Goal: Task Accomplishment & Management: Complete application form

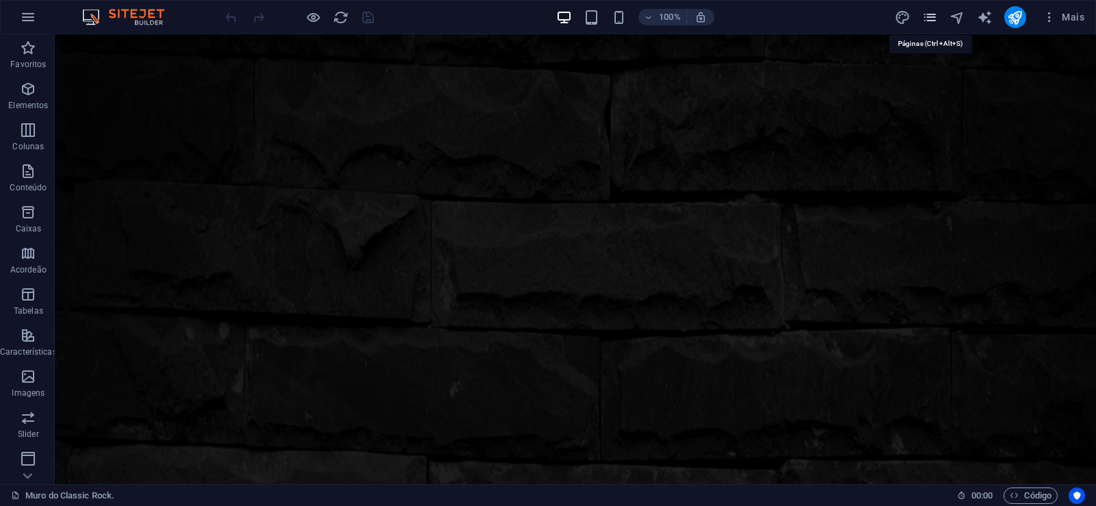
click at [927, 19] on icon "pages" at bounding box center [930, 18] width 16 height 16
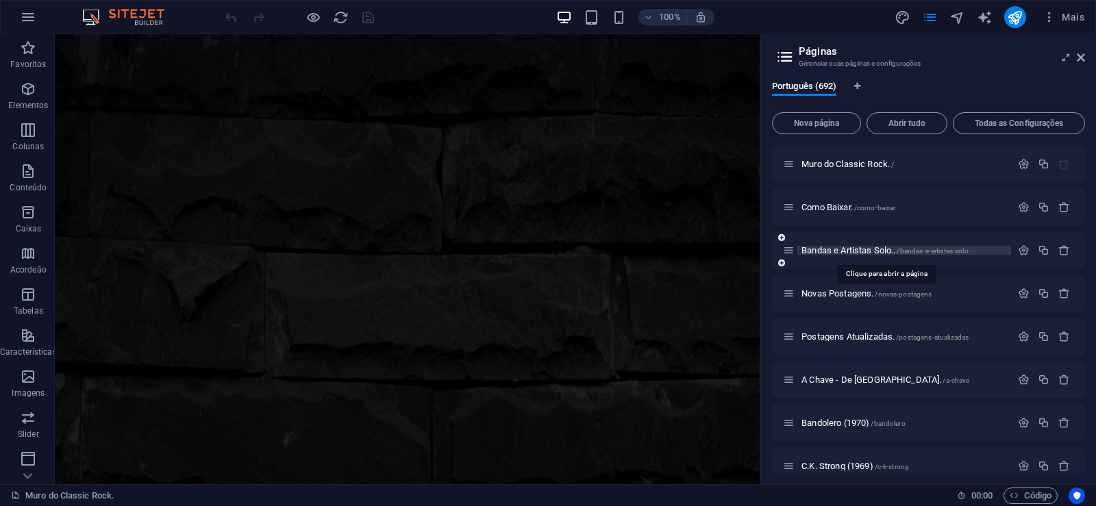
click at [839, 248] on span "Bandas e Artistas Solo.. /bandas-e-artistas-solo" at bounding box center [884, 250] width 167 height 10
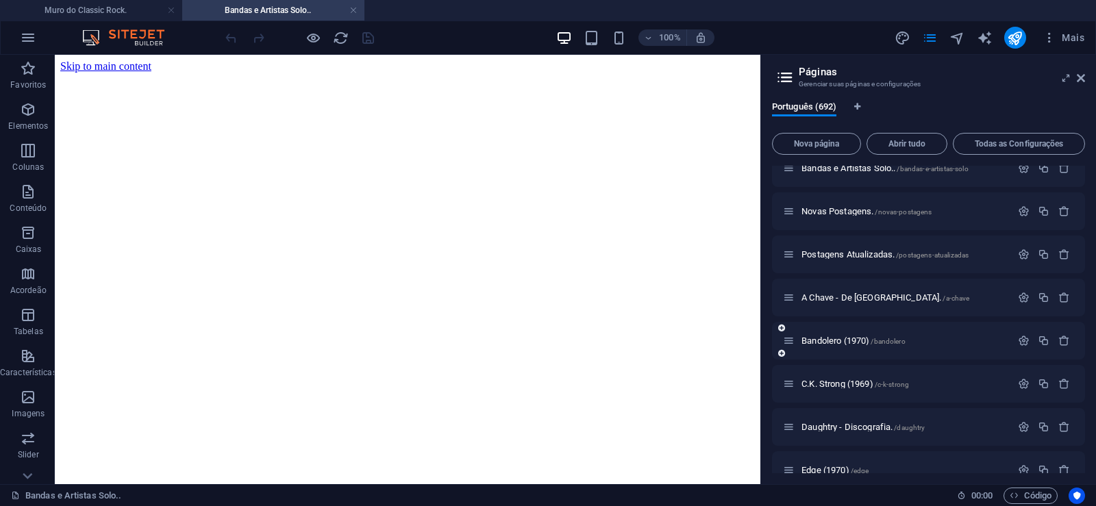
scroll to position [123, 0]
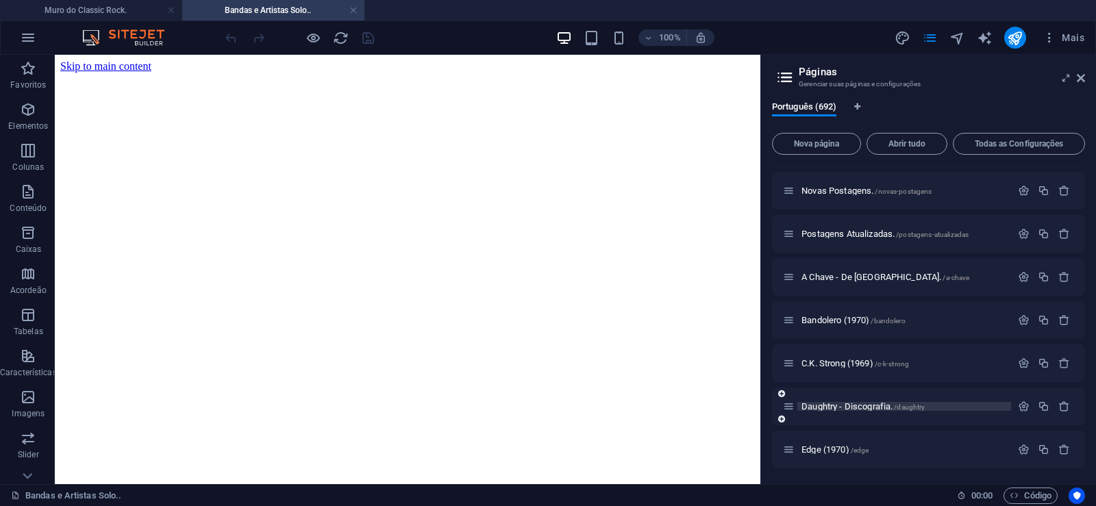
click at [827, 406] on span "Daughtry - Discografia. /daughtry" at bounding box center [862, 406] width 123 height 10
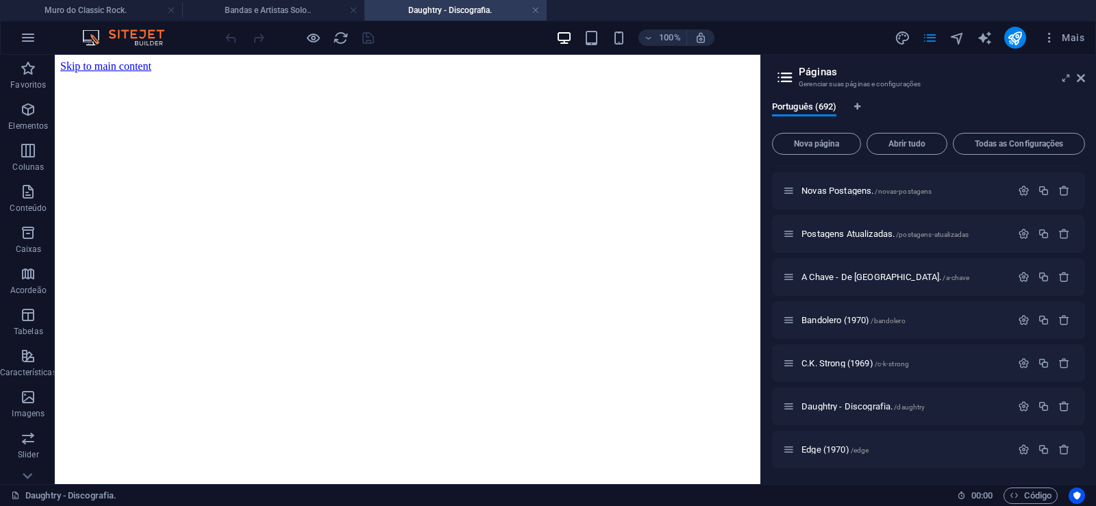
scroll to position [0, 0]
click at [812, 151] on button "Nova página" at bounding box center [816, 144] width 89 height 22
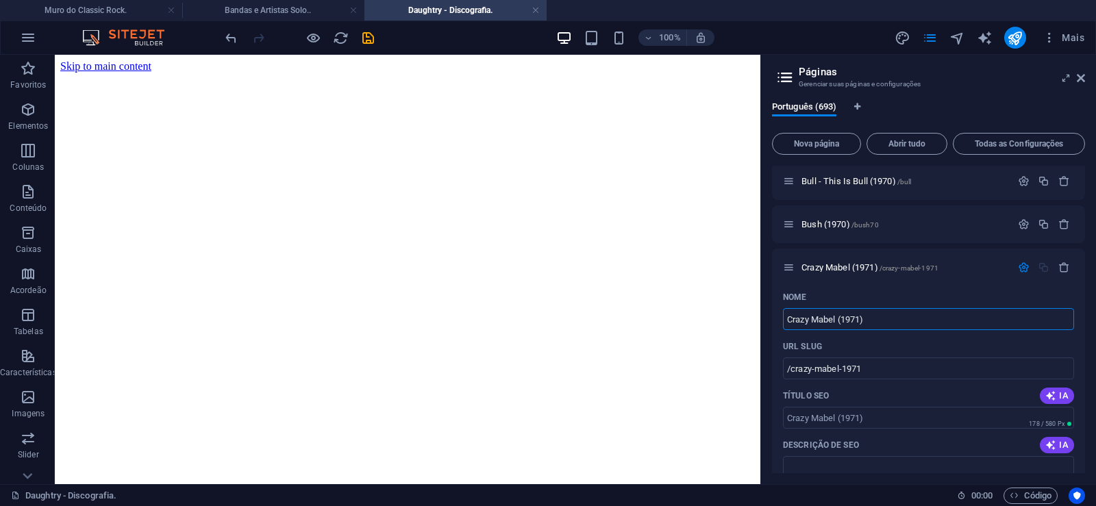
type input "Crazy Mabel (1971)"
type input "/crazy-mabel-1971"
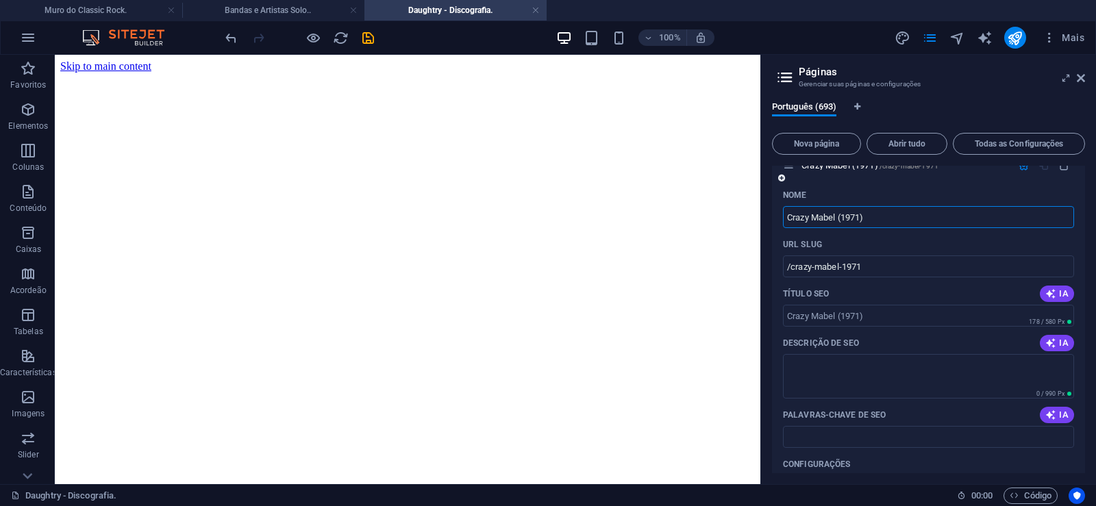
scroll to position [29898, 0]
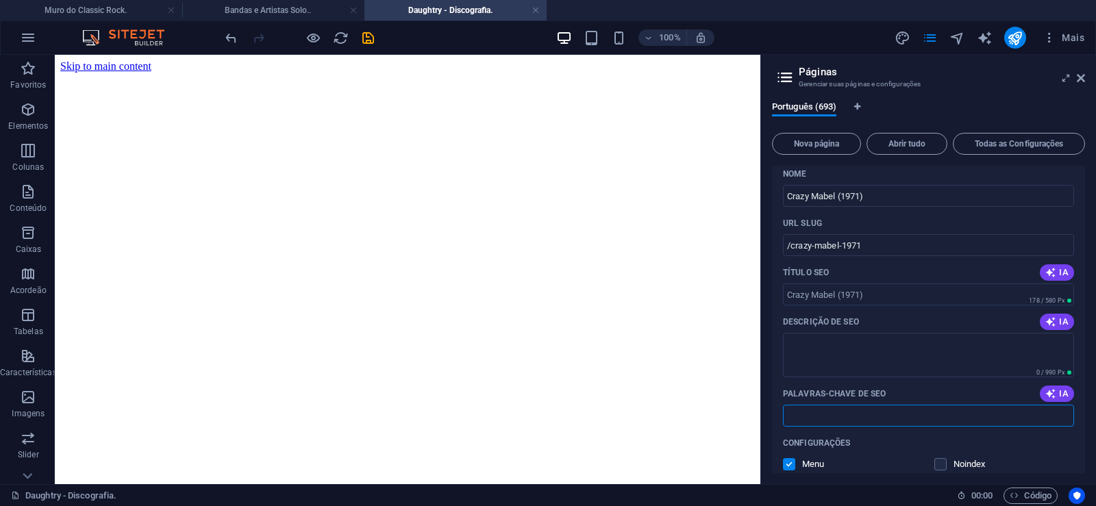
click at [822, 423] on input "Palavras-chave de SEO" at bounding box center [928, 416] width 291 height 22
paste input "Crazy Mabel (1971) Download."
type input "Crazy Mabel (1971) Download."
click at [834, 357] on textarea "Descrição de SEO" at bounding box center [928, 355] width 291 height 45
paste textarea "Crazy Mabel foi um sexteto britânico que lançou em 1971 seu único álbum (uma gr…"
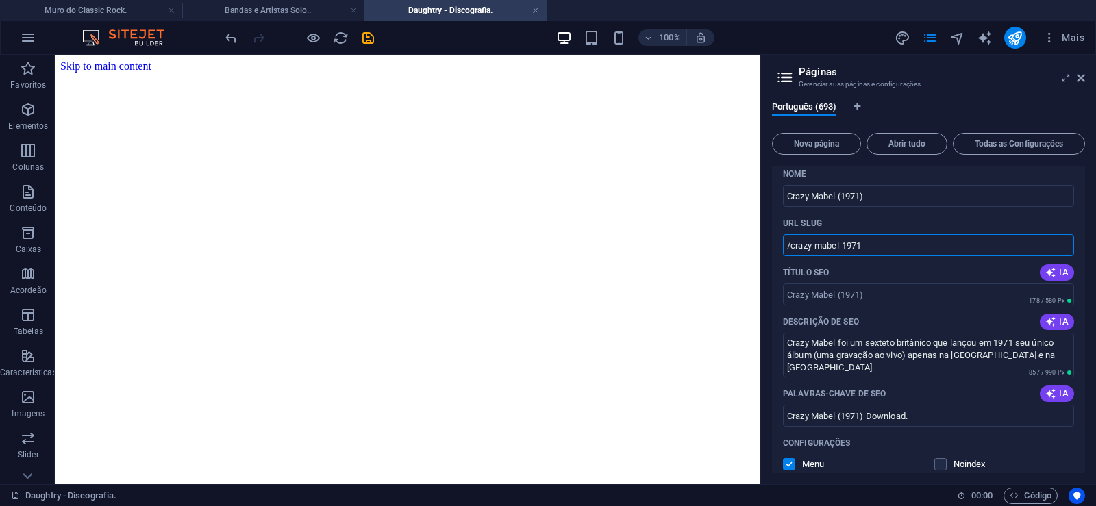
type textarea "Crazy Mabel foi um sexteto britânico que lançou em 1971 seu único álbum (uma gr…"
click at [819, 242] on input "/crazy-mabel-1971" at bounding box center [928, 245] width 291 height 22
drag, startPoint x: 840, startPoint y: 250, endPoint x: 789, endPoint y: 256, distance: 51.1
click at [789, 256] on input "/crazy-mabel-1971" at bounding box center [928, 245] width 291 height 22
click at [860, 251] on input "/crazy-mabel-1971" at bounding box center [928, 245] width 291 height 22
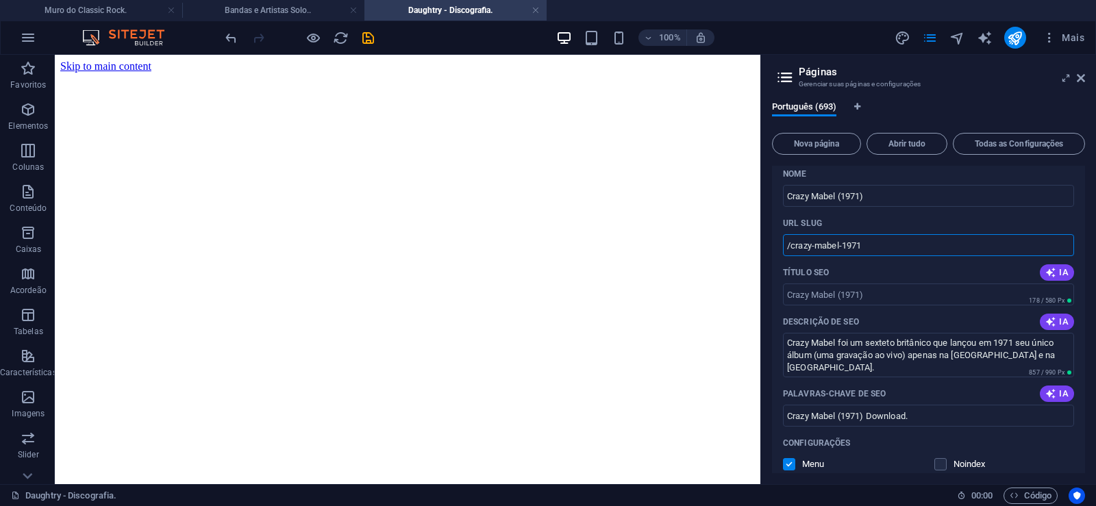
drag, startPoint x: 841, startPoint y: 247, endPoint x: 864, endPoint y: 242, distance: 23.3
click at [867, 242] on input "/crazy-mabel-1971" at bounding box center [928, 245] width 291 height 22
click at [849, 244] on input "/crazy-mabel-1971" at bounding box center [928, 245] width 291 height 22
drag, startPoint x: 838, startPoint y: 244, endPoint x: 882, endPoint y: 238, distance: 44.4
click at [882, 238] on input "/crazy-mabel-1971" at bounding box center [928, 245] width 291 height 22
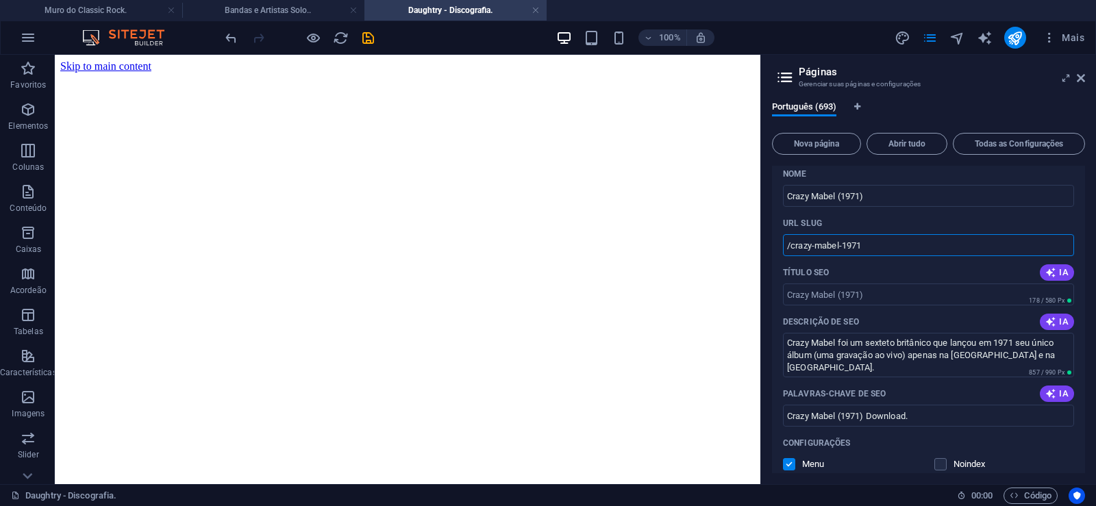
click at [870, 247] on input "/crazy-mabel-1971" at bounding box center [928, 245] width 291 height 22
drag, startPoint x: 867, startPoint y: 247, endPoint x: 840, endPoint y: 251, distance: 27.7
click at [840, 251] on input "/crazy-mabel-1971" at bounding box center [928, 245] width 291 height 22
type input "/crazy-[PERSON_NAME]"
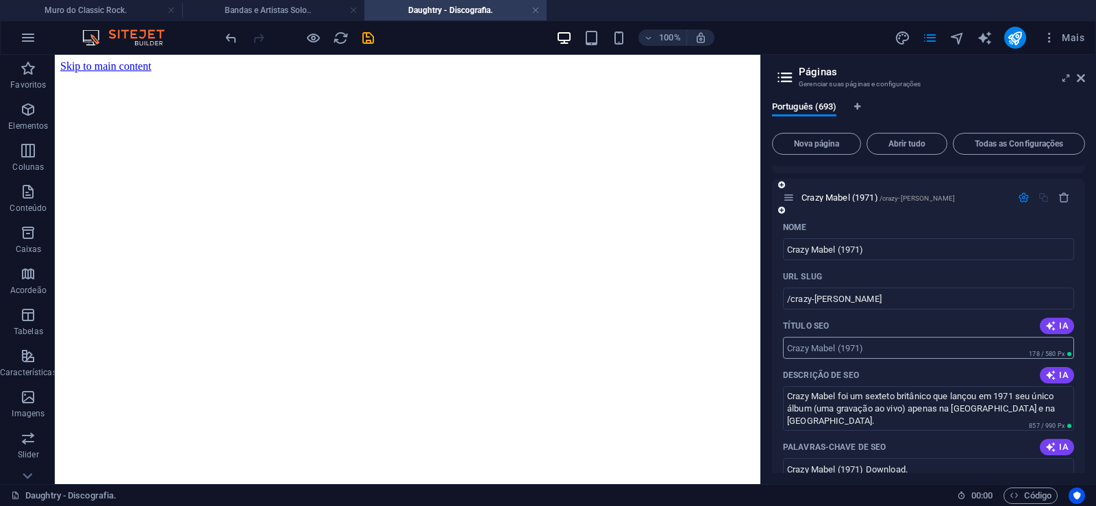
scroll to position [29836, 0]
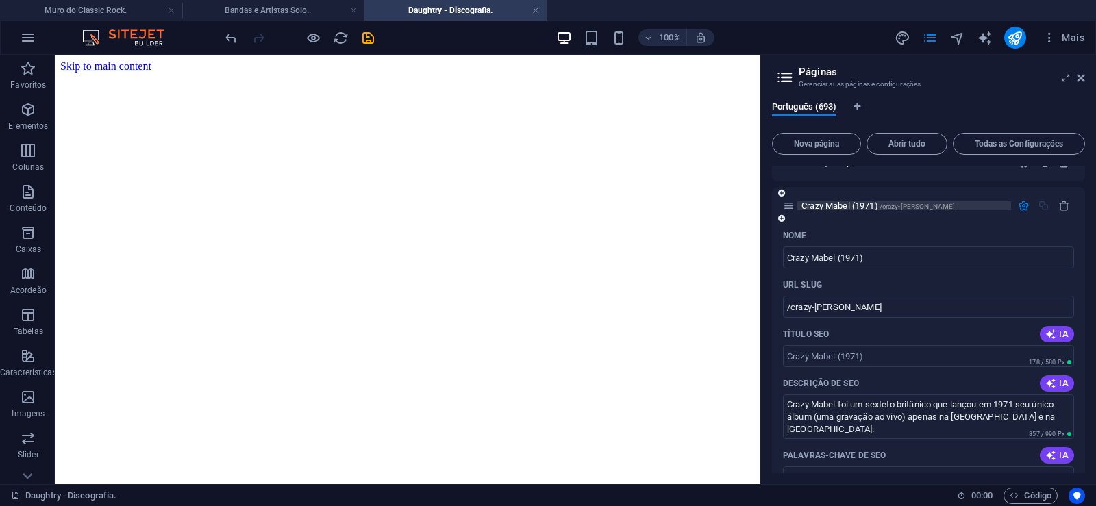
click at [834, 202] on span "Crazy Mabel (1971) /crazy-mabel" at bounding box center [877, 206] width 153 height 10
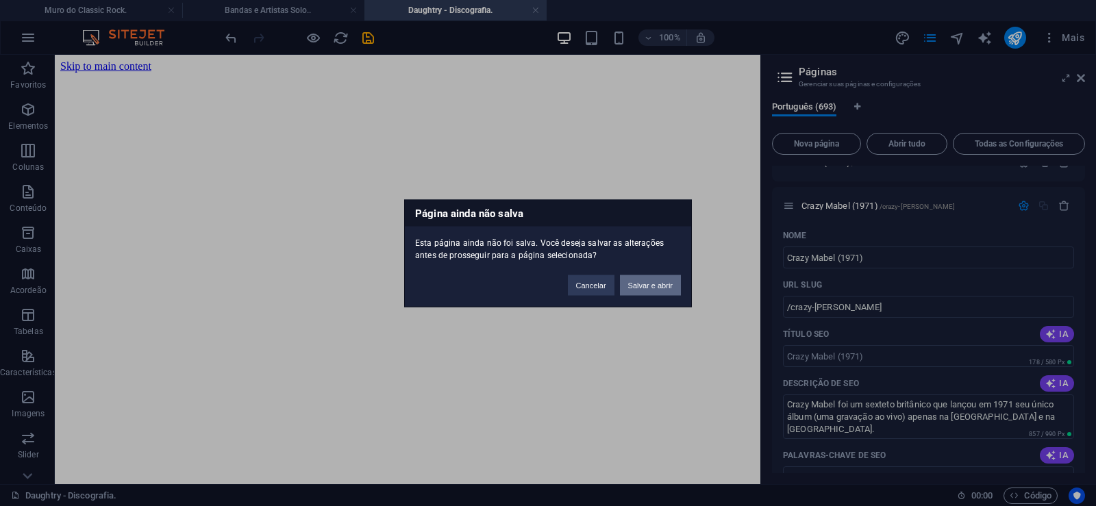
click at [660, 288] on button "Salvar e abrir" at bounding box center [650, 285] width 61 height 21
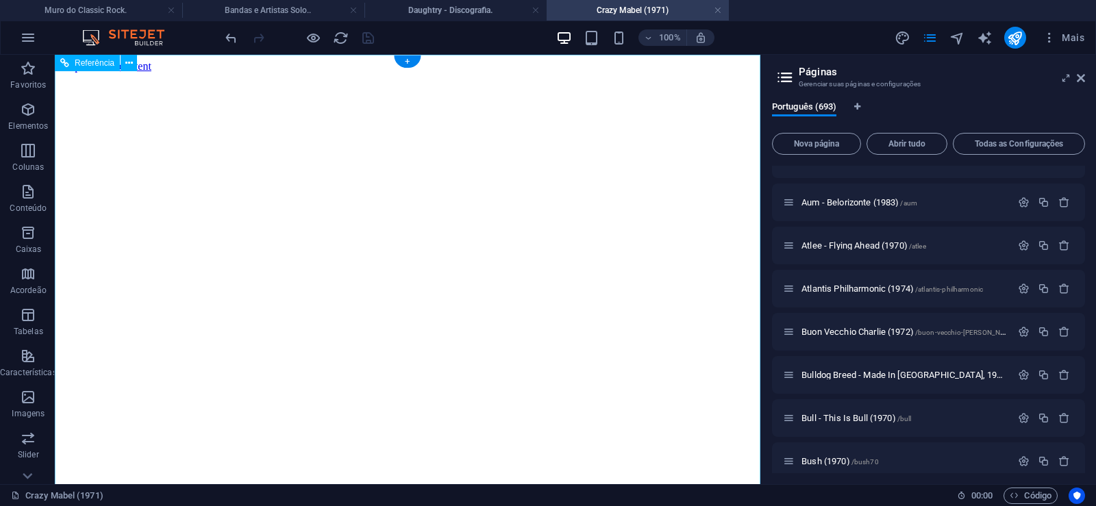
scroll to position [0, 0]
click at [1083, 78] on icon at bounding box center [1081, 78] width 8 height 11
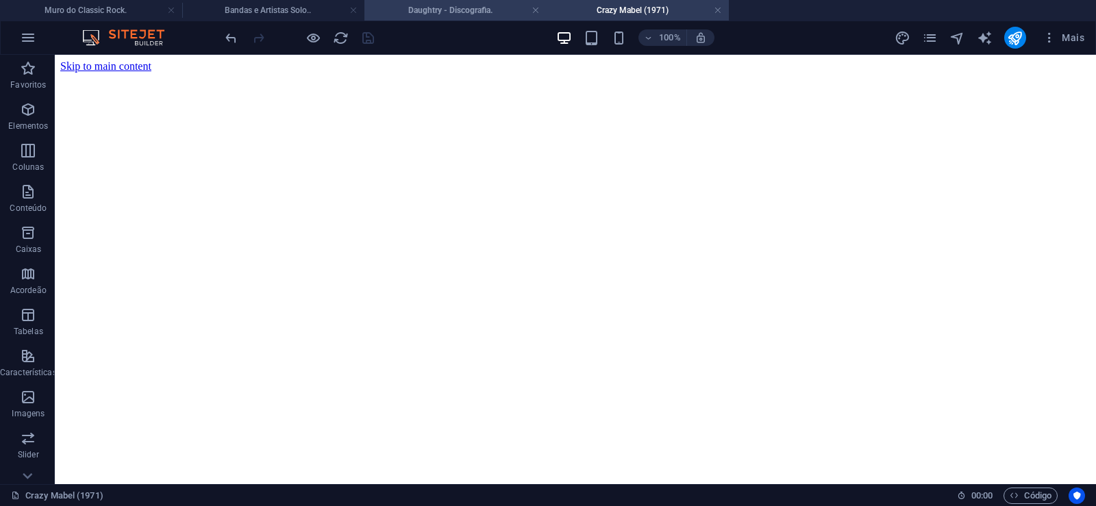
click at [437, 12] on h4 "Daughtry - Discografia." at bounding box center [455, 10] width 182 height 15
click figure
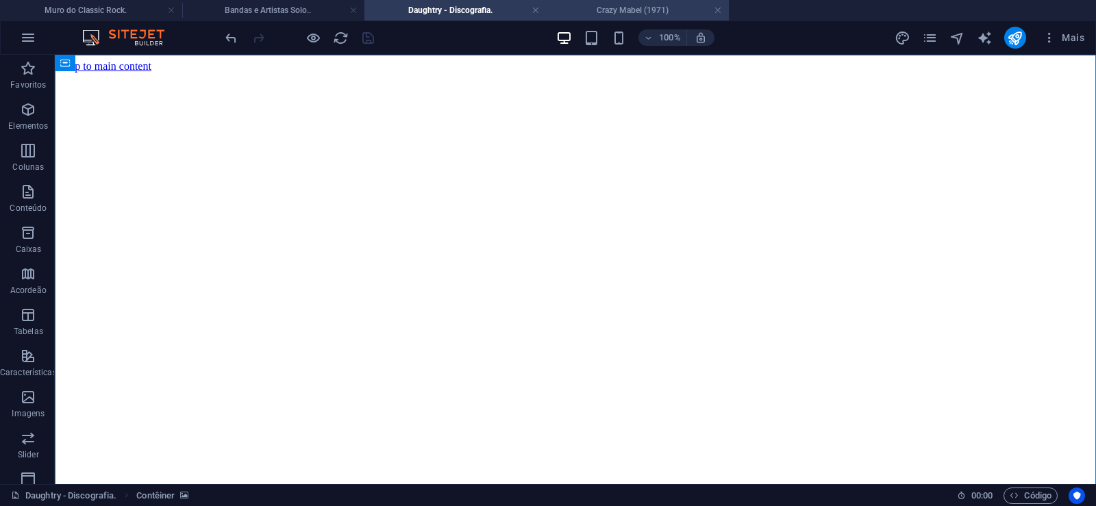
click at [602, 16] on h4 "Crazy Mabel (1971)" at bounding box center [638, 10] width 182 height 15
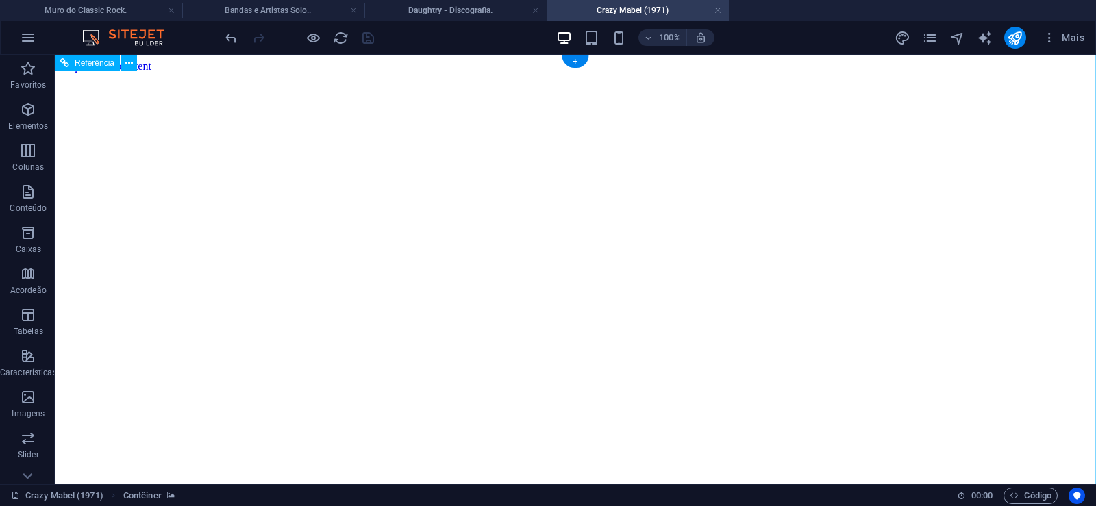
click at [104, 73] on figure at bounding box center [575, 73] width 1030 height 0
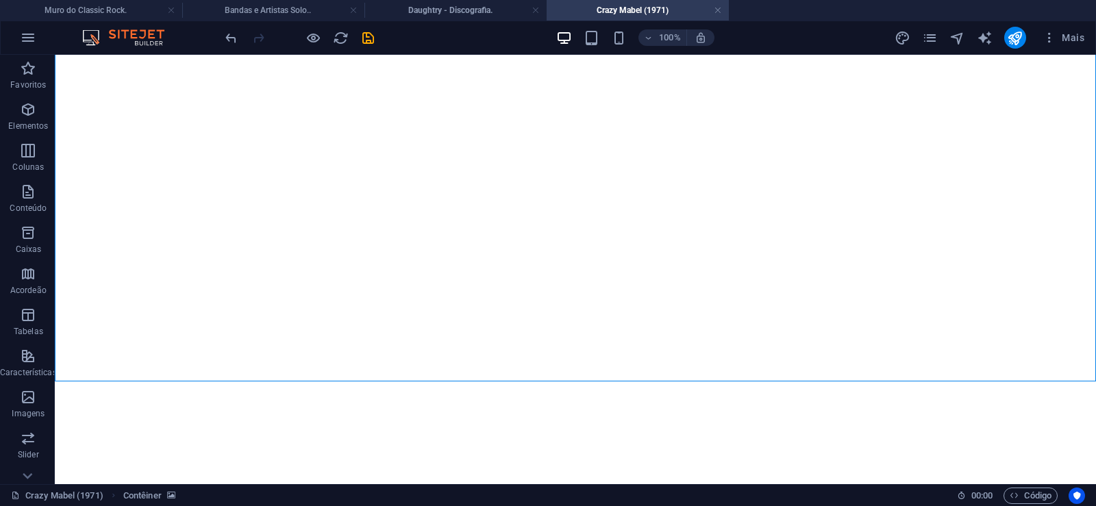
scroll to position [9506, 0]
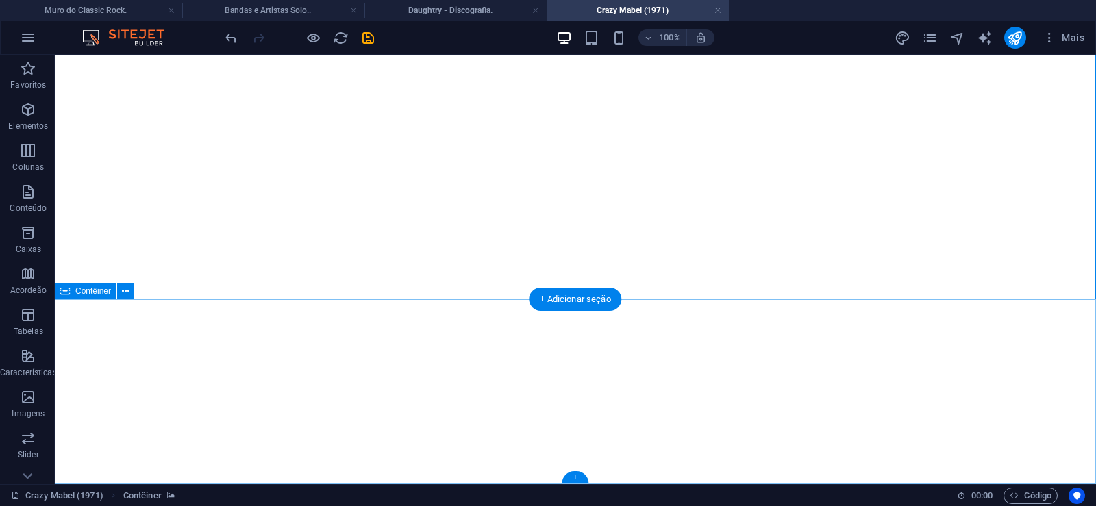
click div "Solte o conteúdo aqui ou Adicionar elementos Colar área de transferência"
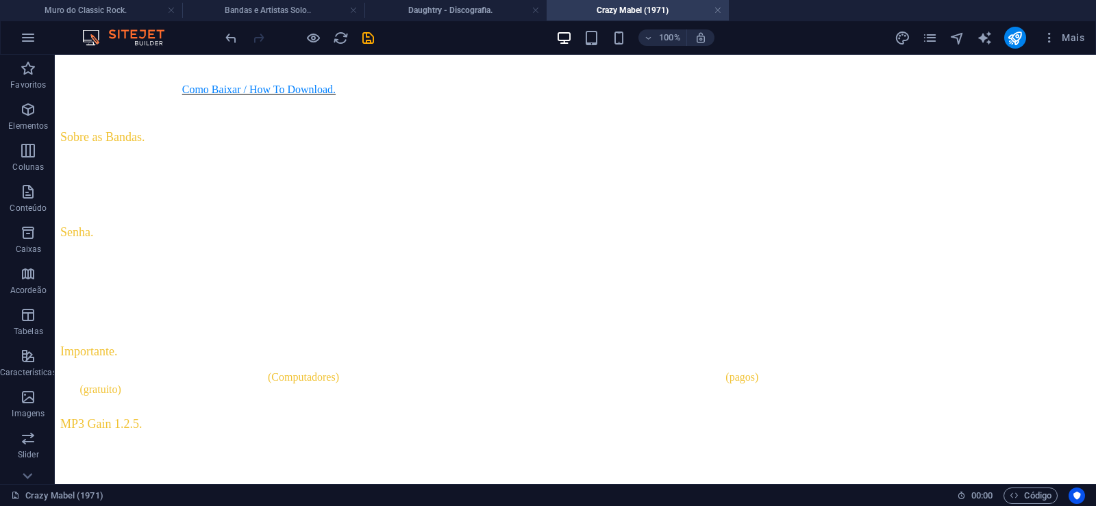
scroll to position [0, 0]
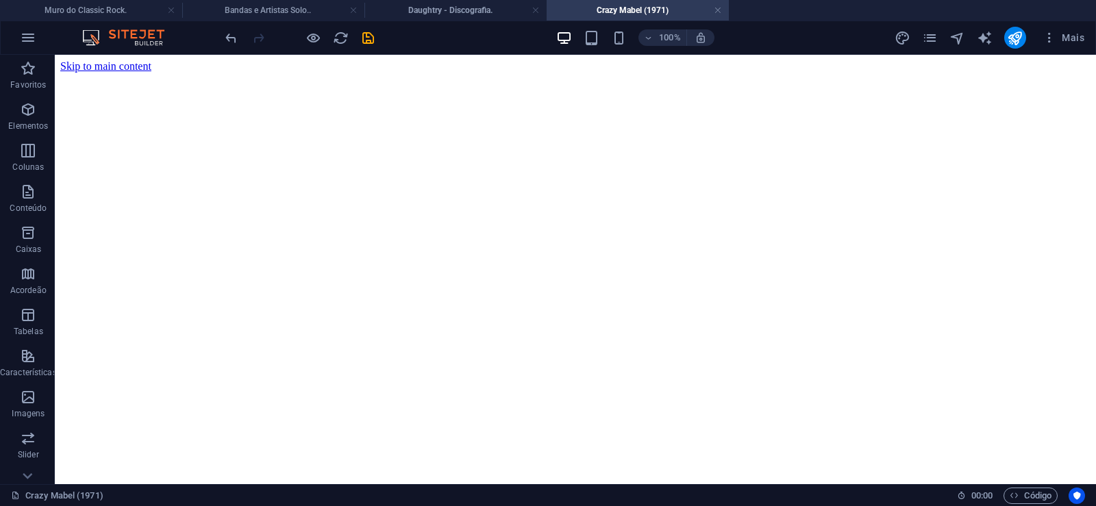
drag, startPoint x: 1034, startPoint y: 415, endPoint x: 1029, endPoint y: 32, distance: 383.6
click figure
click div "Daughtry - Discografia."
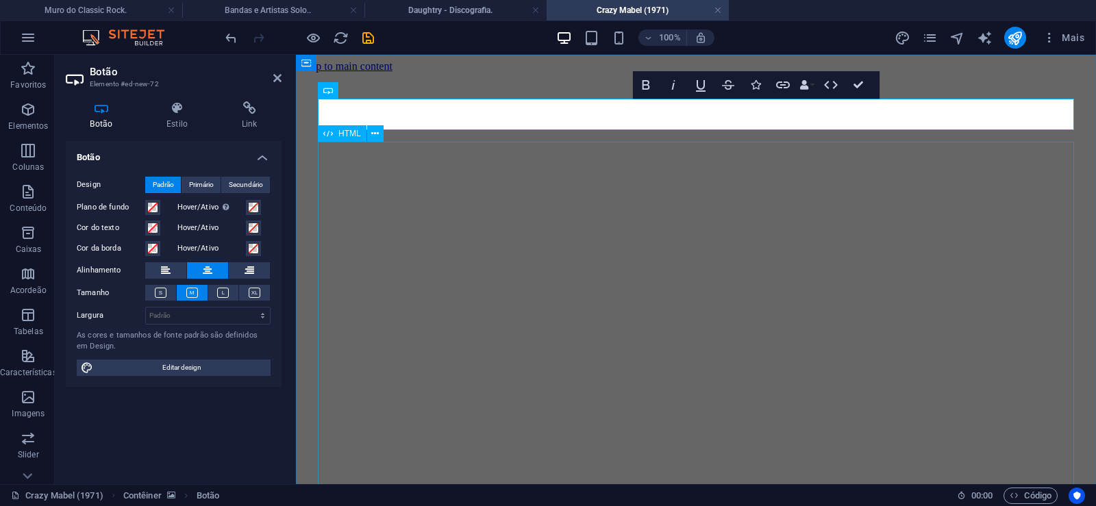
scroll to position [0, 8]
click div "Daughtry é uma banda norte-americana de rock liderada pelo ex-participante do p…"
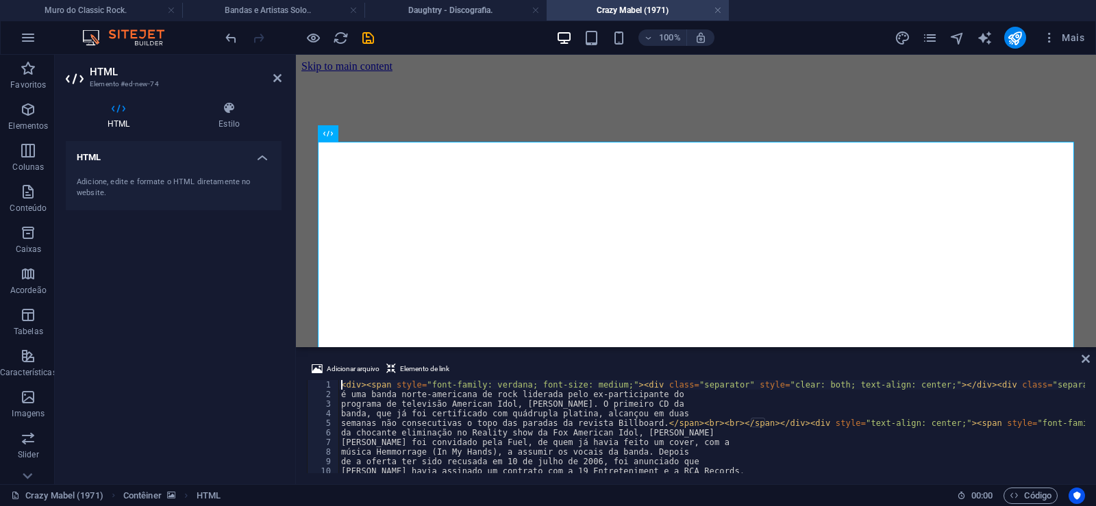
type textarea "[PERSON_NAME] foi convidado pela Fuel, de quem já havia feito um cover, com a"
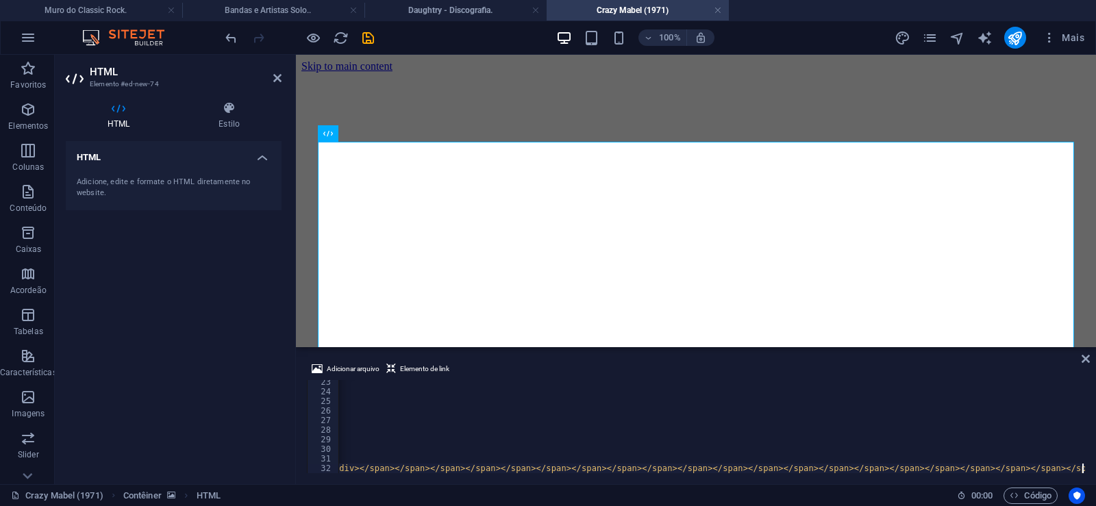
scroll to position [0, 38384]
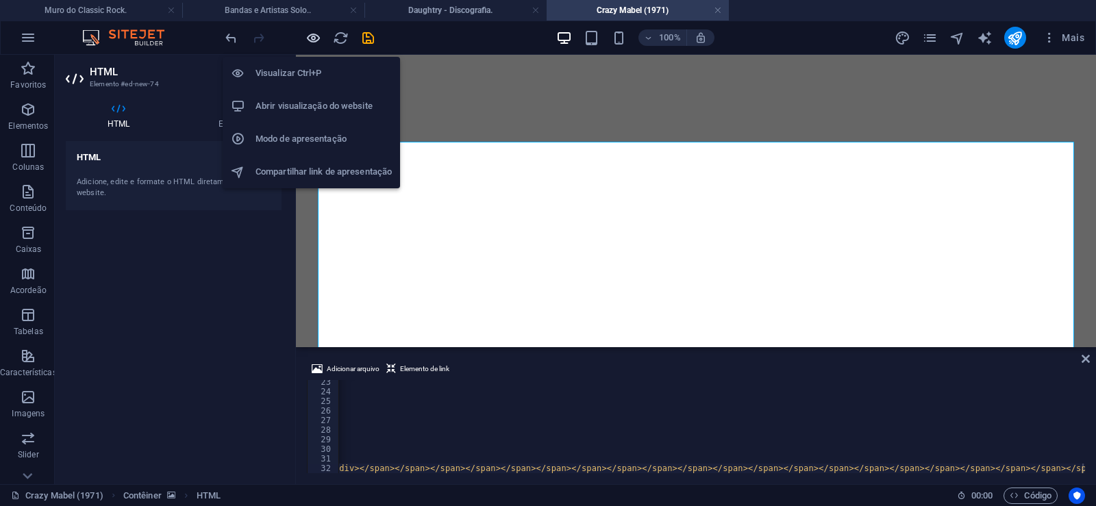
click at [315, 38] on icon "button" at bounding box center [313, 38] width 16 height 16
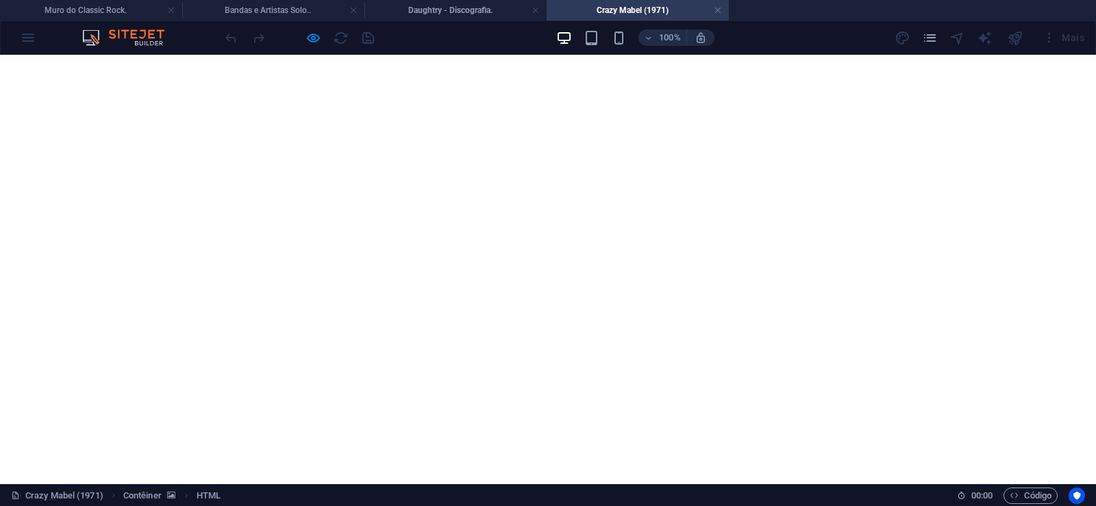
scroll to position [0, 0]
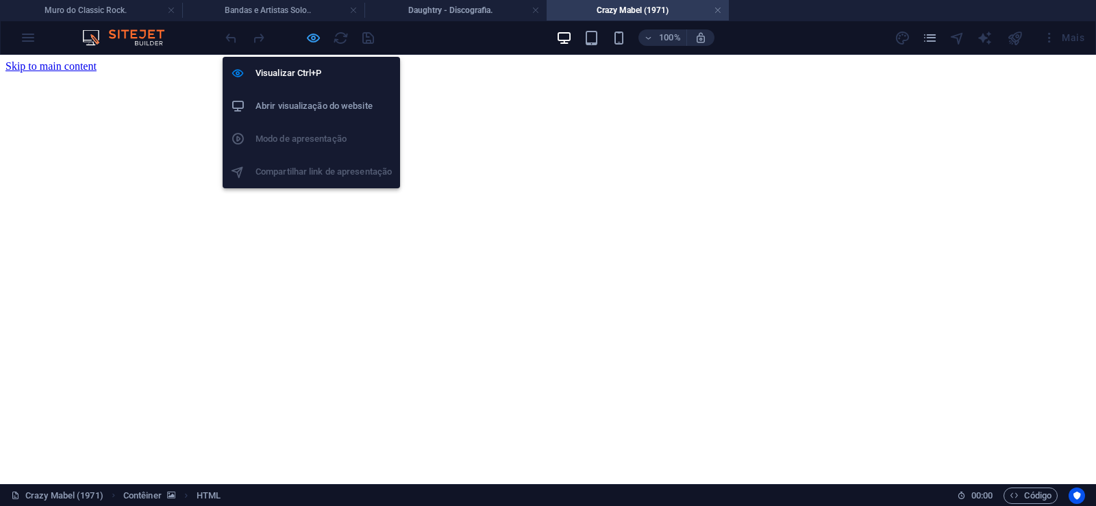
click at [318, 37] on icon "button" at bounding box center [313, 38] width 16 height 16
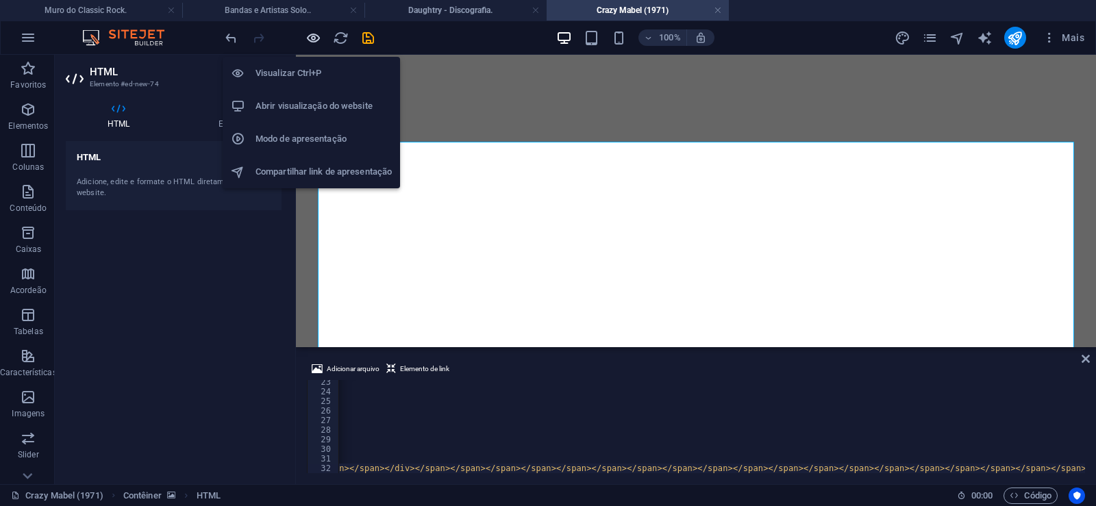
scroll to position [0, 38330]
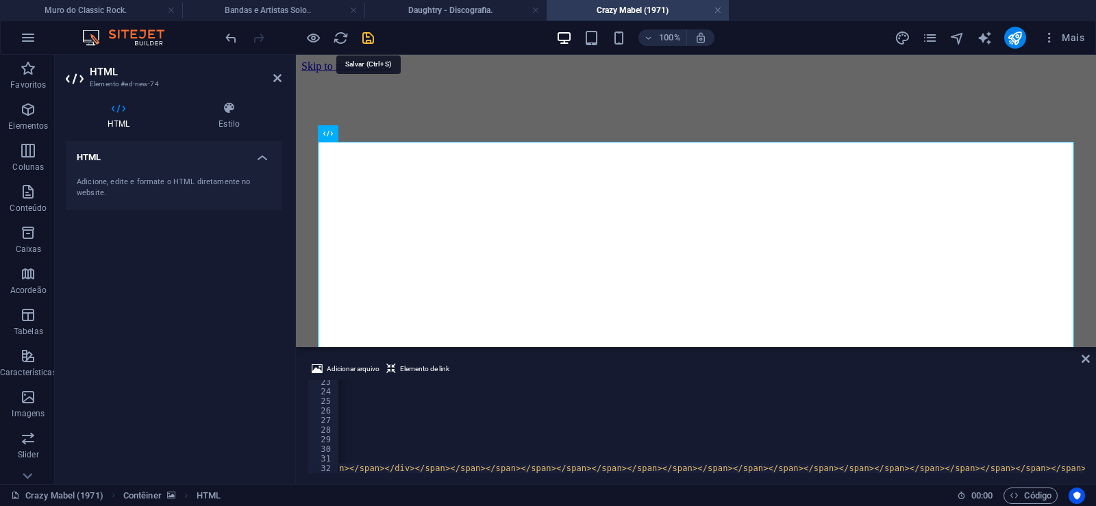
click at [366, 41] on icon "save" at bounding box center [368, 38] width 16 height 16
click at [718, 10] on link at bounding box center [718, 10] width 8 height 13
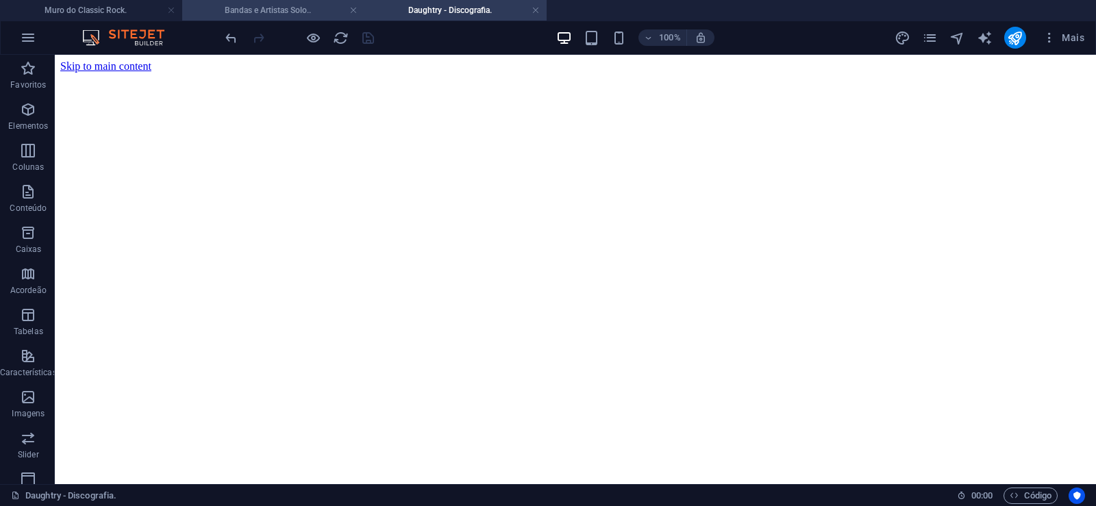
click at [279, 10] on h4 "Bandas e Artistas Solo.." at bounding box center [273, 10] width 182 height 15
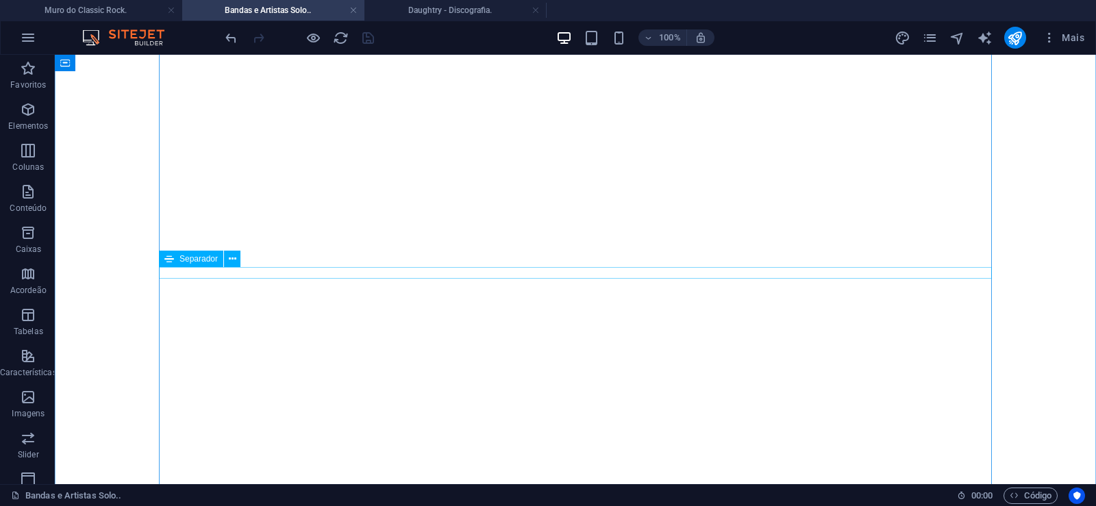
scroll to position [5309, 0]
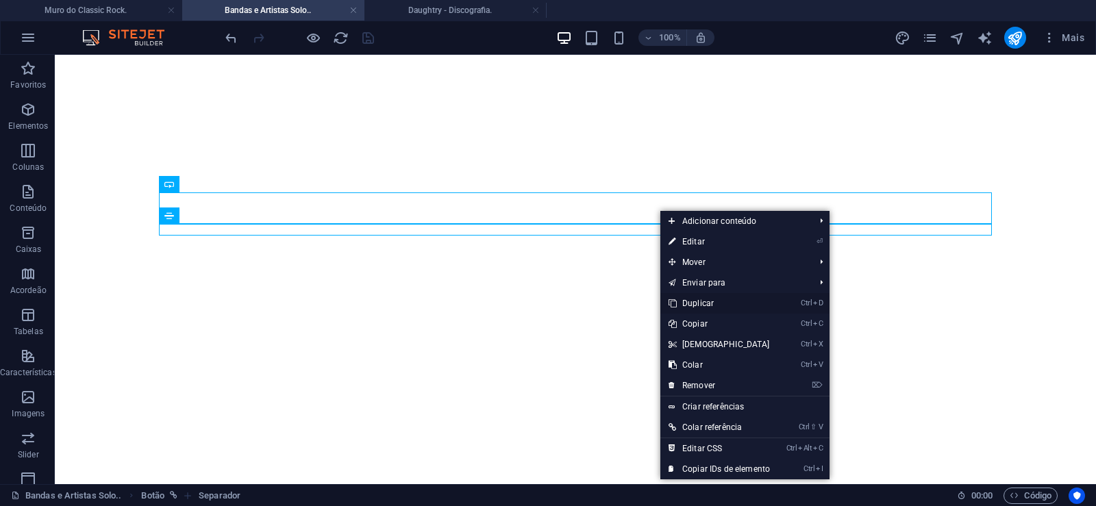
click at [692, 302] on link "Ctrl D Duplicar" at bounding box center [719, 303] width 118 height 21
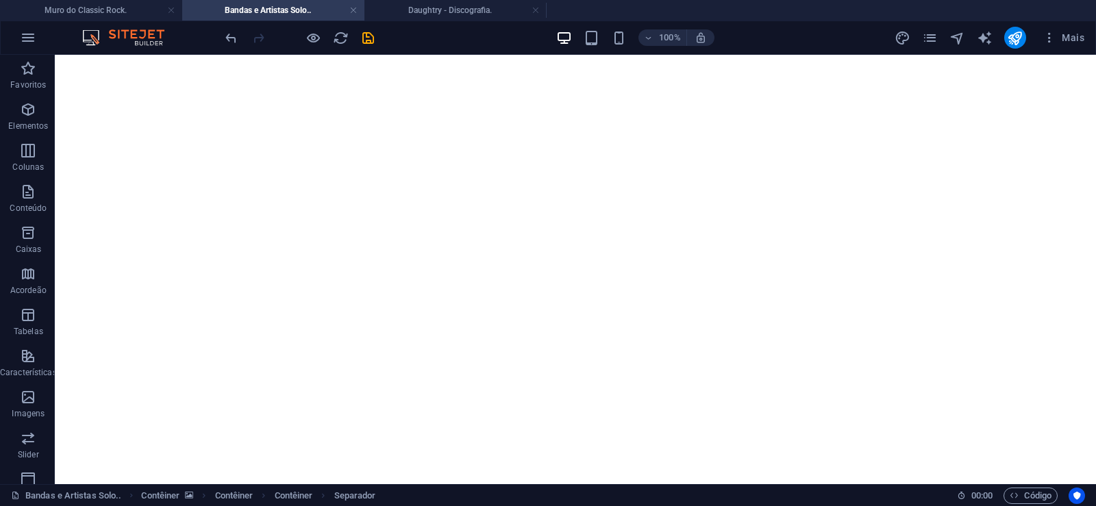
drag, startPoint x: 649, startPoint y: 259, endPoint x: 638, endPoint y: 236, distance: 25.4
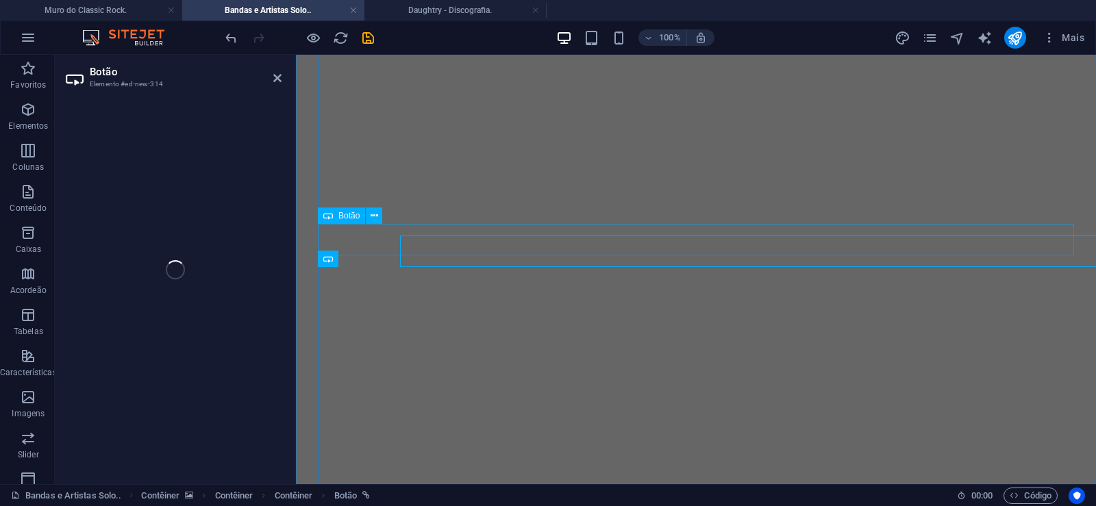
select select "px"
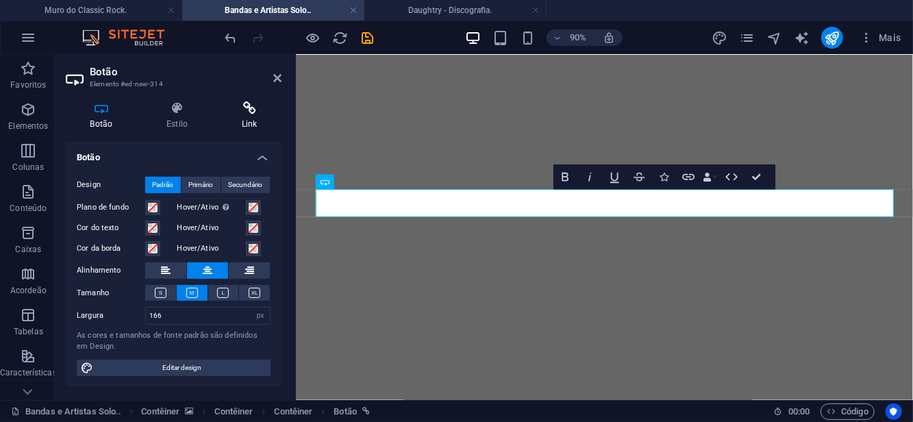
click at [247, 108] on icon at bounding box center [249, 108] width 64 height 14
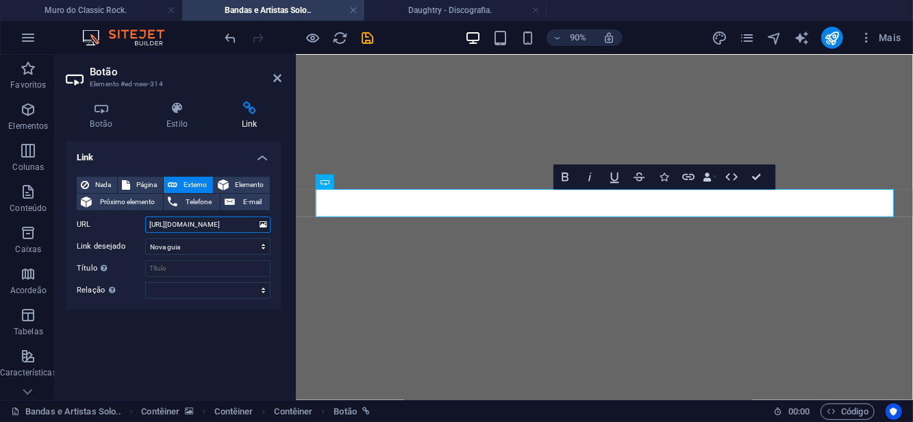
drag, startPoint x: 201, startPoint y: 227, endPoint x: 255, endPoint y: 223, distance: 54.3
click at [255, 223] on input "[URL][DOMAIN_NAME]" at bounding box center [207, 224] width 125 height 16
paste input "zy-mabel"
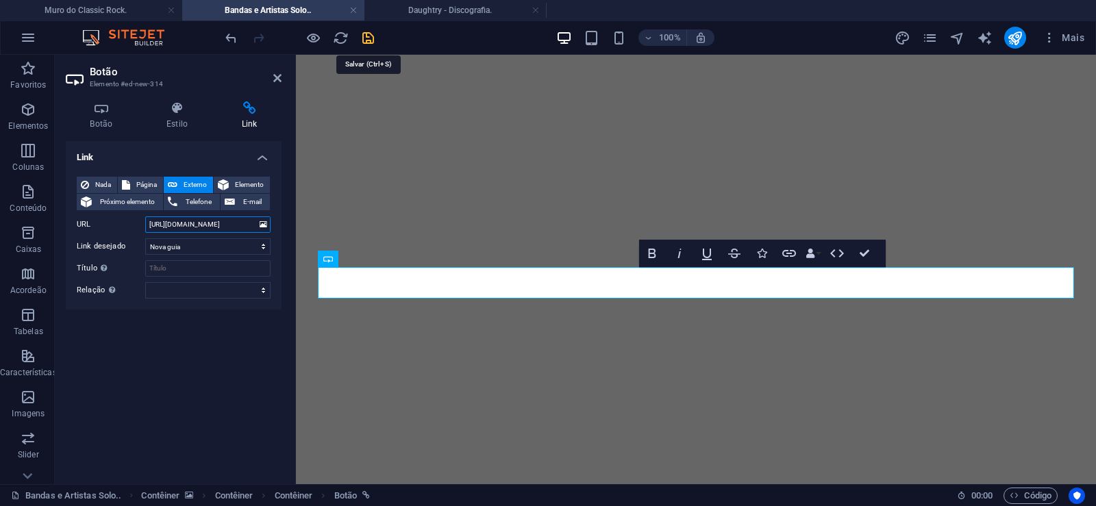
type input "[URL][DOMAIN_NAME]"
click at [364, 38] on icon "save" at bounding box center [368, 38] width 16 height 16
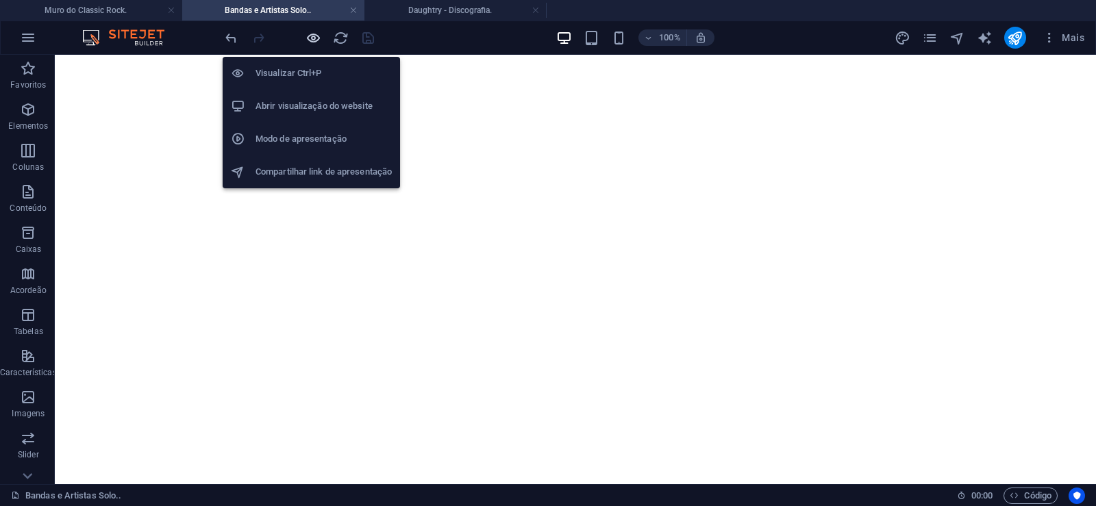
click at [312, 38] on icon "button" at bounding box center [313, 38] width 16 height 16
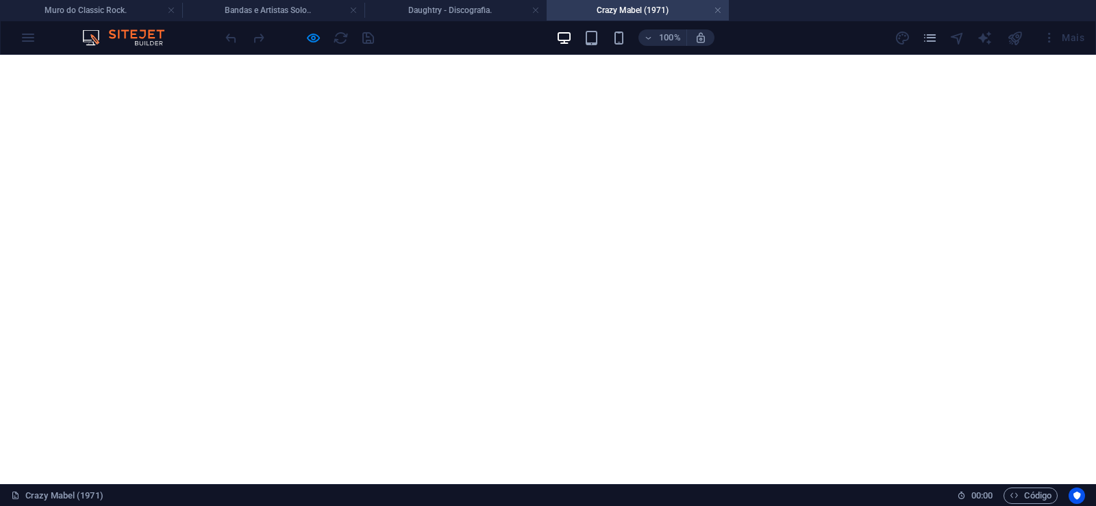
scroll to position [699, 0]
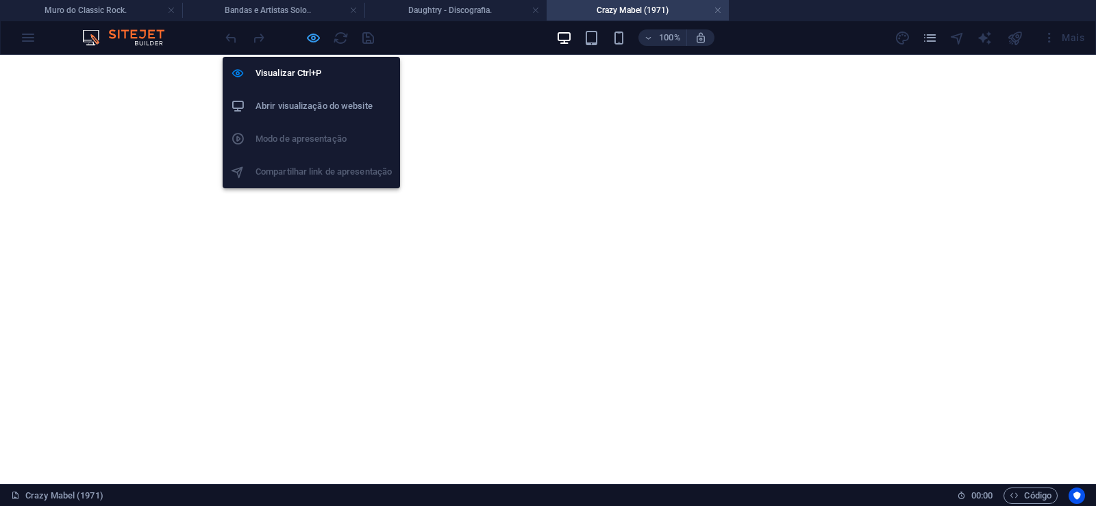
click at [311, 38] on icon "button" at bounding box center [313, 38] width 16 height 16
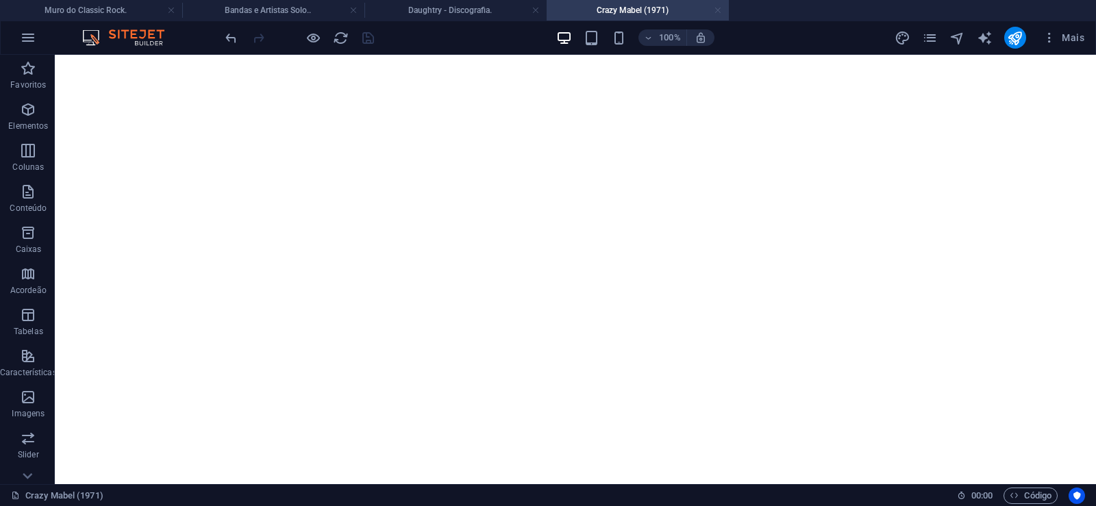
click at [720, 12] on link at bounding box center [718, 10] width 8 height 13
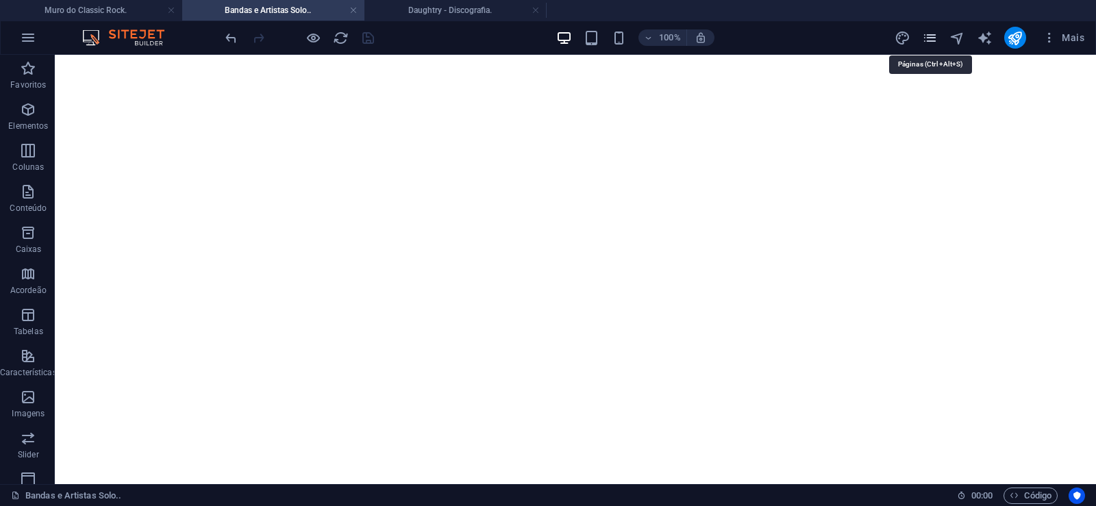
click at [933, 36] on icon "pages" at bounding box center [930, 38] width 16 height 16
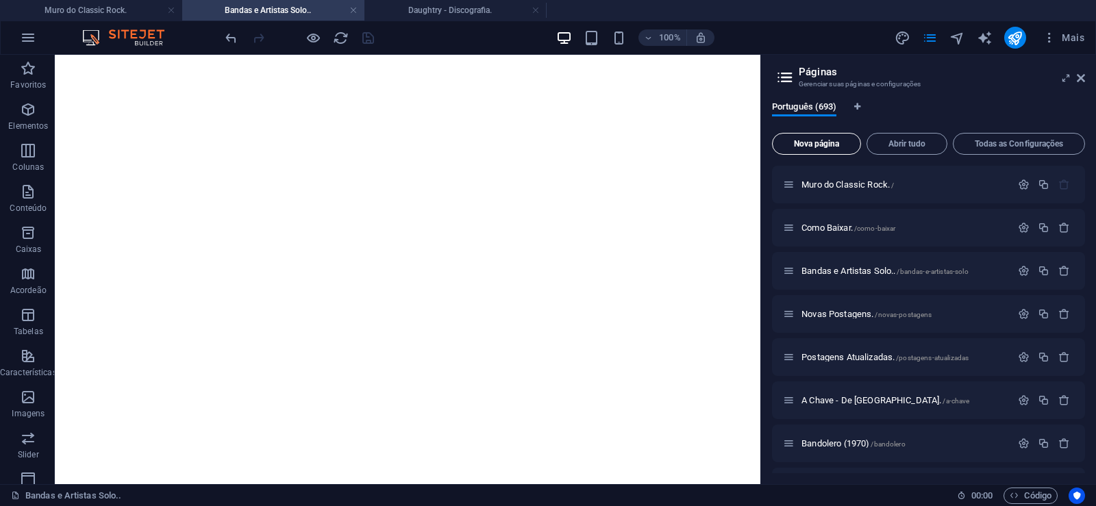
click at [824, 138] on button "Nova página" at bounding box center [816, 144] width 89 height 22
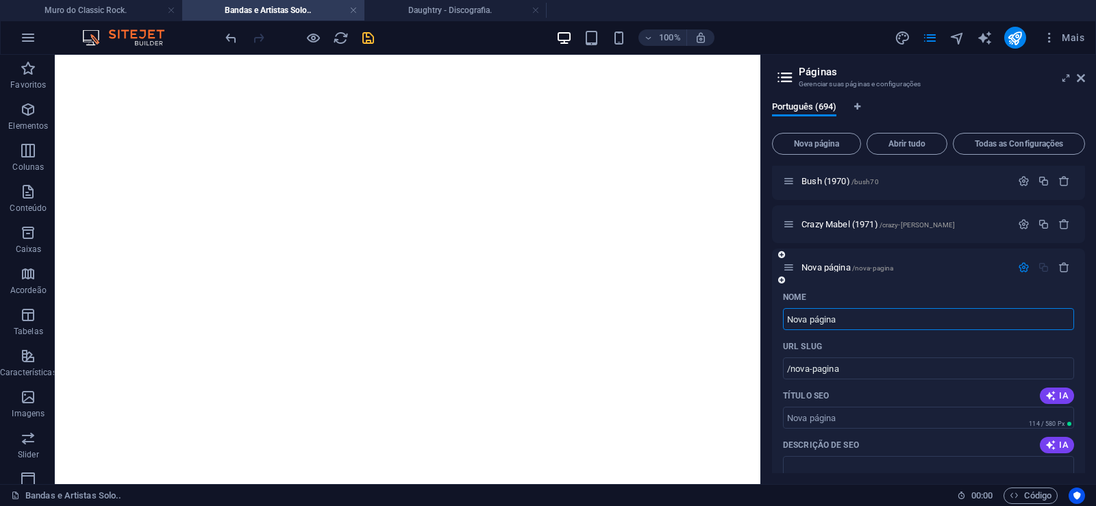
paste input "CWT - The Hundredweight (1973)"
type input "CWT - The Hundredweight (1973)"
type input "/cwt-the-hundredweight-1973"
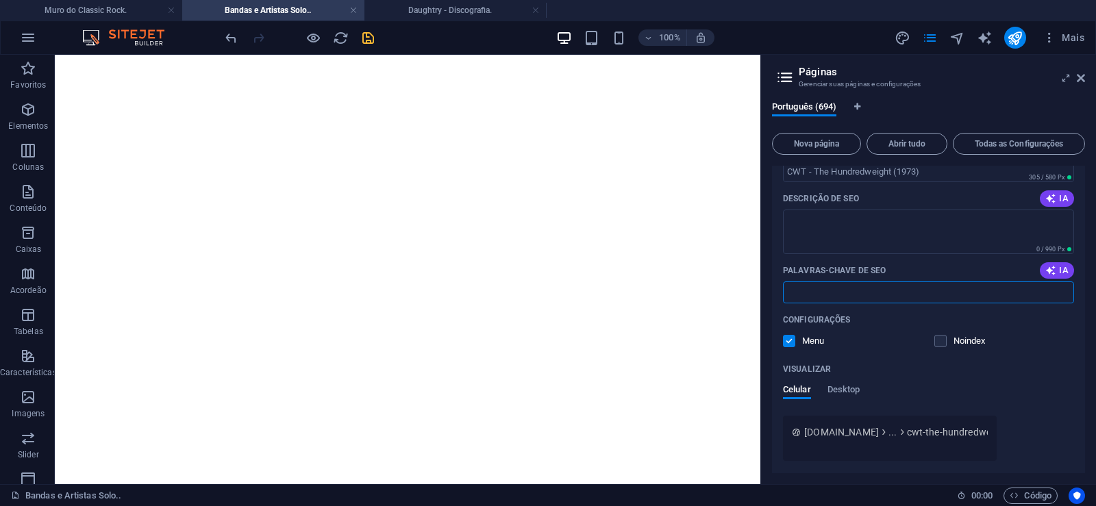
click at [855, 302] on input "Palavras-chave de SEO" at bounding box center [928, 292] width 291 height 22
paste input "CWT - The Hundredweight (1973) Download."
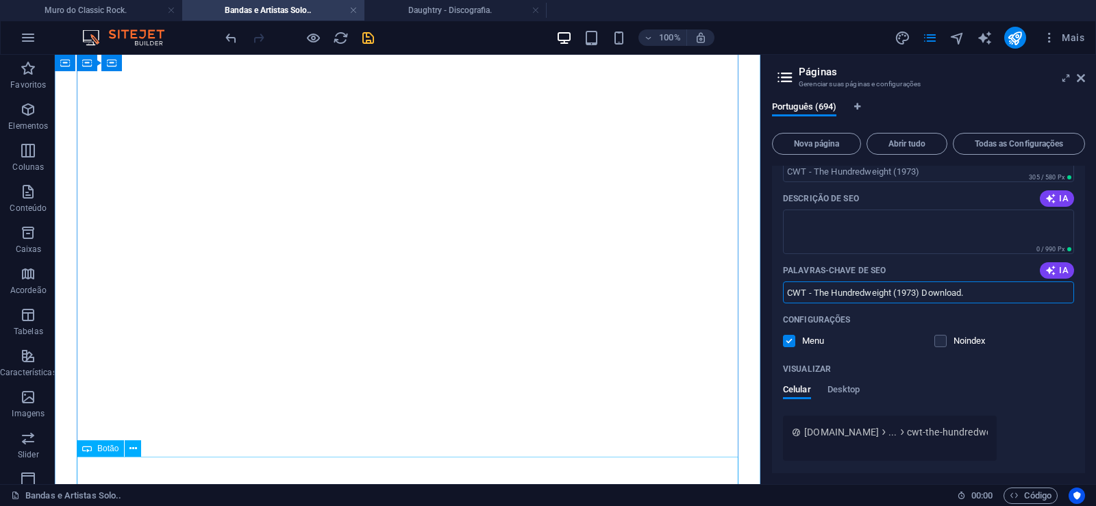
type input "CWT - The Hundredweight (1973) Download."
click at [844, 220] on textarea "Descrição de SEO" at bounding box center [928, 232] width 291 height 45
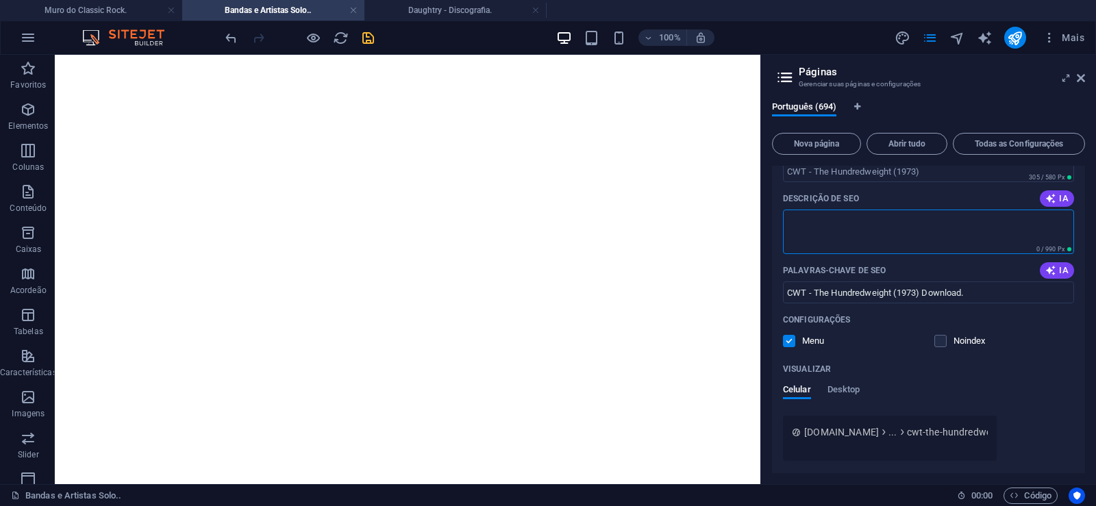
click at [814, 219] on textarea "Descrição de SEO" at bounding box center [928, 232] width 291 height 45
paste textarea "Este trio inglês foi formado no início da década de 1970 e, devido a diversas c…"
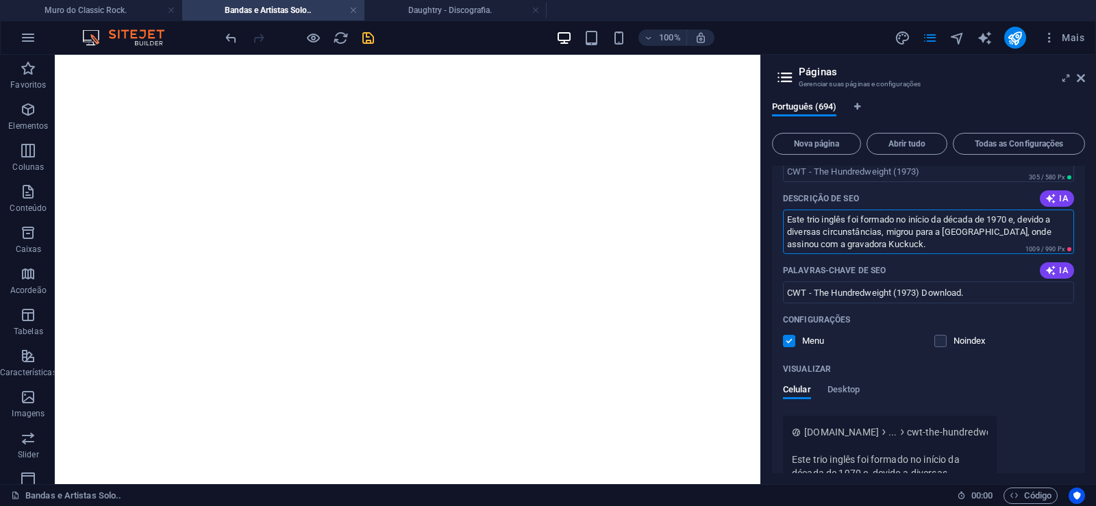
click at [985, 234] on textarea "Este trio inglês foi formado no início da década de 1970 e, devido a diversas c…" at bounding box center [928, 232] width 291 height 45
click at [1015, 250] on textarea "Este trio inglês foi formado no início da década de 1970 e, devido a diversas c…" at bounding box center [928, 232] width 291 height 45
drag, startPoint x: 986, startPoint y: 234, endPoint x: 1016, endPoint y: 256, distance: 37.8
click at [1016, 254] on textarea "Este trio inglês foi formado no início da década de 1970 e, devido a diversas c…" at bounding box center [928, 232] width 291 height 45
type textarea "Este trio inglês foi formado no início da década de 1970 e, devido a diversas c…"
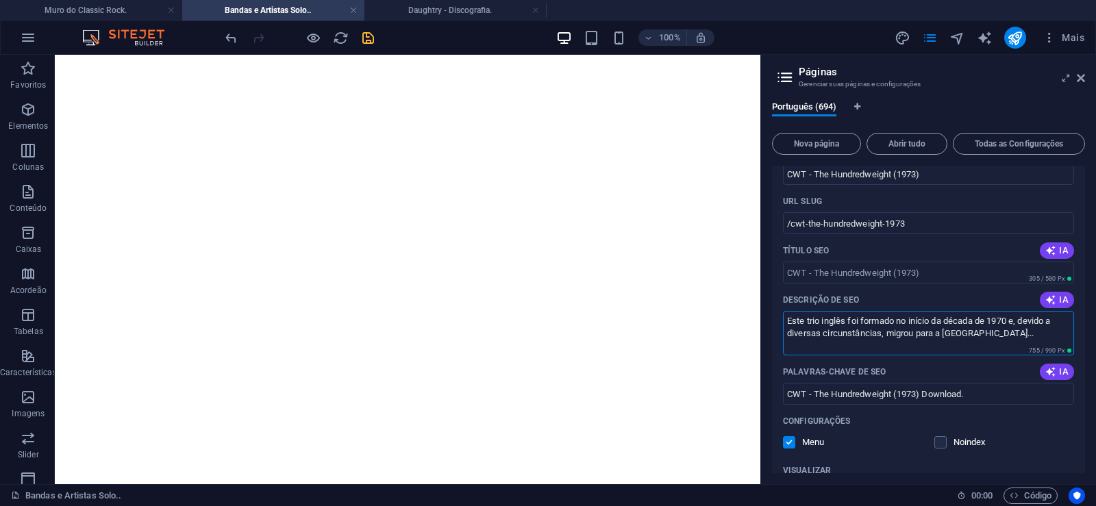
scroll to position [29941, 0]
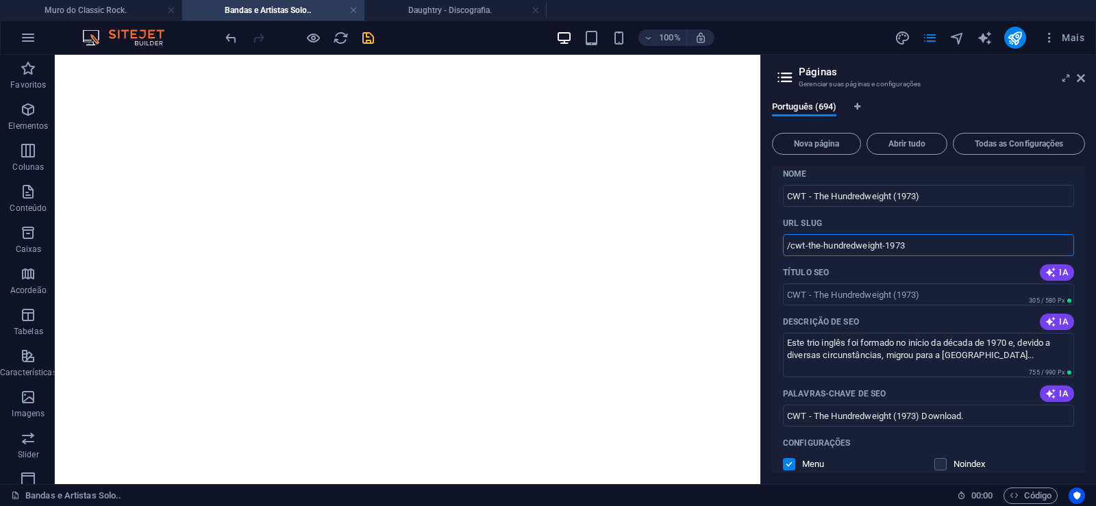
drag, startPoint x: 805, startPoint y: 247, endPoint x: 908, endPoint y: 245, distance: 103.4
click at [908, 245] on input "/cwt-the-hundredweight-1973" at bounding box center [928, 245] width 291 height 22
click at [803, 246] on input "/cwt-the-hundredweight-1973" at bounding box center [928, 245] width 291 height 22
drag, startPoint x: 807, startPoint y: 245, endPoint x: 792, endPoint y: 251, distance: 16.3
click at [792, 251] on input "/cwt-the-hundredweight-1973" at bounding box center [928, 245] width 291 height 22
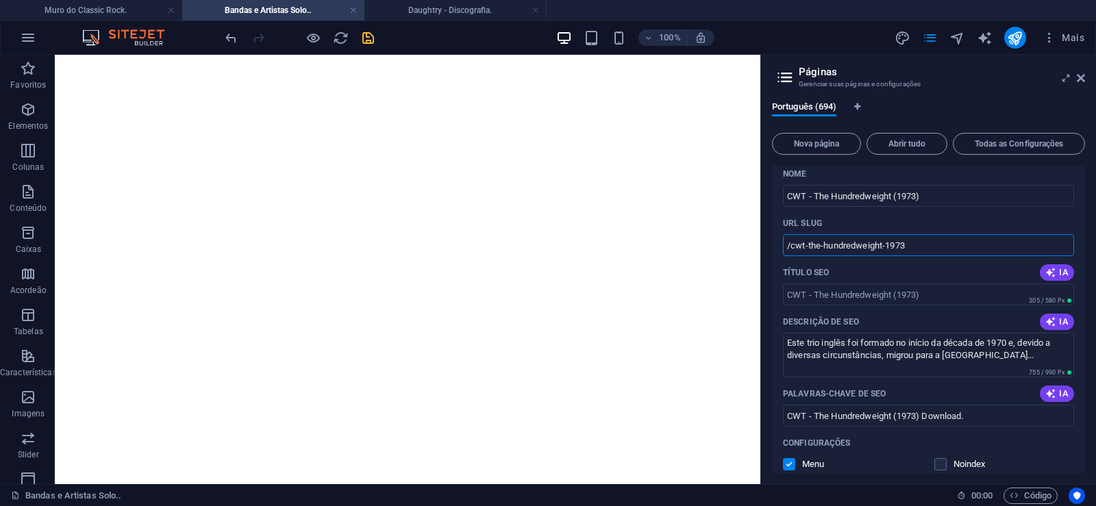
click at [802, 250] on input "/cwt-the-hundredweight-1973" at bounding box center [928, 245] width 291 height 22
click at [803, 243] on input "/cwt-the-hundredweight-1973" at bounding box center [928, 245] width 291 height 22
click at [822, 249] on input "/cwt-the-hundredweight-1973" at bounding box center [928, 245] width 291 height 22
drag, startPoint x: 805, startPoint y: 247, endPoint x: 929, endPoint y: 255, distance: 123.6
click at [929, 255] on input "/cwt-the-hundredweight-1973" at bounding box center [928, 245] width 291 height 22
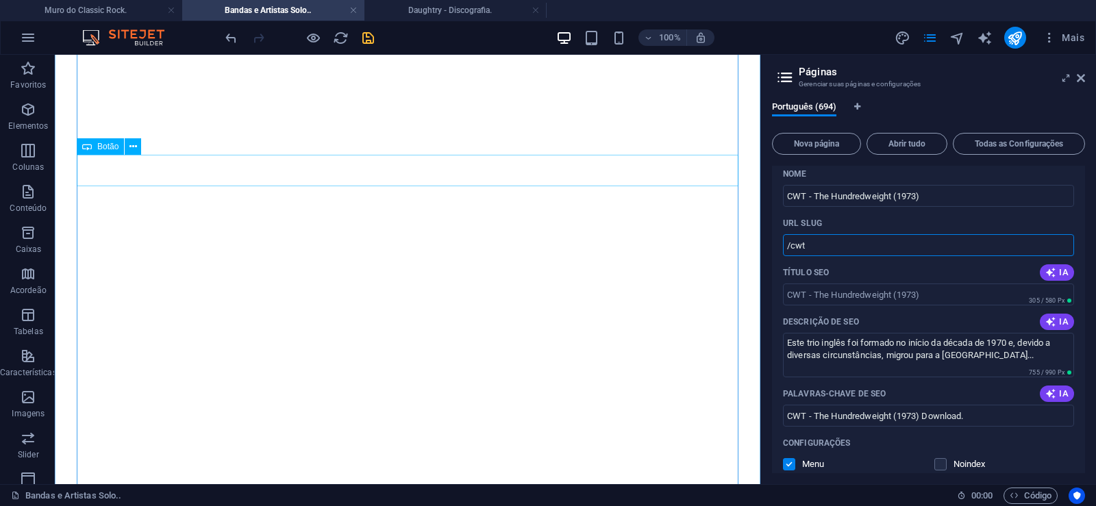
type input "/cwt"
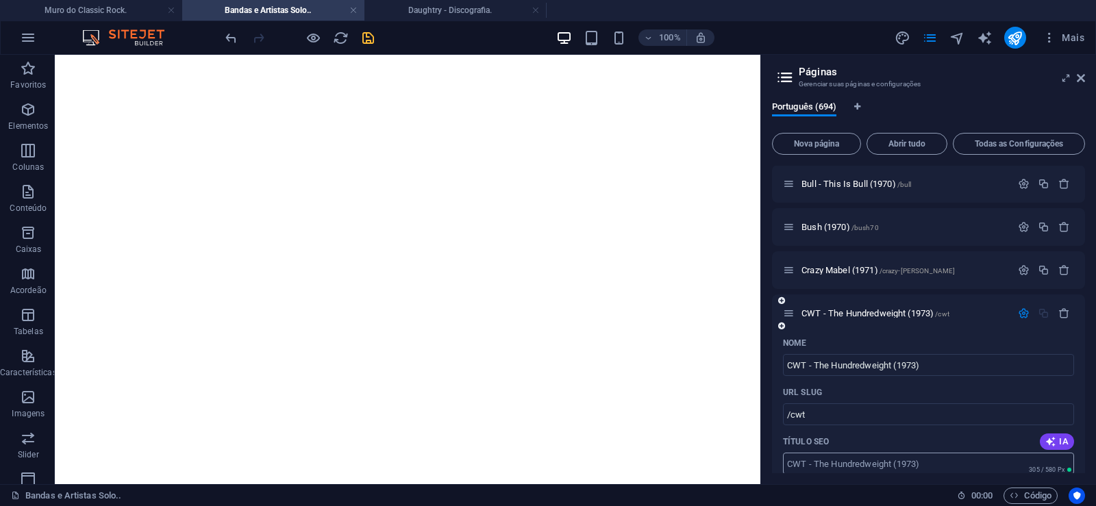
scroll to position [29756, 0]
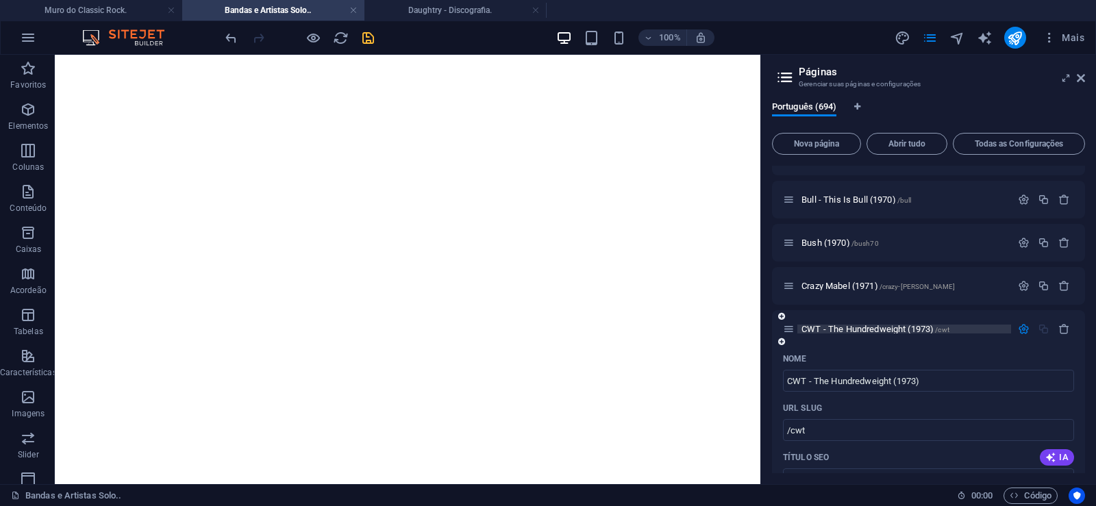
click at [844, 330] on span "CWT - The Hundredweight (1973) /cwt" at bounding box center [875, 329] width 148 height 10
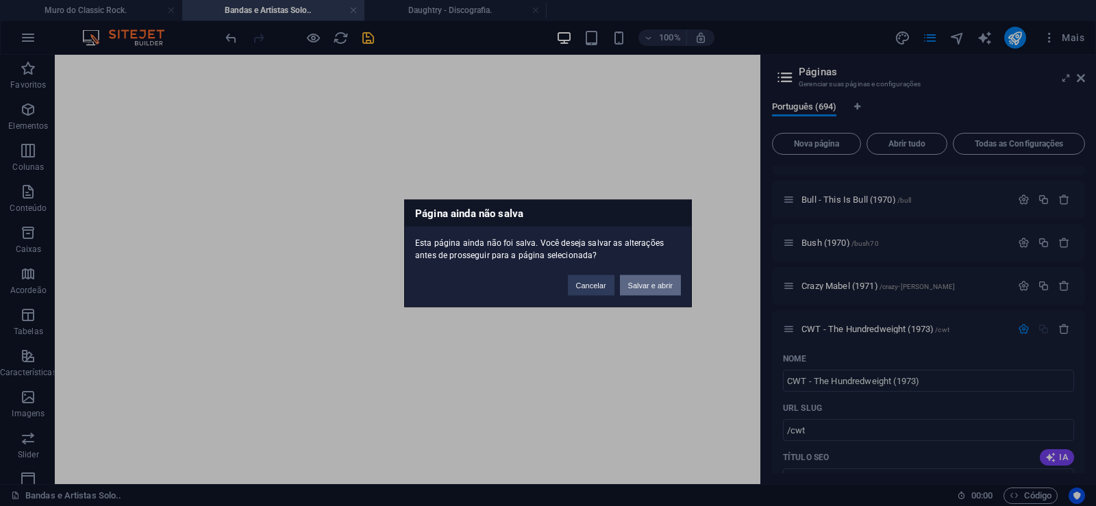
click at [651, 288] on button "Salvar e abrir" at bounding box center [650, 285] width 61 height 21
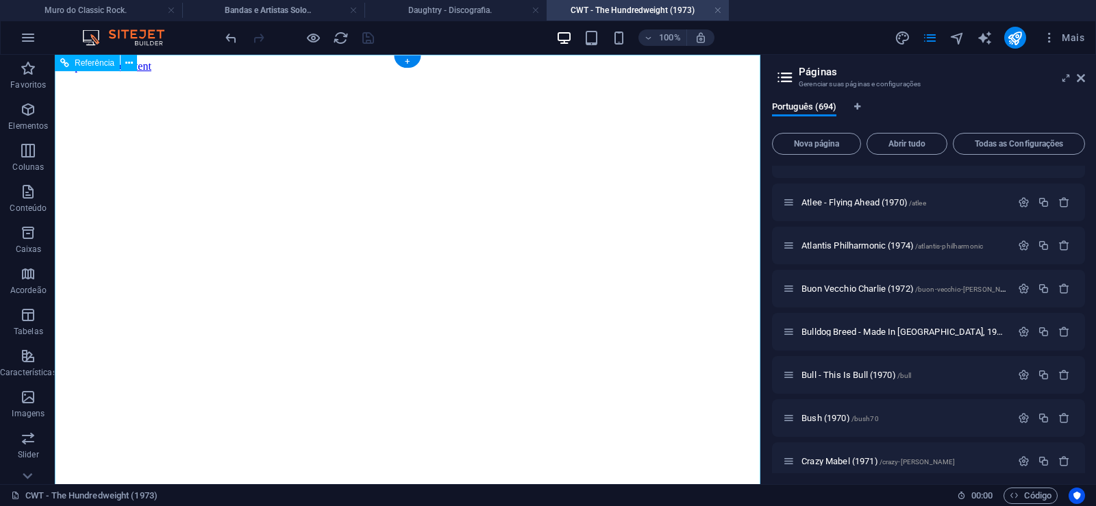
scroll to position [0, 0]
click at [1081, 75] on icon at bounding box center [1081, 78] width 8 height 11
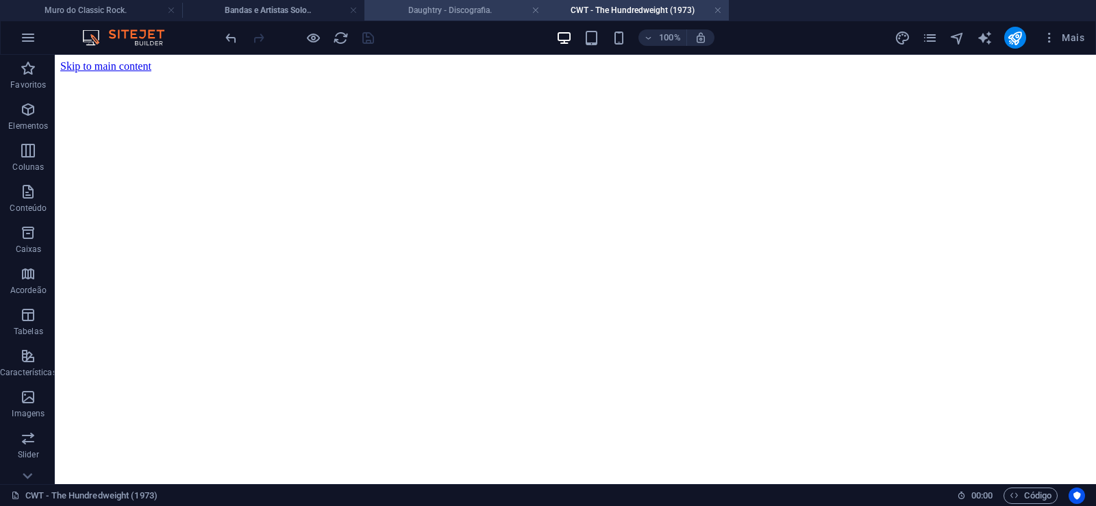
click at [468, 9] on h4 "Daughtry - Discografia." at bounding box center [455, 10] width 182 height 15
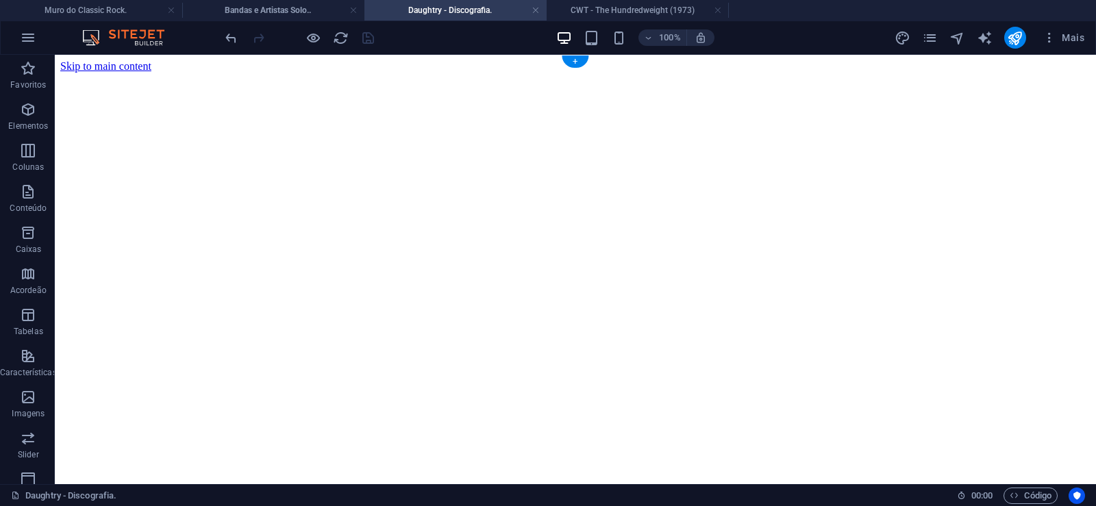
click figure
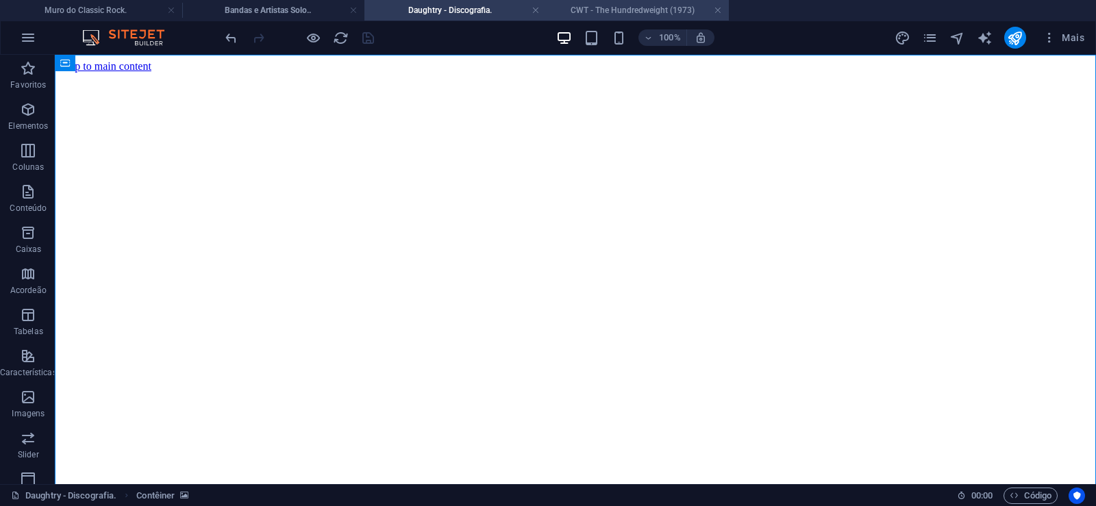
click at [593, 12] on h4 "CWT - The Hundredweight (1973)" at bounding box center [638, 10] width 182 height 15
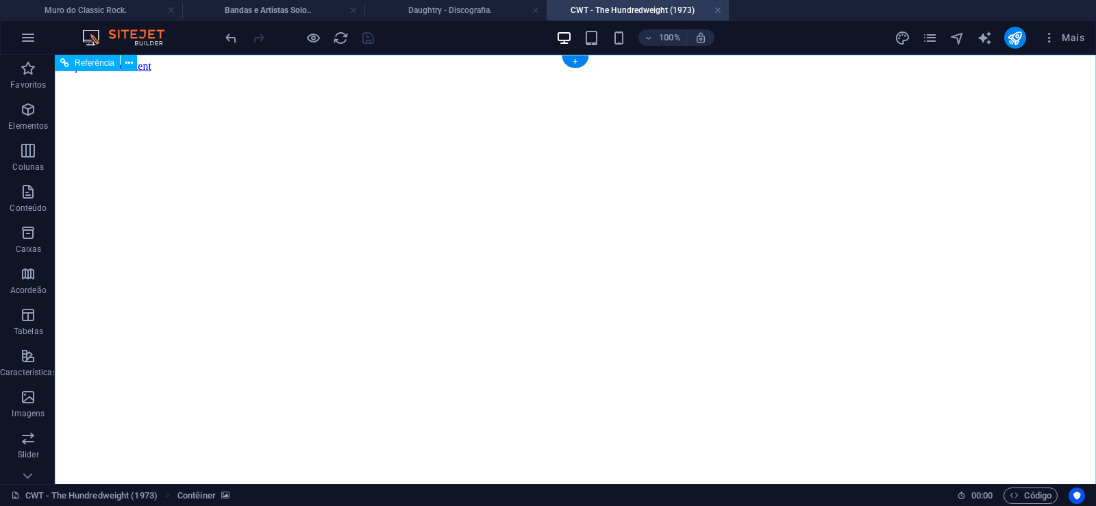
click at [99, 73] on figure at bounding box center [575, 73] width 1030 height 0
drag, startPoint x: 1036, startPoint y: 244, endPoint x: 1077, endPoint y: 492, distance: 251.9
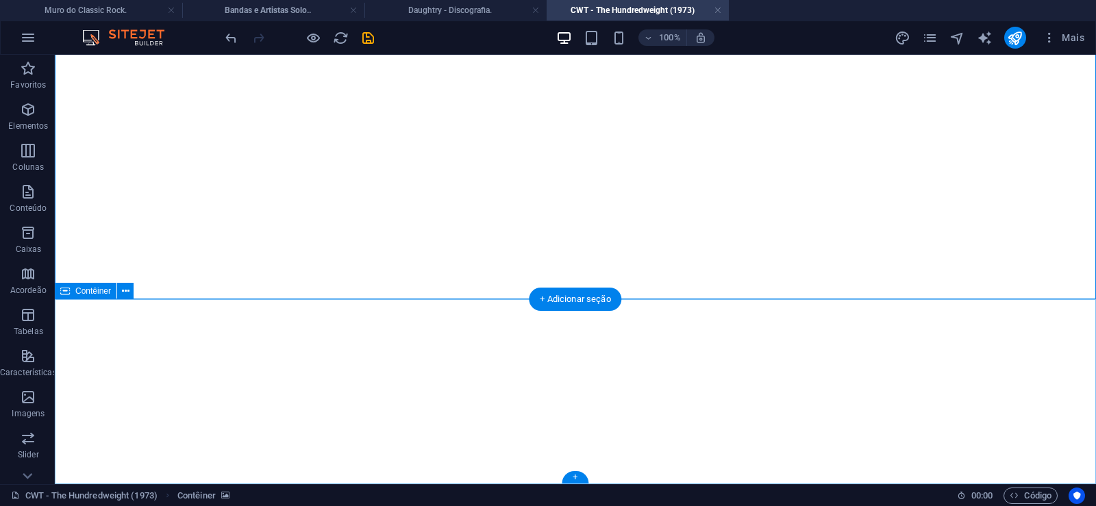
click div "Solte o conteúdo aqui ou Adicionar elementos Colar área de transferência"
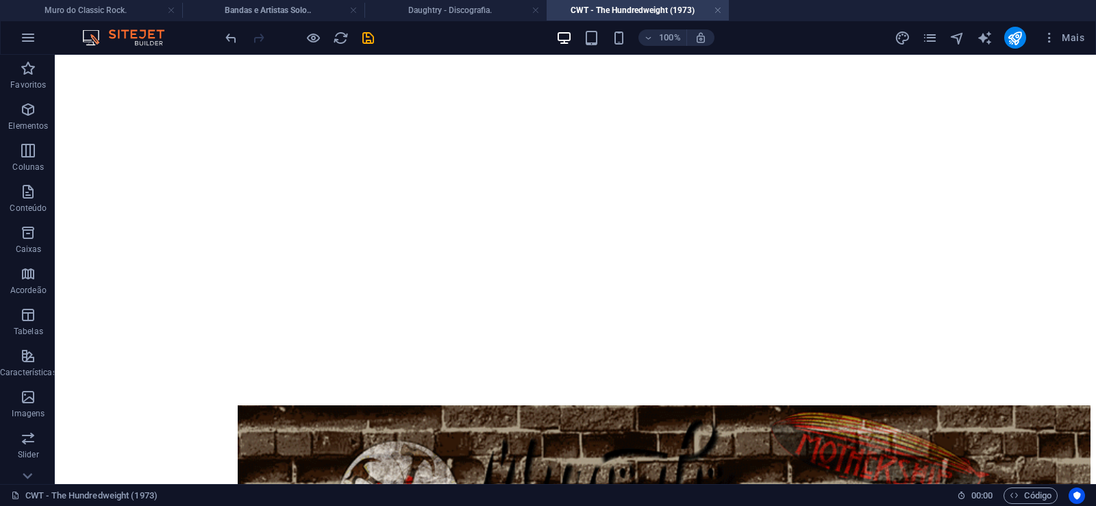
scroll to position [0, 0]
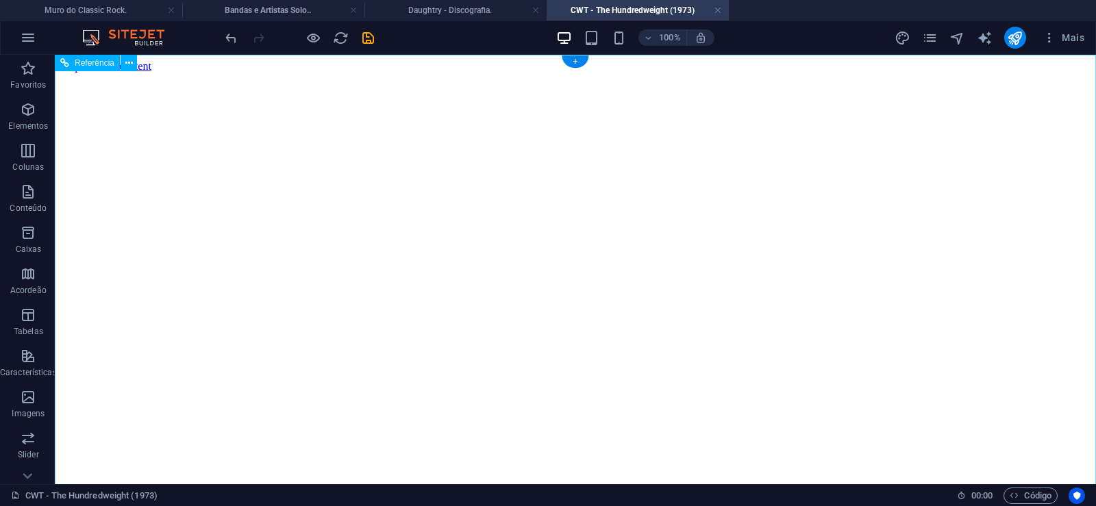
click figure
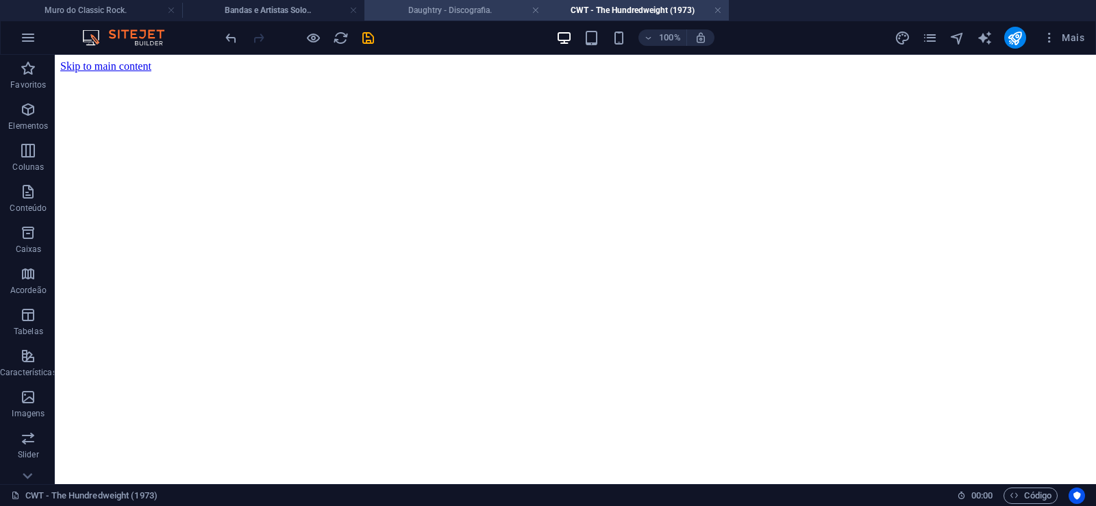
click at [447, 13] on h4 "Daughtry - Discografia." at bounding box center [455, 10] width 182 height 15
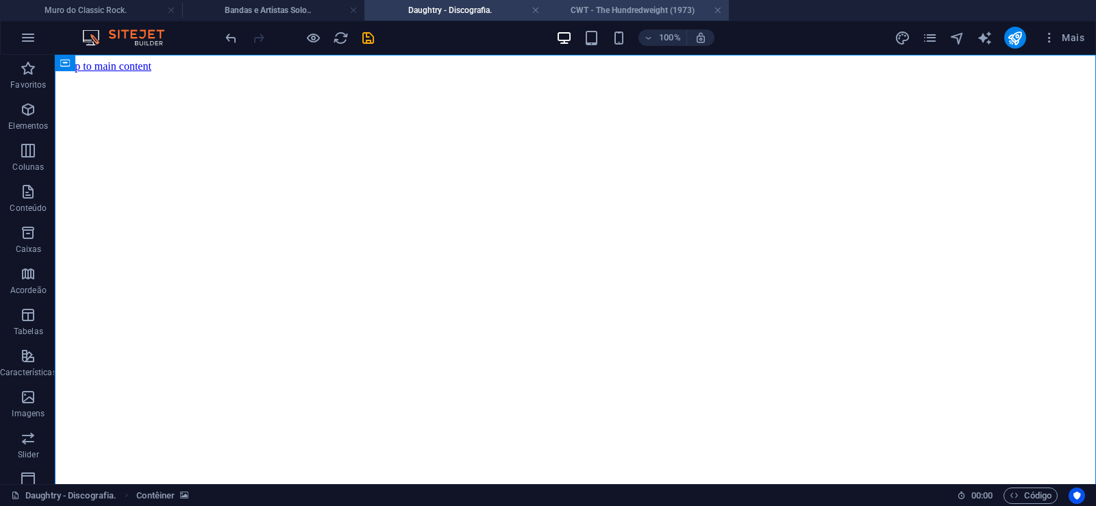
click at [614, 7] on h4 "CWT - The Hundredweight (1973)" at bounding box center [638, 10] width 182 height 15
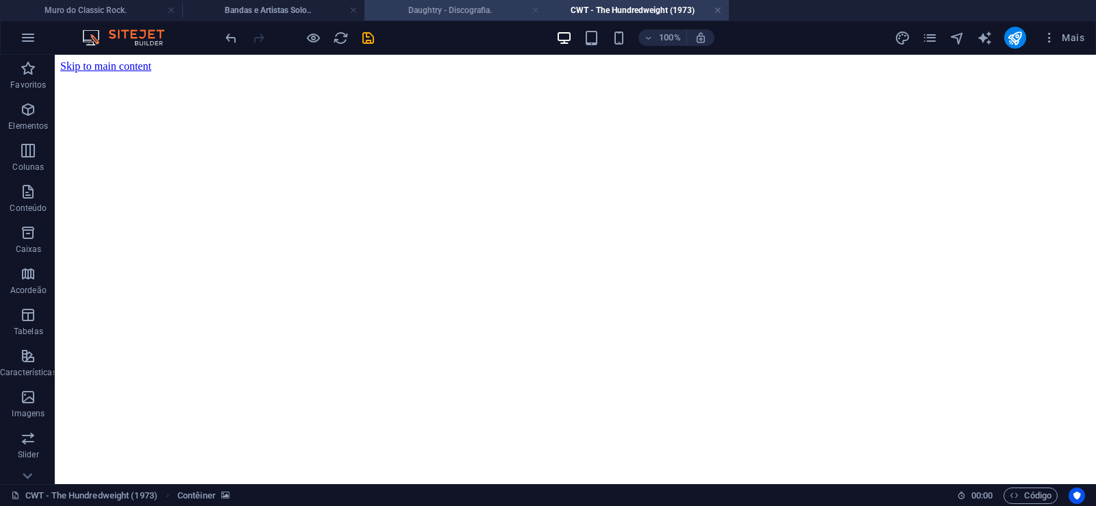
click at [536, 13] on link at bounding box center [535, 10] width 8 height 13
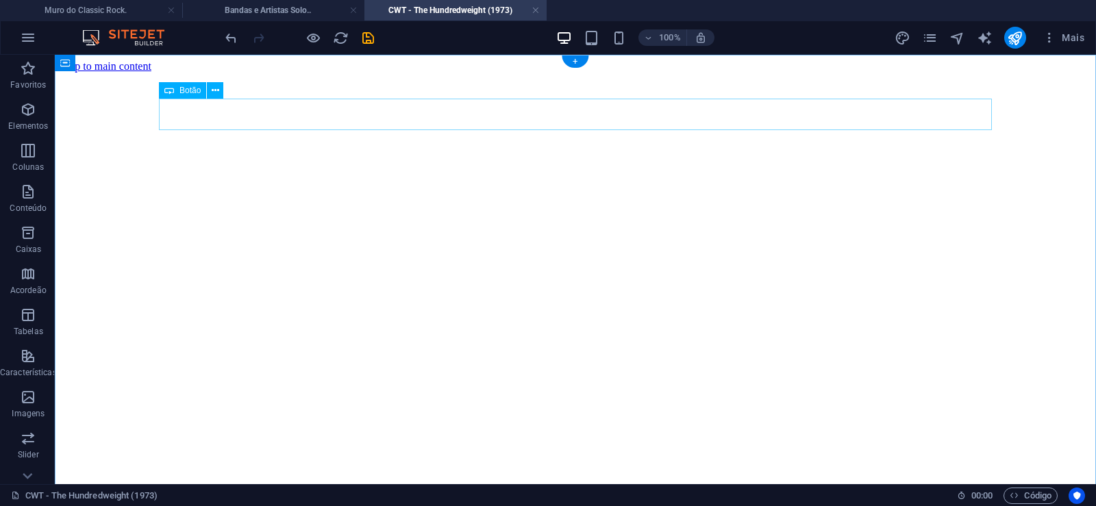
click div "Daughtry - Discografia."
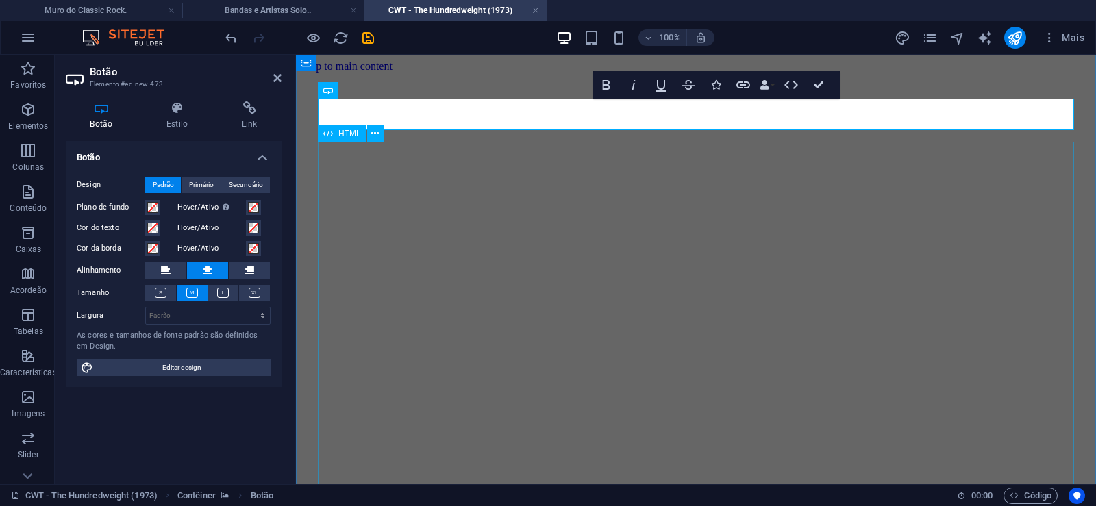
scroll to position [0, 11]
click div "Daughtry é uma banda norte-americana de rock liderada pelo ex-participante do p…"
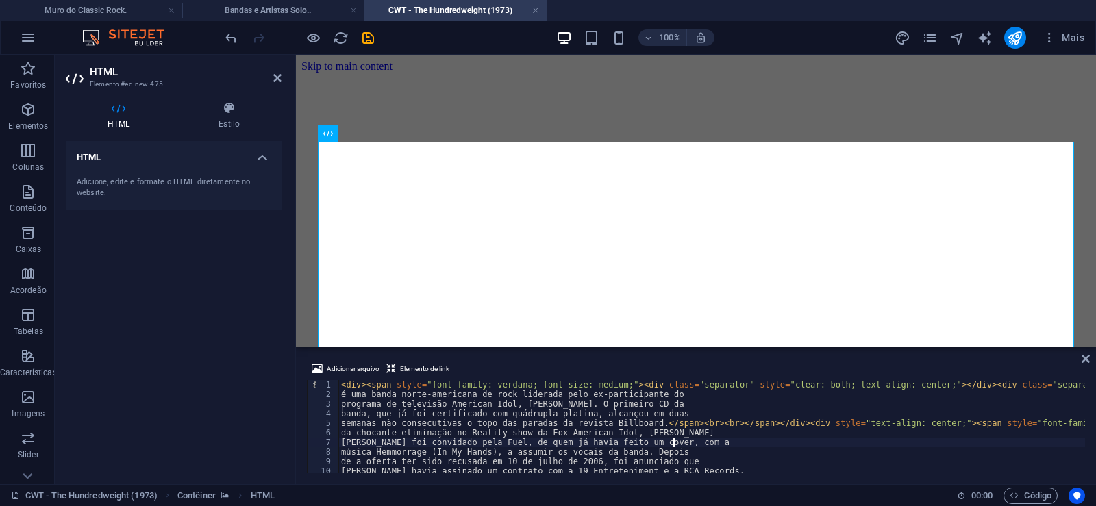
type textarea "[PERSON_NAME] foi convidado pela Fuel, de quem já havia feito um cover, com a"
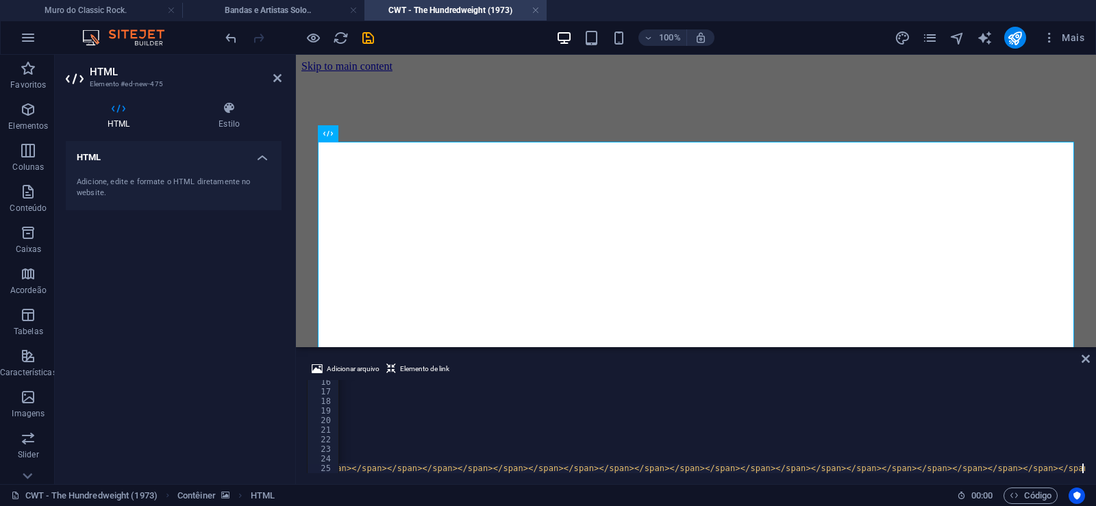
scroll to position [0, 35451]
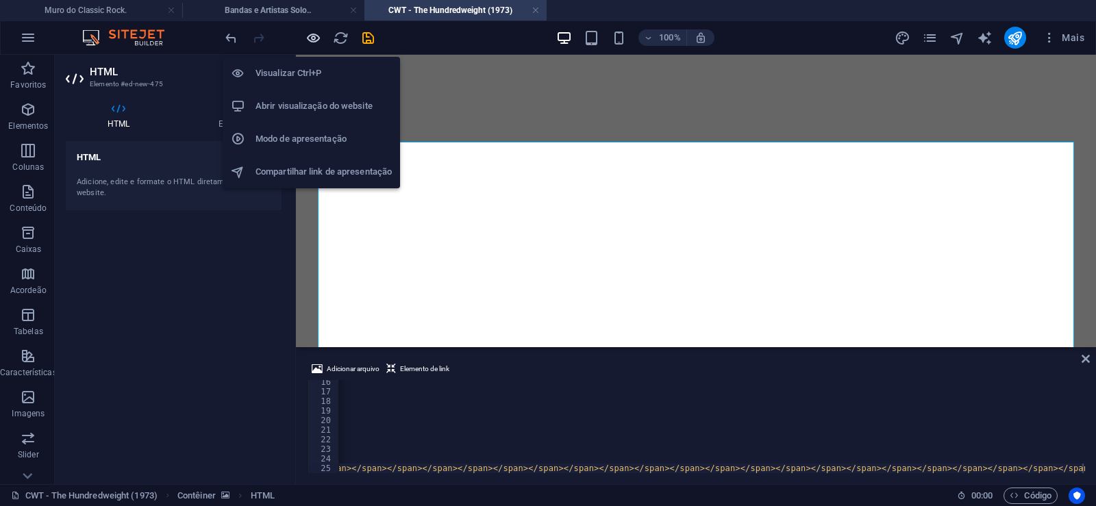
click at [312, 38] on icon "button" at bounding box center [313, 38] width 16 height 16
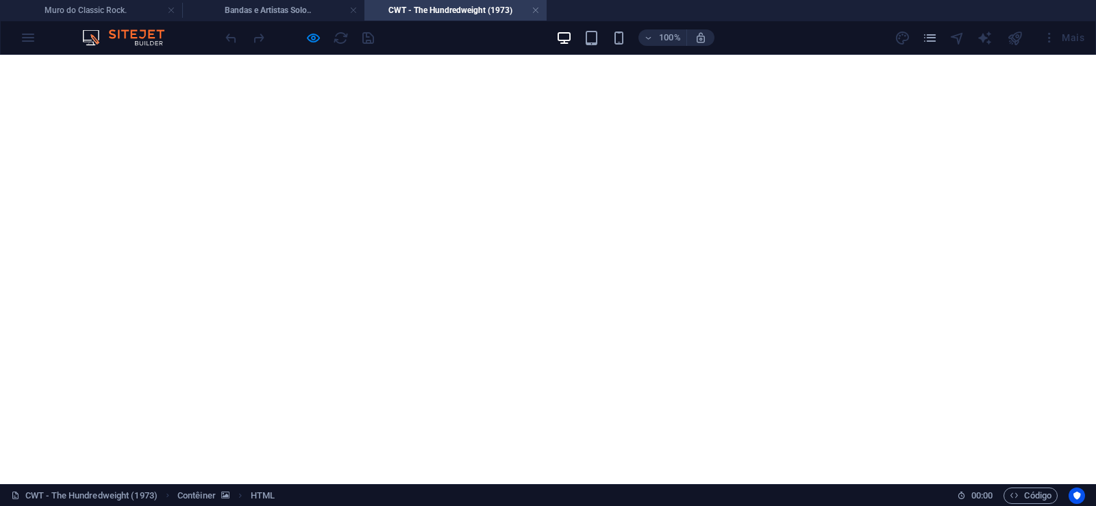
scroll to position [1023, 0]
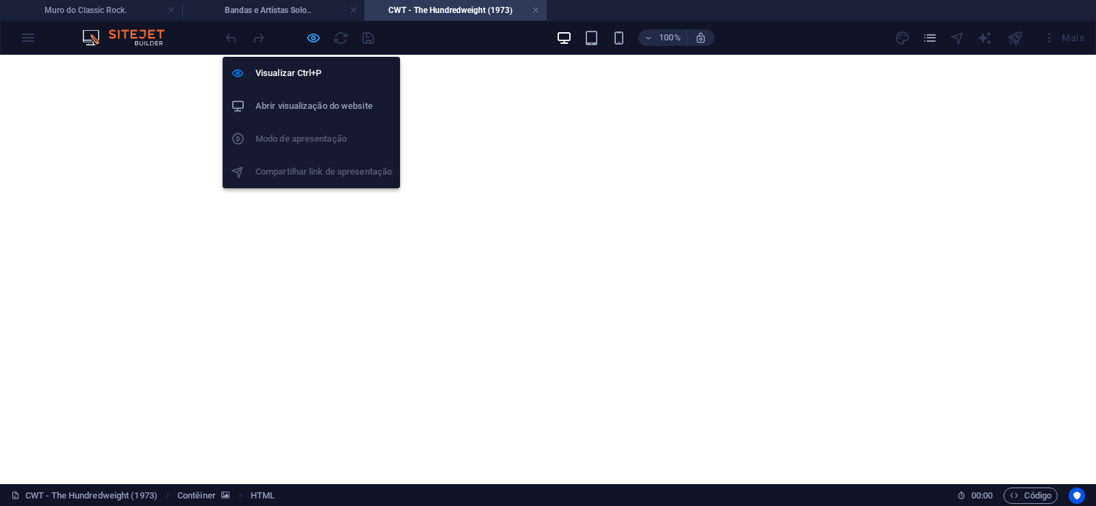
click at [312, 35] on icon "button" at bounding box center [313, 38] width 16 height 16
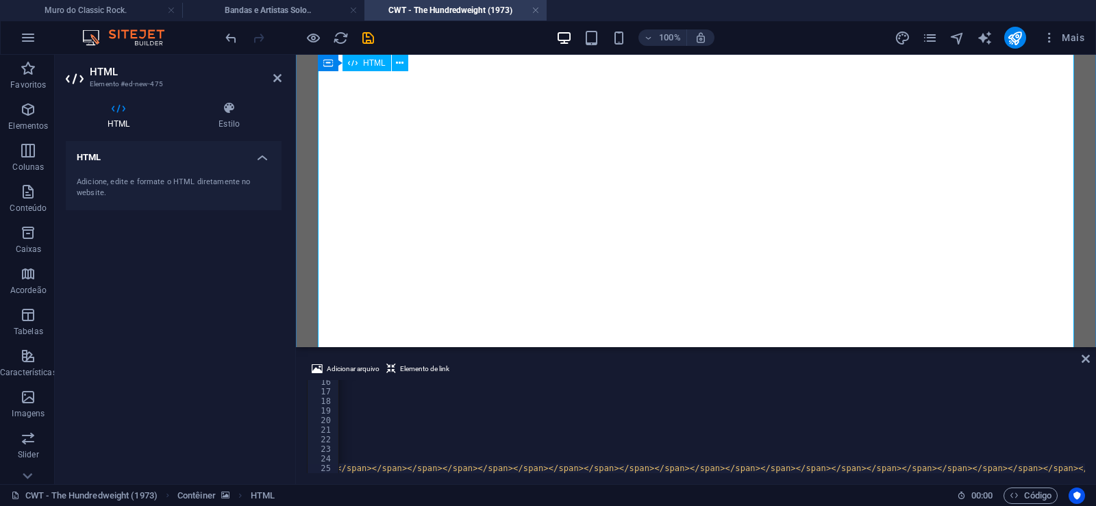
scroll to position [0, 35396]
click at [367, 37] on icon "save" at bounding box center [368, 38] width 16 height 16
click at [536, 10] on link at bounding box center [535, 10] width 8 height 13
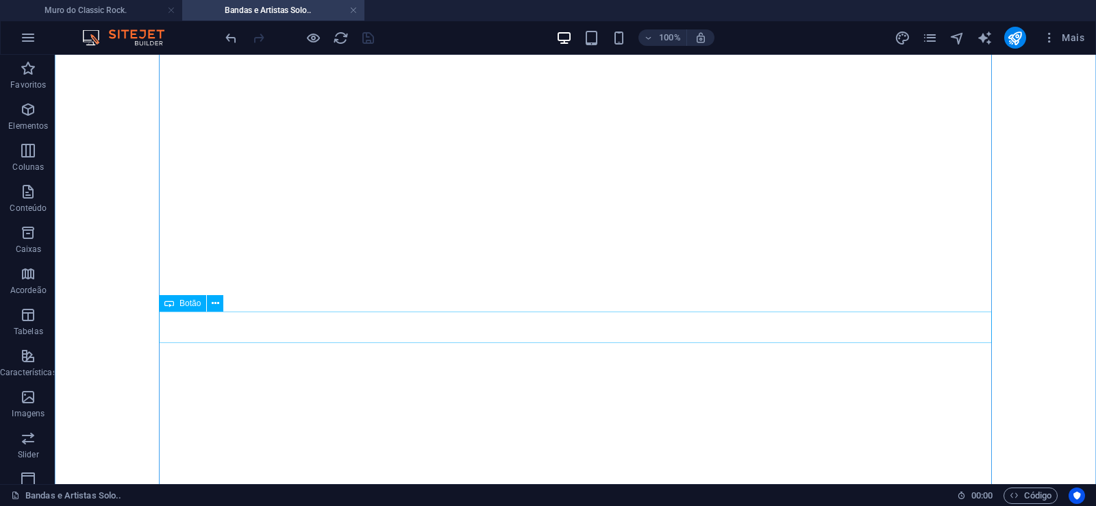
scroll to position [5589, 0]
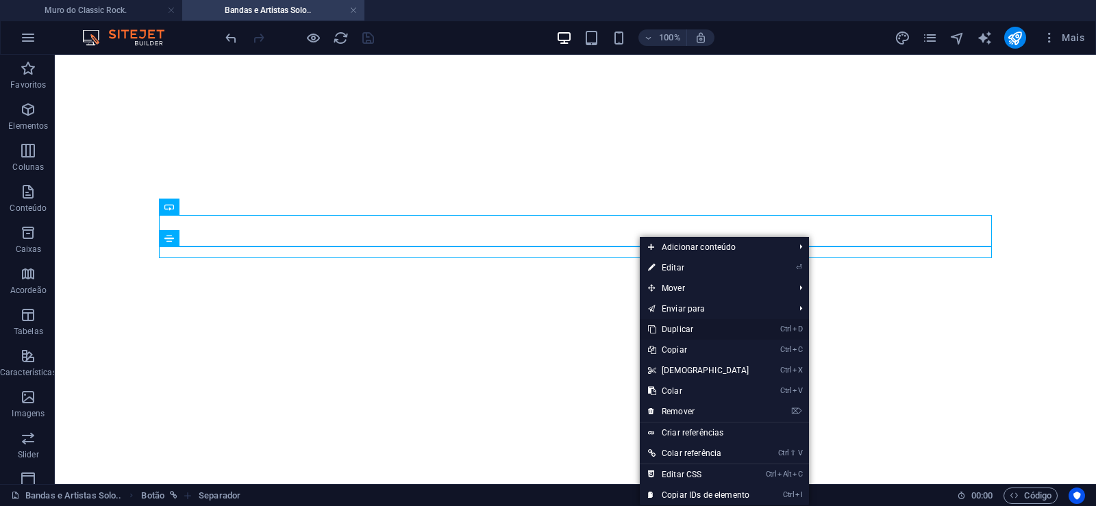
click at [670, 326] on link "Ctrl D Duplicar" at bounding box center [699, 329] width 118 height 21
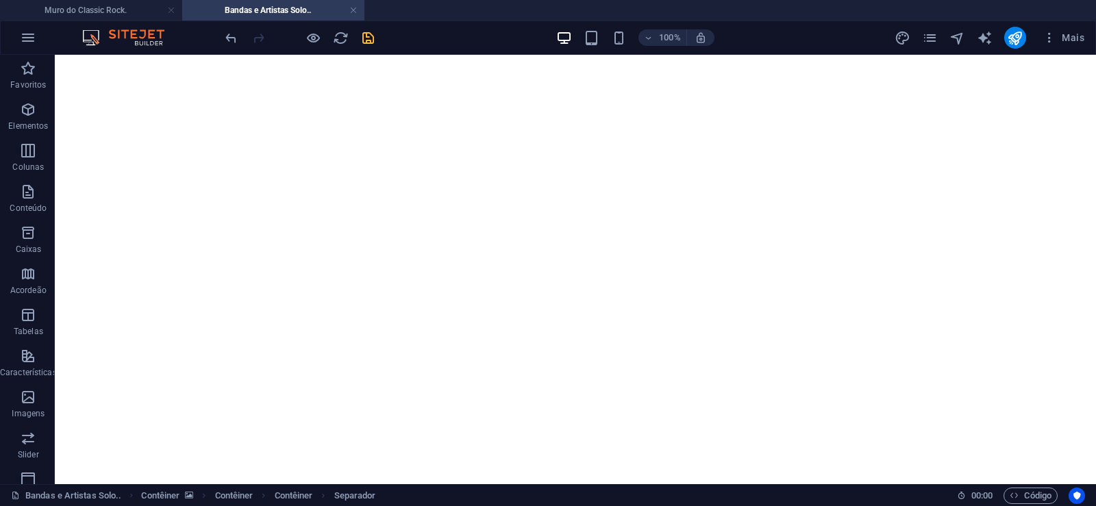
drag, startPoint x: 640, startPoint y: 280, endPoint x: 640, endPoint y: 259, distance: 21.2
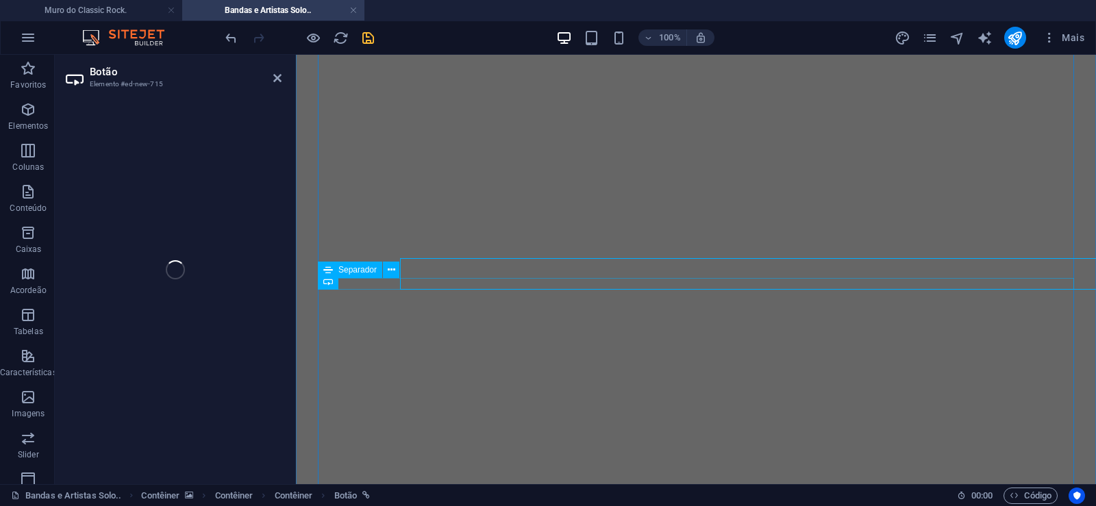
select select "px"
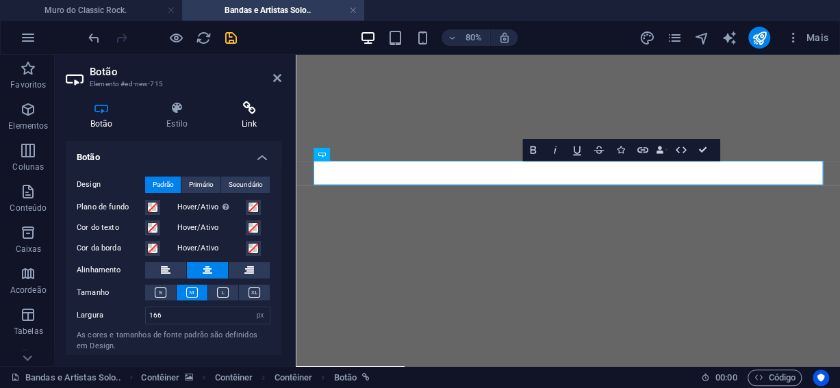
click at [249, 115] on icon at bounding box center [249, 108] width 64 height 14
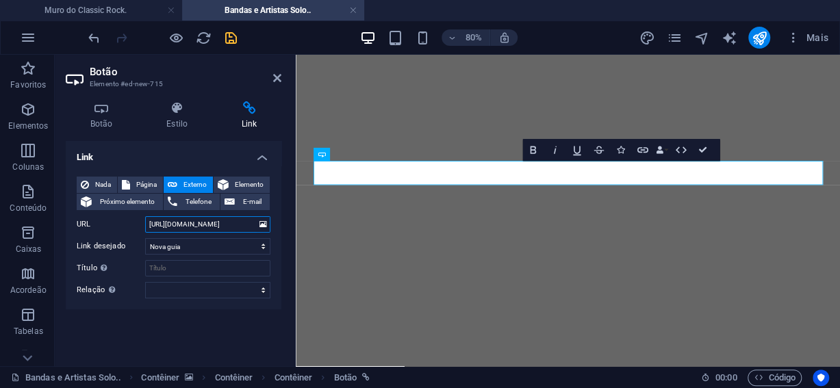
drag, startPoint x: 201, startPoint y: 225, endPoint x: 247, endPoint y: 228, distance: 46.0
click at [247, 228] on input "[URL][DOMAIN_NAME]" at bounding box center [207, 224] width 125 height 16
paste input "wt"
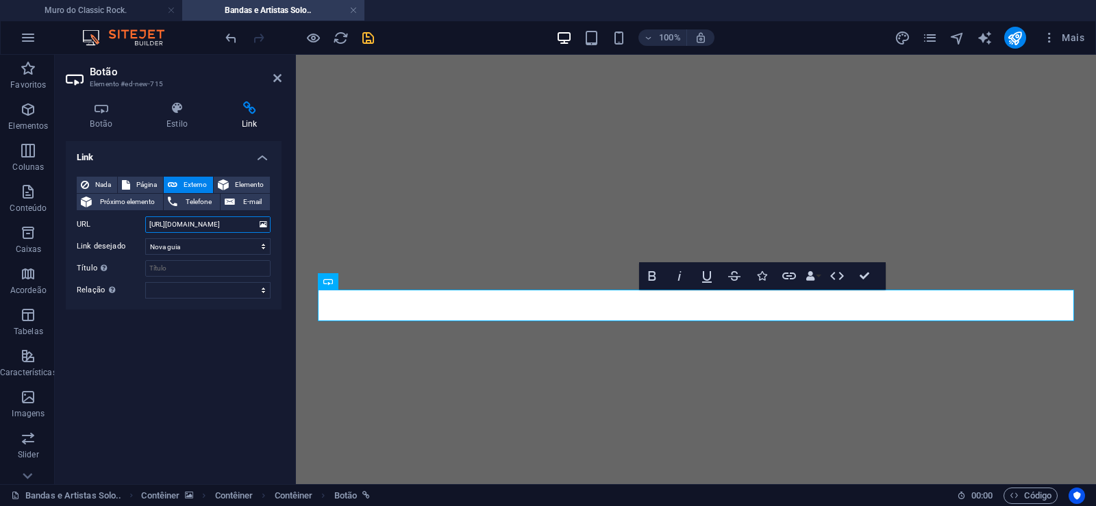
type input "[URL][DOMAIN_NAME]"
click at [369, 38] on icon "save" at bounding box center [368, 38] width 16 height 16
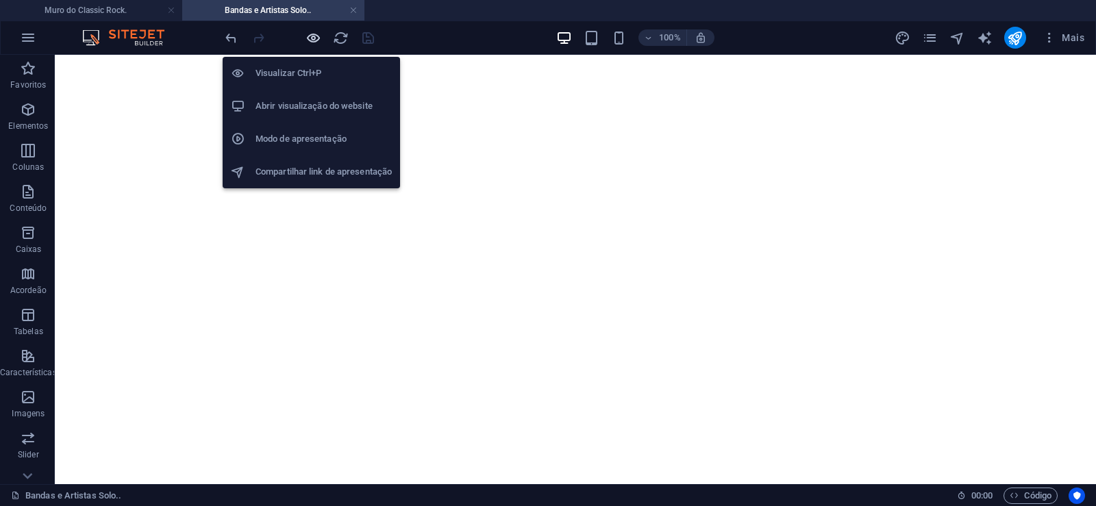
click at [316, 36] on icon "button" at bounding box center [313, 38] width 16 height 16
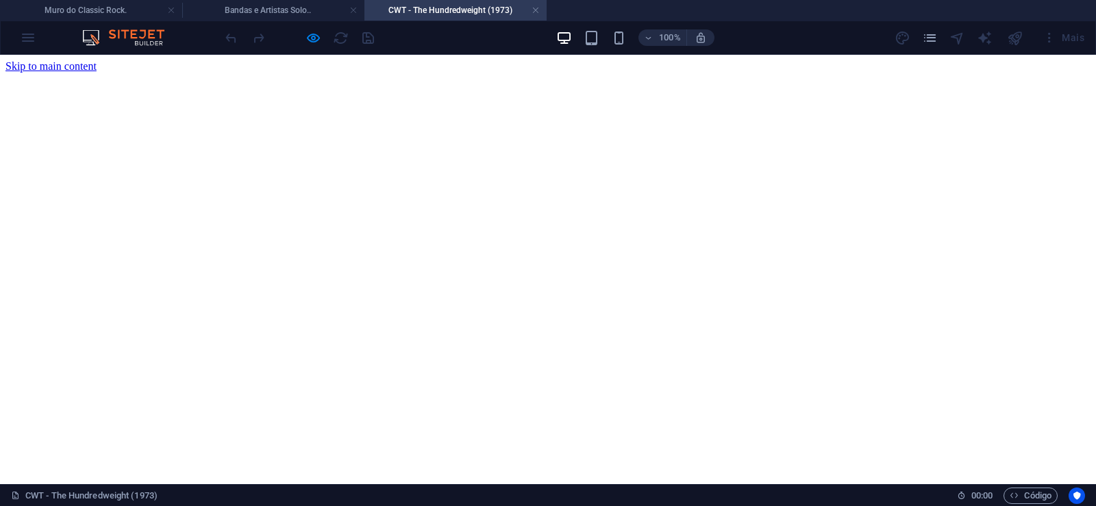
scroll to position [0, 0]
click at [536, 9] on link at bounding box center [535, 10] width 8 height 13
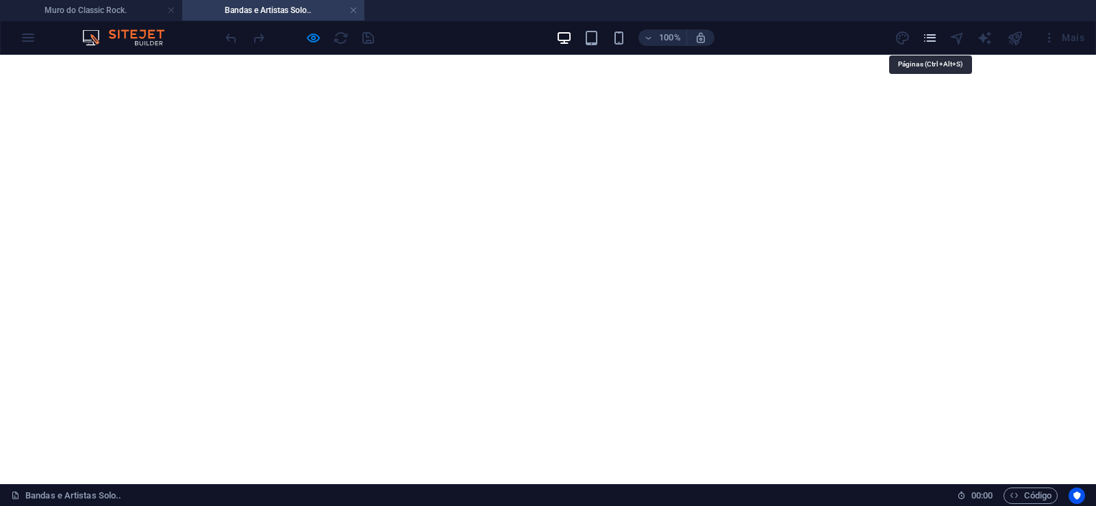
click at [928, 40] on icon "pages" at bounding box center [930, 38] width 16 height 16
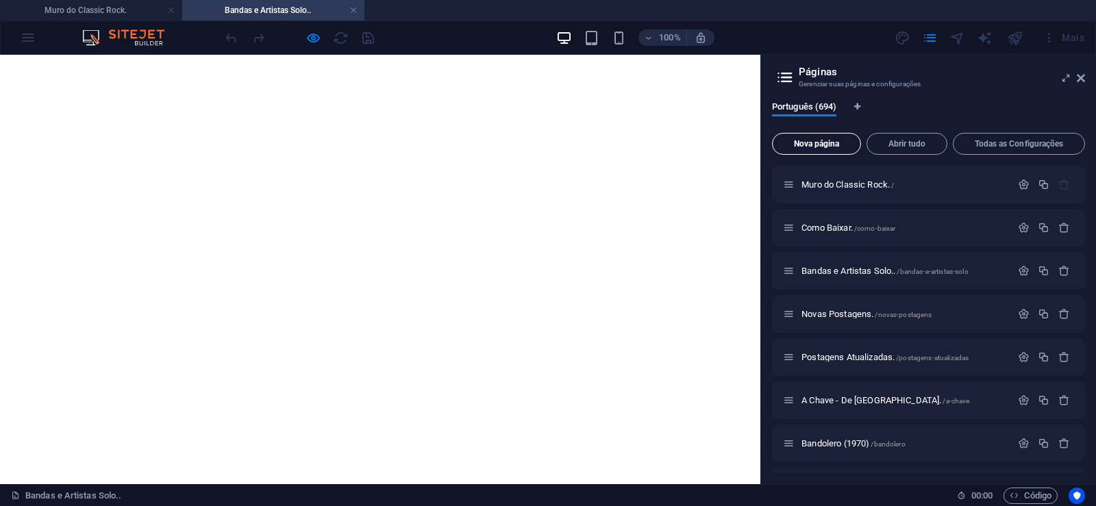
click at [809, 145] on span "Nova página" at bounding box center [816, 144] width 77 height 8
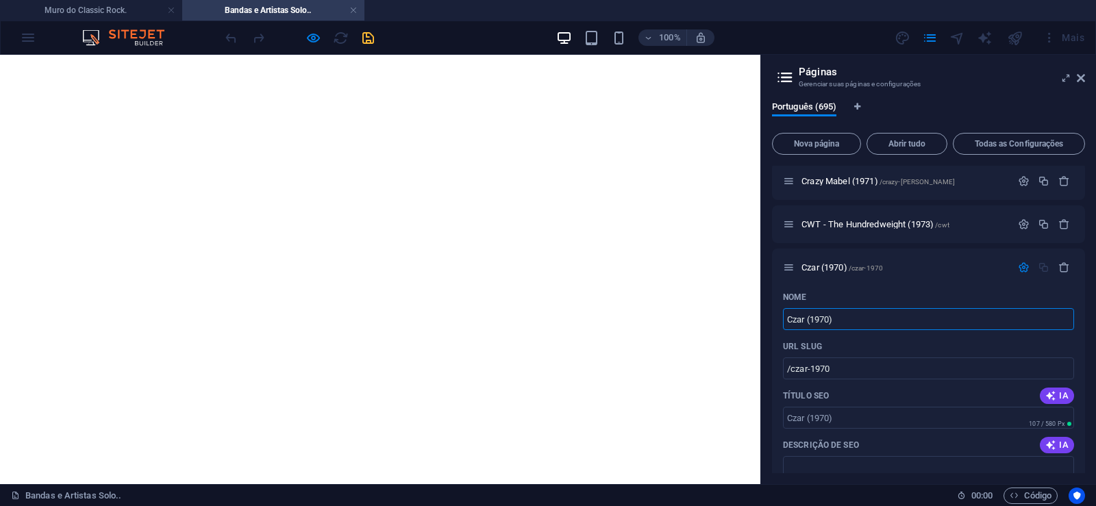
type input "Czar (1970)"
type input "/czar-1970"
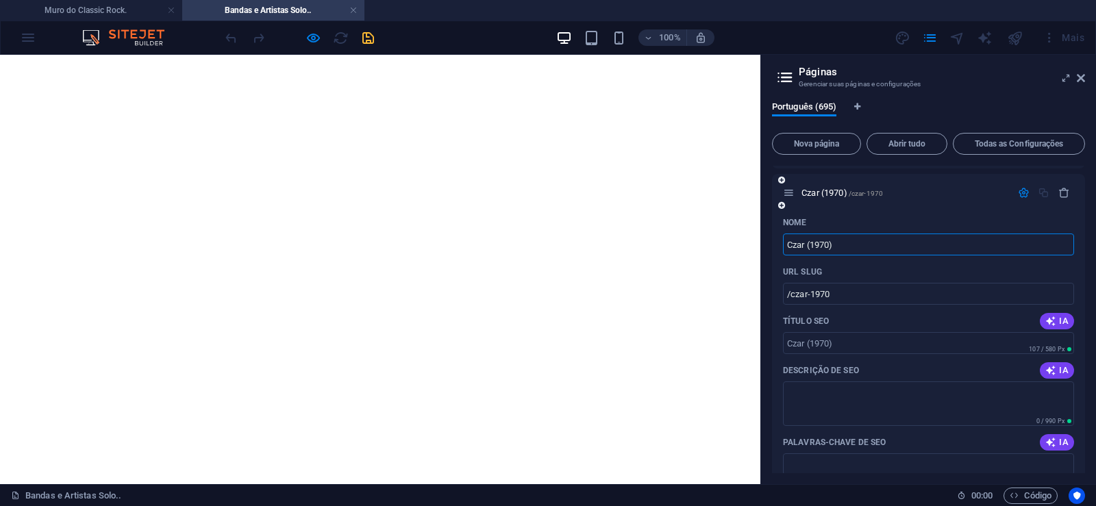
scroll to position [29984, 0]
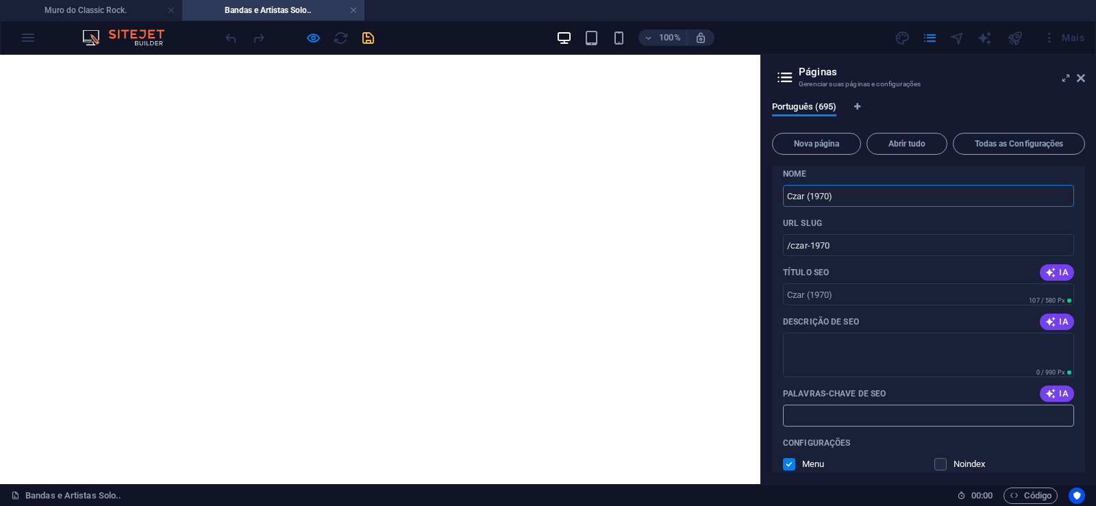
click at [853, 416] on input "Palavras-chave de SEO" at bounding box center [928, 416] width 291 height 22
paste input "Czar (1970) Download."
type input "Czar (1970) Download."
click at [829, 351] on textarea "Descrição de SEO" at bounding box center [928, 355] width 291 height 45
paste textarea "Essa raridade aqui é o único álbum de uma banda inglesa do final dos anos 60 cu…"
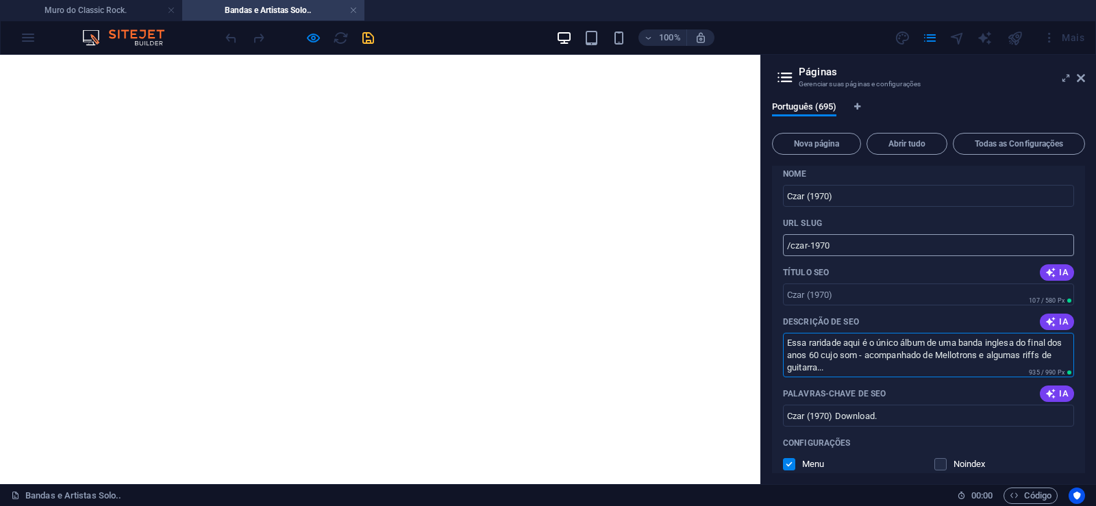
click at [812, 244] on input "/czar-1970" at bounding box center [928, 245] width 291 height 22
type textarea "Essa raridade aqui é o único álbum de uma banda inglesa do final dos anos 60 cu…"
drag, startPoint x: 808, startPoint y: 247, endPoint x: 792, endPoint y: 252, distance: 17.3
click at [792, 252] on input "/czar-1970" at bounding box center [928, 245] width 291 height 22
click at [827, 249] on input "/czar-1970" at bounding box center [928, 245] width 291 height 22
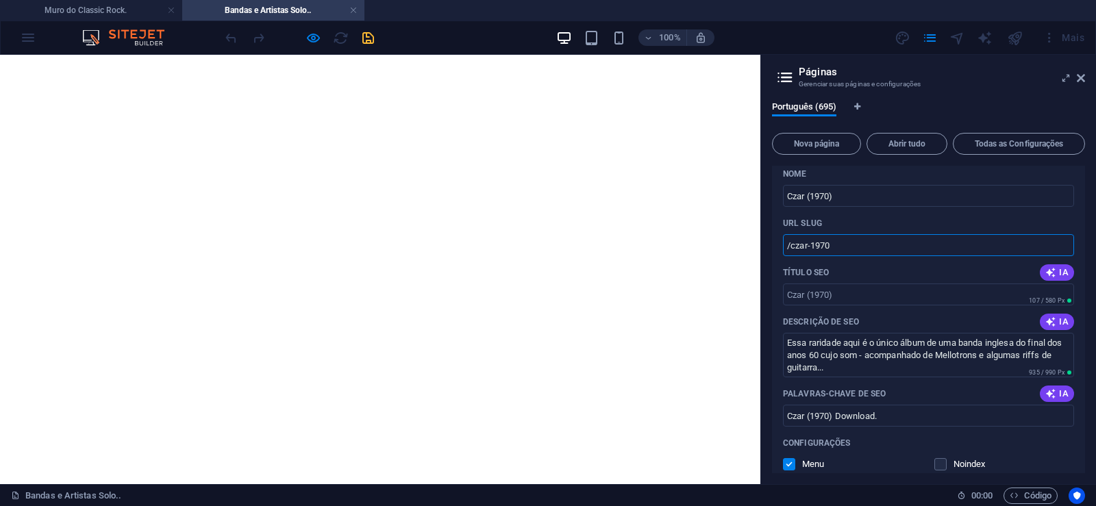
drag, startPoint x: 807, startPoint y: 246, endPoint x: 857, endPoint y: 251, distance: 50.2
click at [857, 251] on input "/czar-1970" at bounding box center [928, 245] width 291 height 22
type input "/czar"
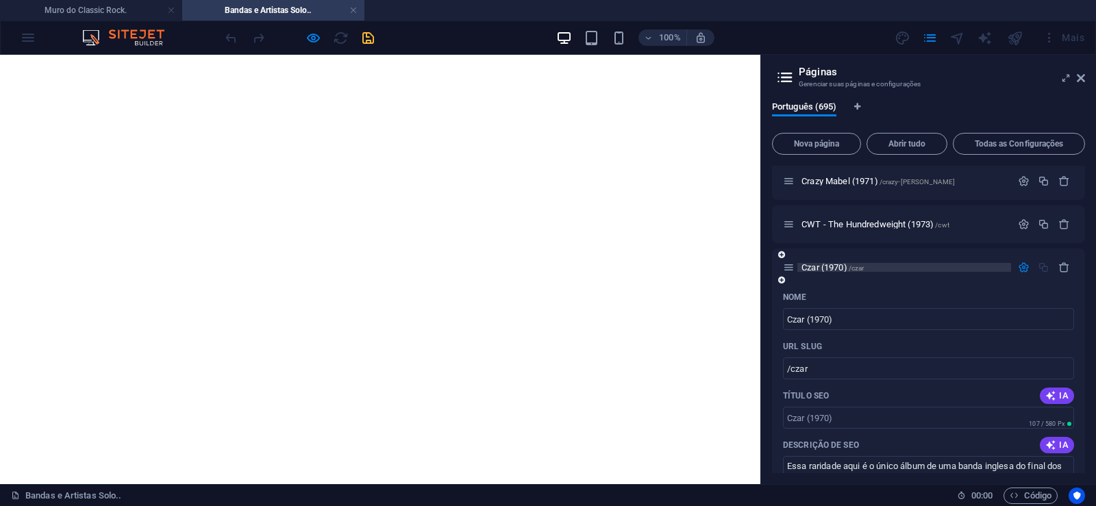
click at [821, 271] on span "Czar (1970) /czar" at bounding box center [832, 267] width 62 height 10
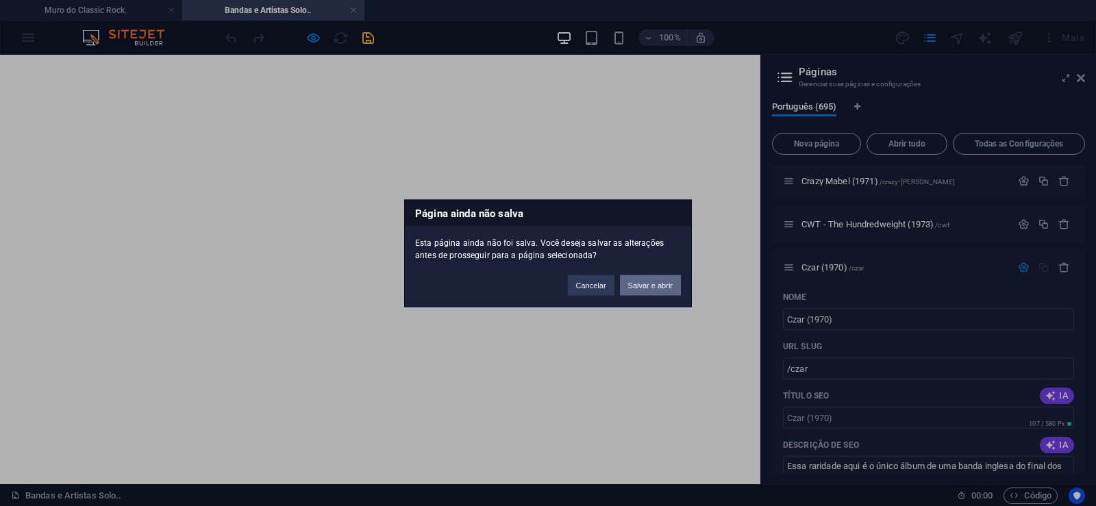
click at [648, 287] on button "Salvar e abrir" at bounding box center [650, 285] width 61 height 21
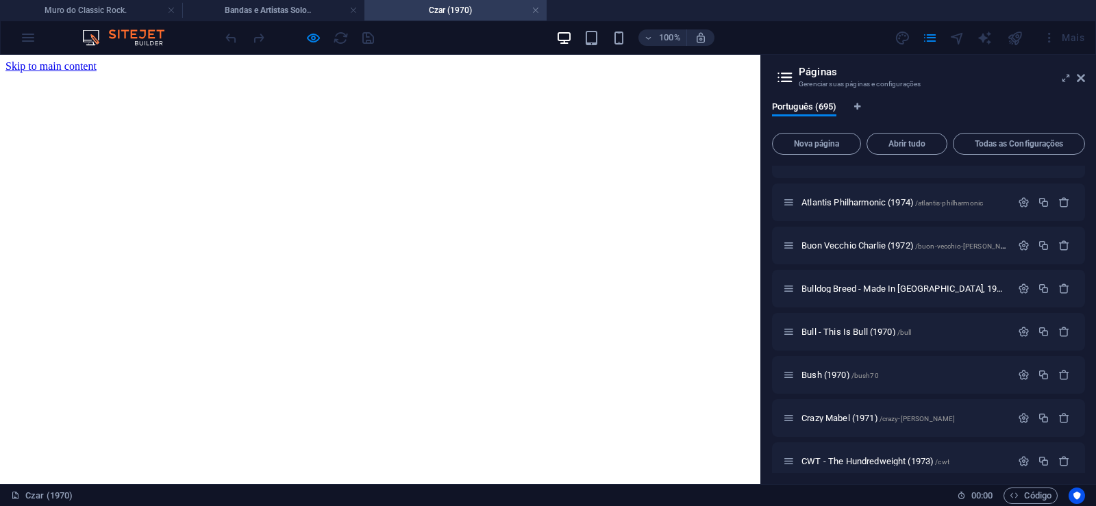
scroll to position [0, 0]
click at [1079, 77] on icon at bounding box center [1081, 78] width 8 height 11
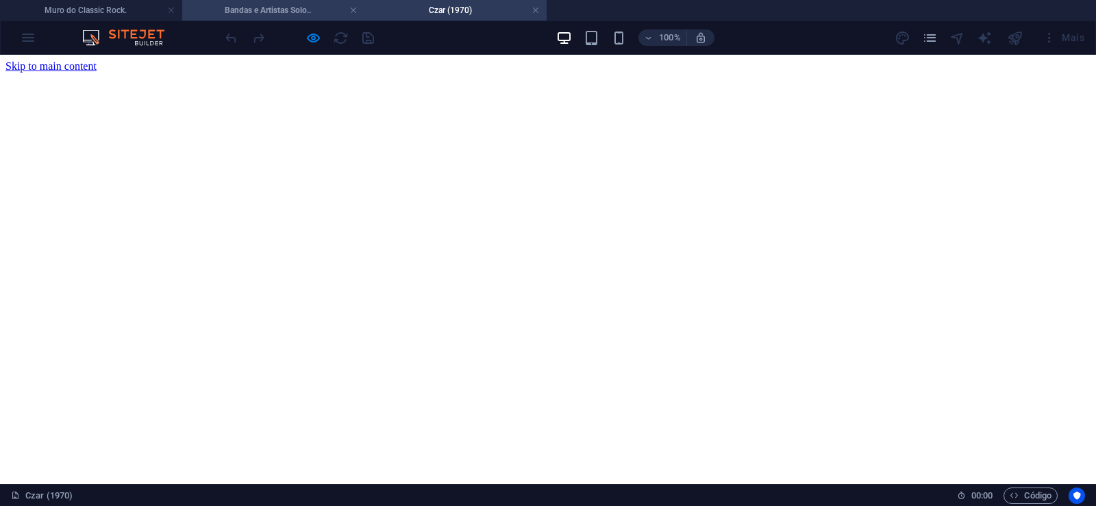
click at [294, 6] on h4 "Bandas e Artistas Solo.." at bounding box center [273, 10] width 182 height 15
click at [480, 13] on h4 "Czar (1970)" at bounding box center [455, 10] width 182 height 15
click at [927, 36] on icon "pages" at bounding box center [930, 38] width 16 height 16
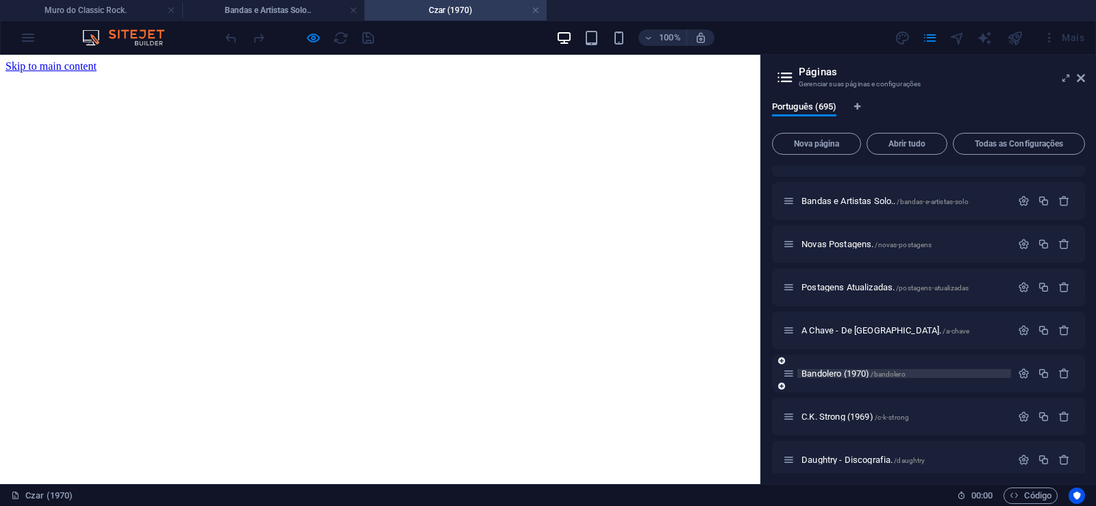
scroll to position [123, 0]
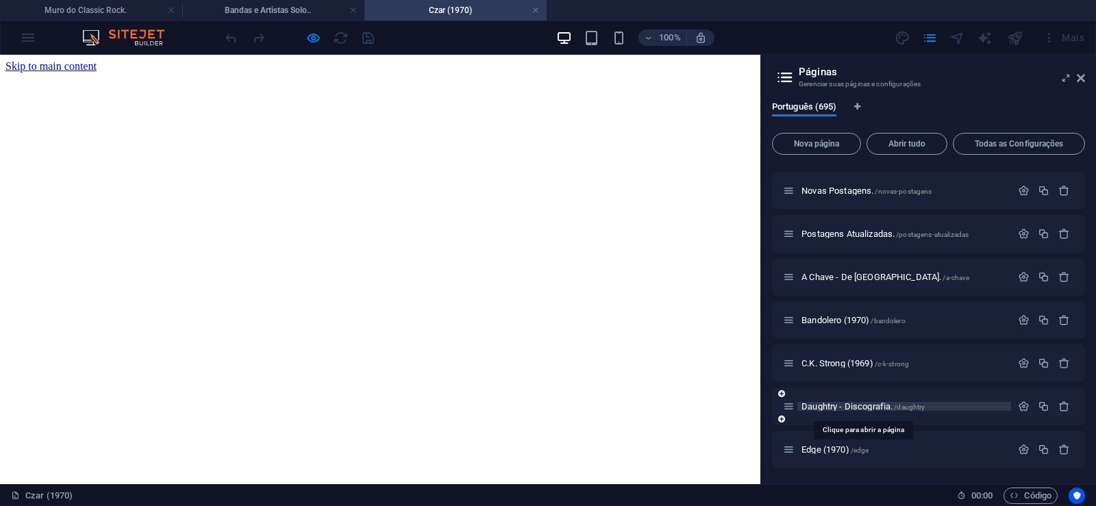
click at [860, 405] on span "Daughtry - Discografia. /daughtry" at bounding box center [862, 406] width 123 height 10
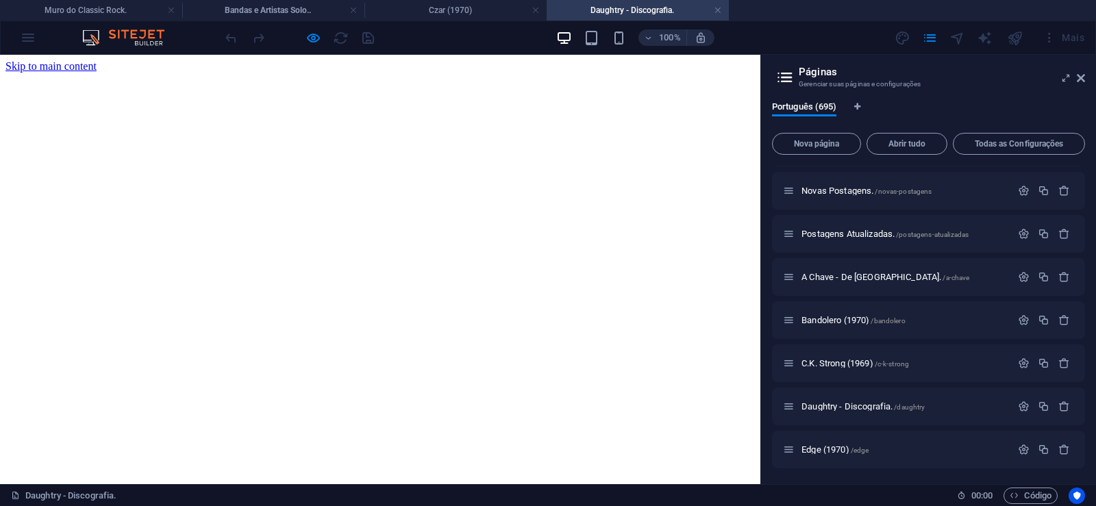
scroll to position [0, 0]
click at [1080, 80] on icon at bounding box center [1081, 78] width 8 height 11
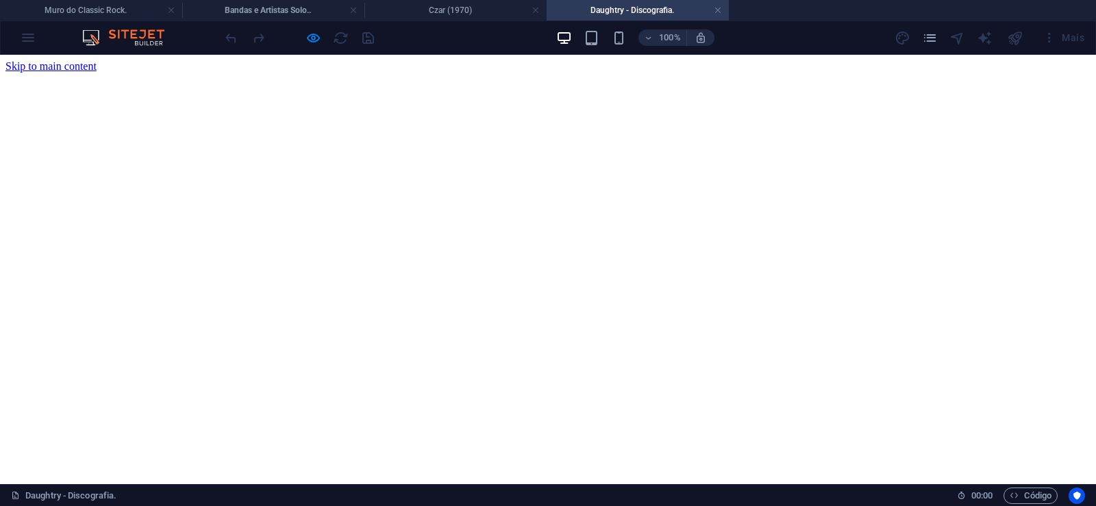
click figure
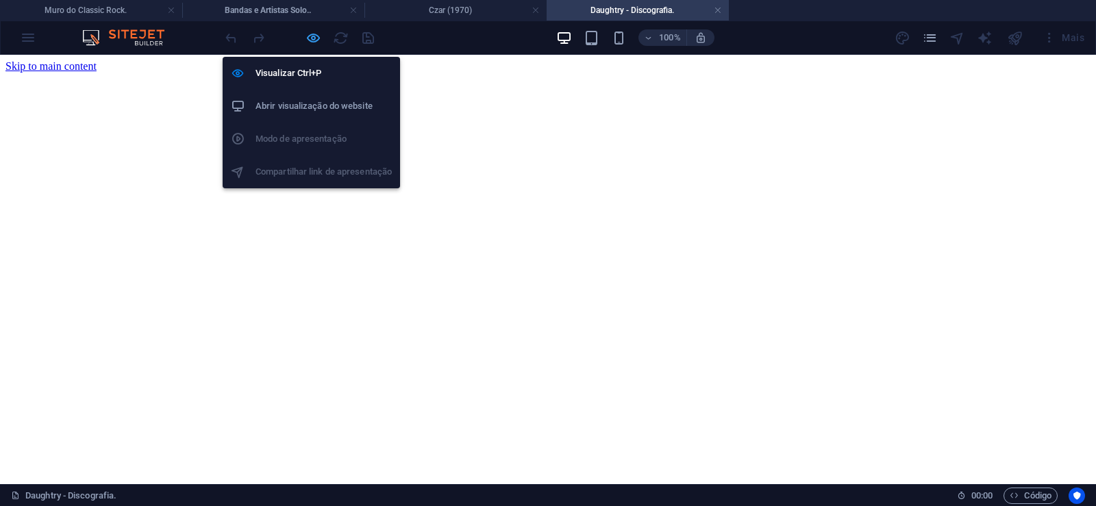
drag, startPoint x: 314, startPoint y: 37, endPoint x: 77, endPoint y: 85, distance: 241.1
click at [314, 37] on icon "button" at bounding box center [313, 38] width 16 height 16
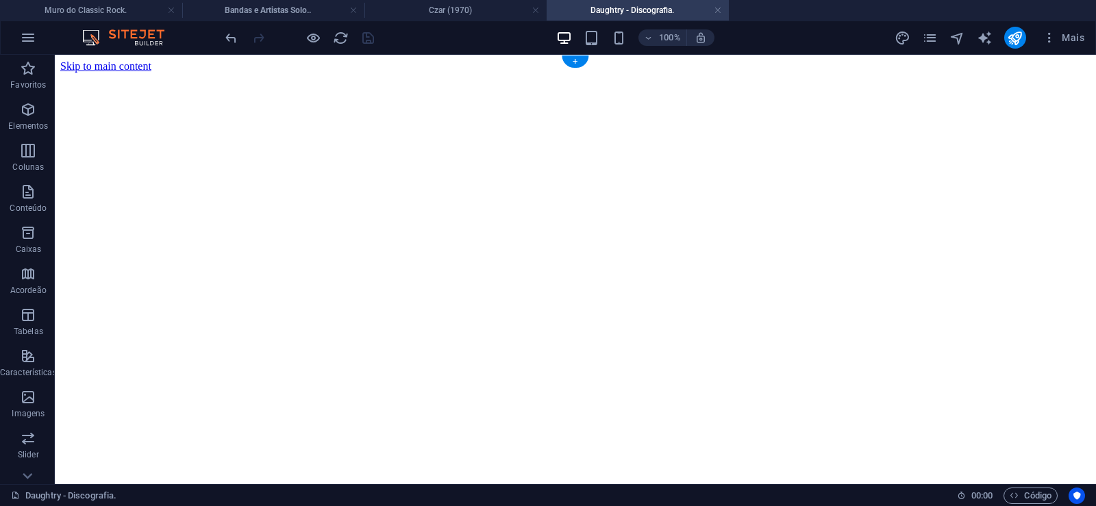
click figure
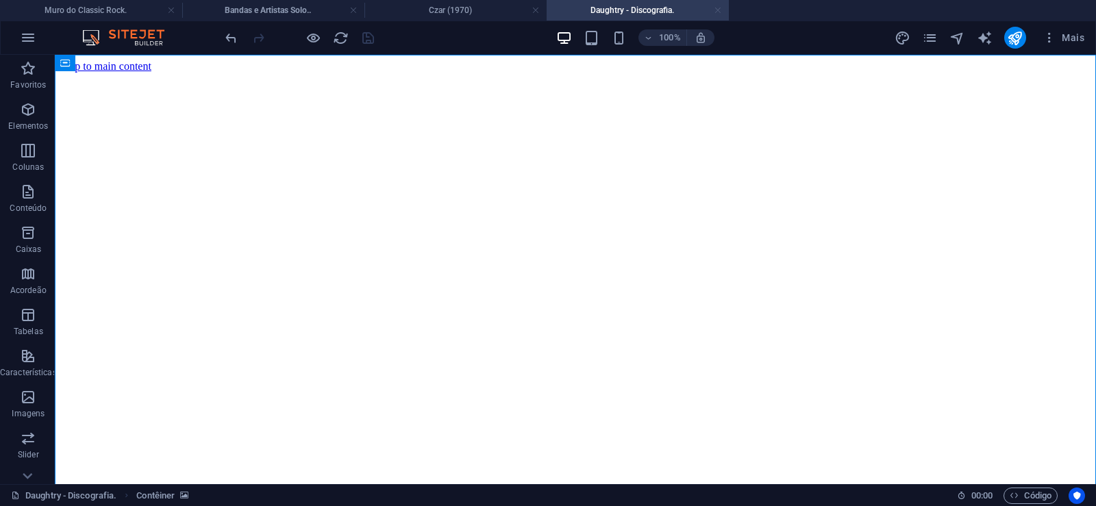
click at [718, 10] on link at bounding box center [718, 10] width 8 height 13
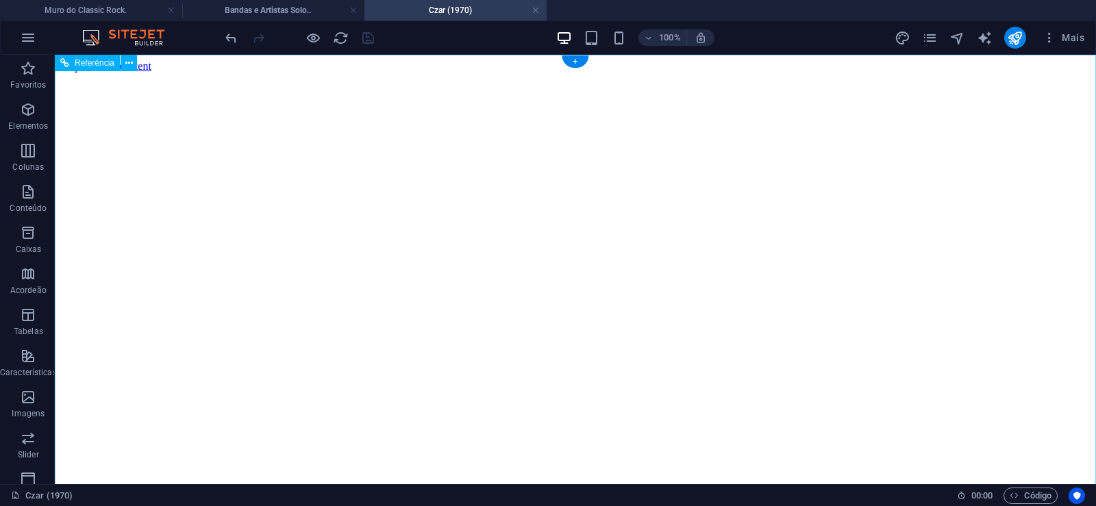
click at [114, 73] on figure at bounding box center [575, 73] width 1030 height 0
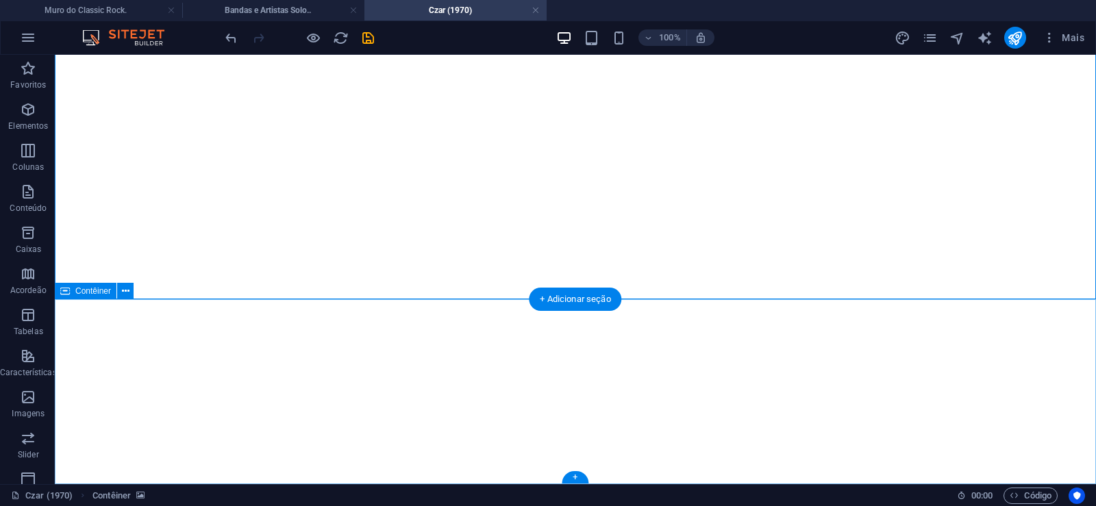
click div "Solte o conteúdo aqui ou Adicionar elementos Colar área de transferência"
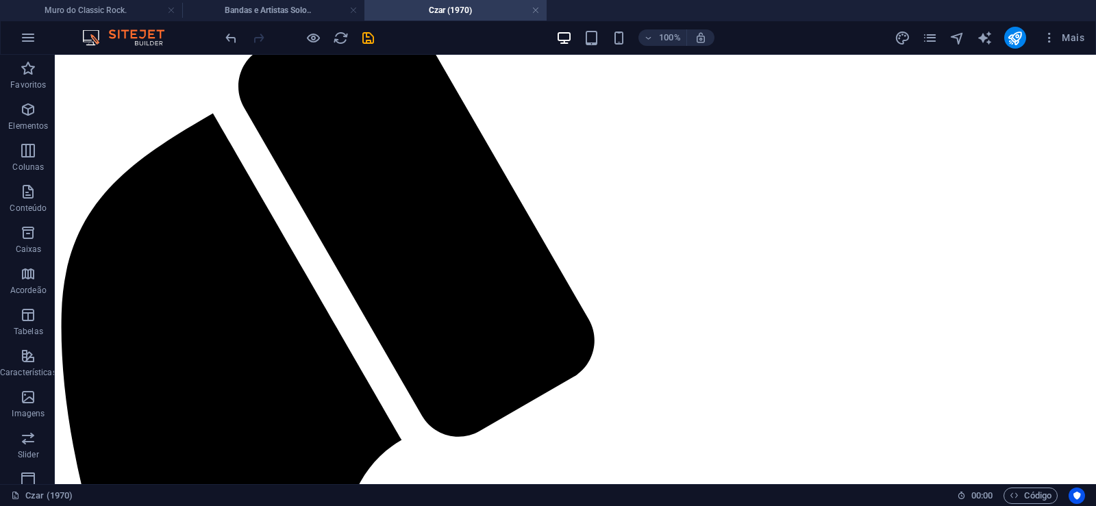
scroll to position [0, 0]
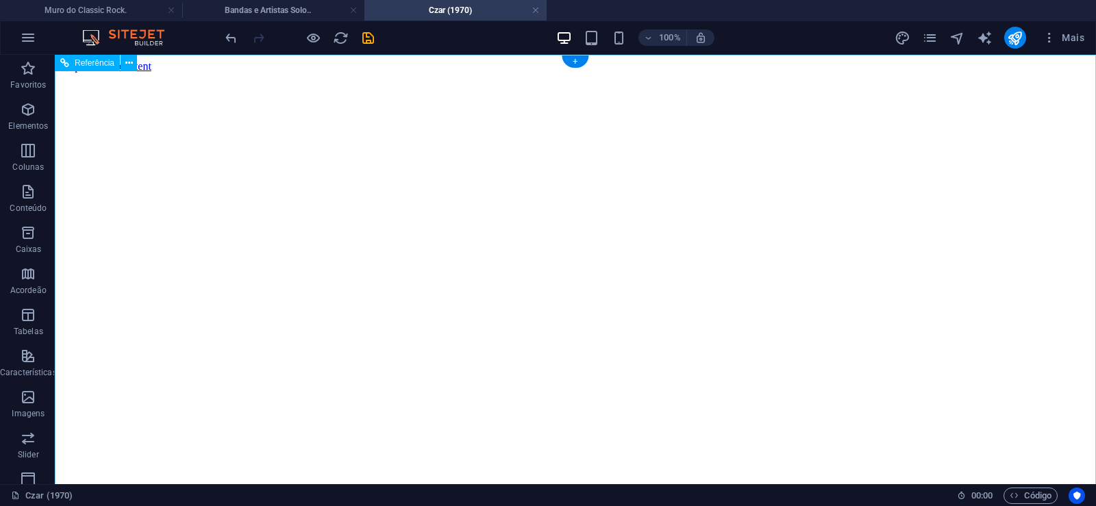
click figure
click div "Daughtry - Discografia."
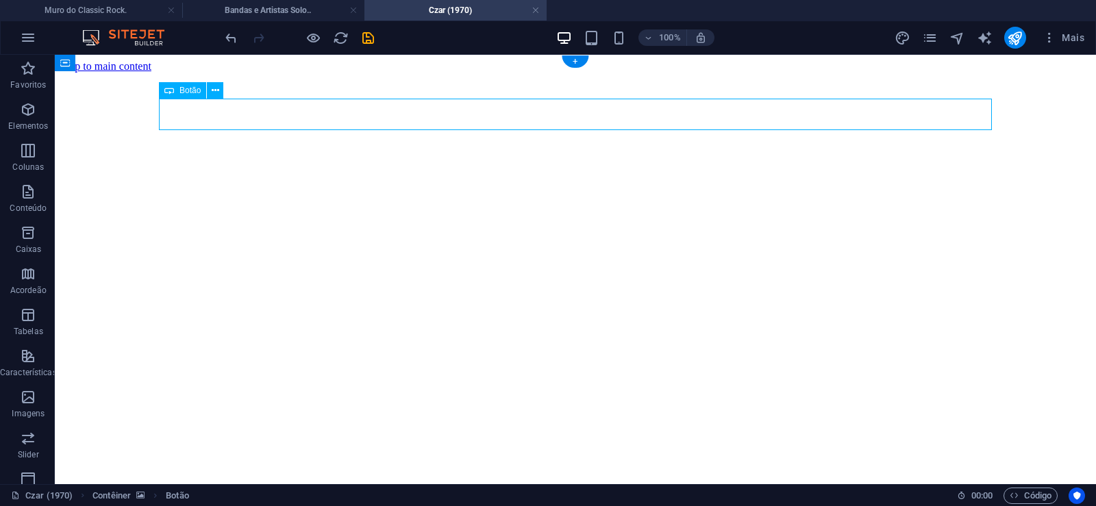
click div "Daughtry - Discografia."
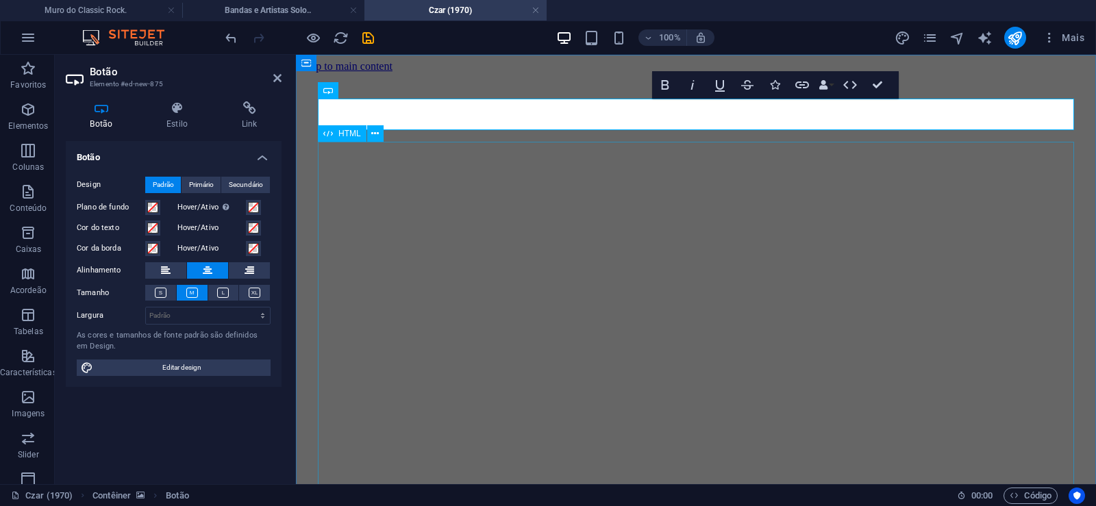
scroll to position [0, 12]
click div "Daughtry é uma banda norte-americana de rock liderada pelo ex-participante do p…"
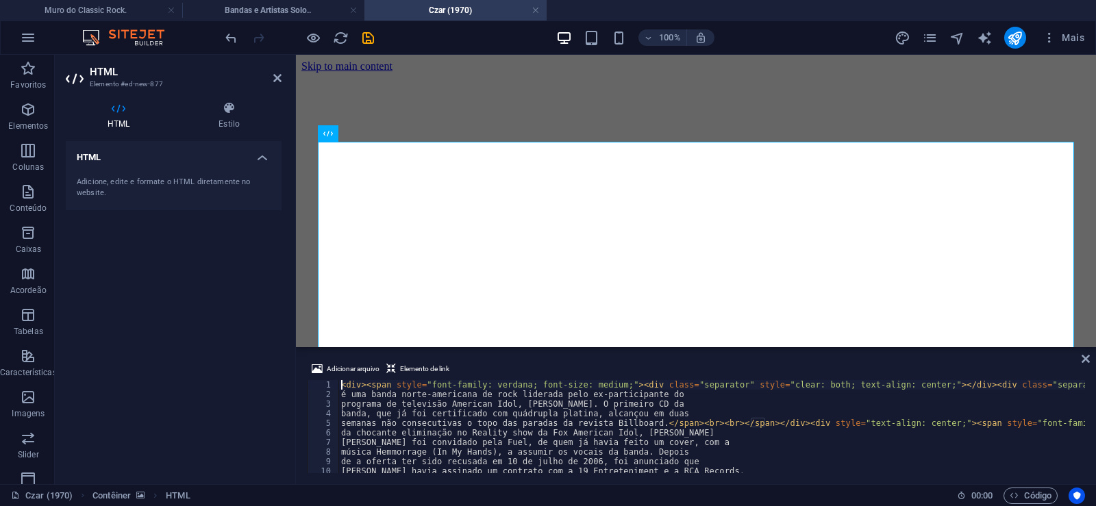
type textarea "música Hemmorrage (In My Hands), a assumir os vocais da banda. Depois"
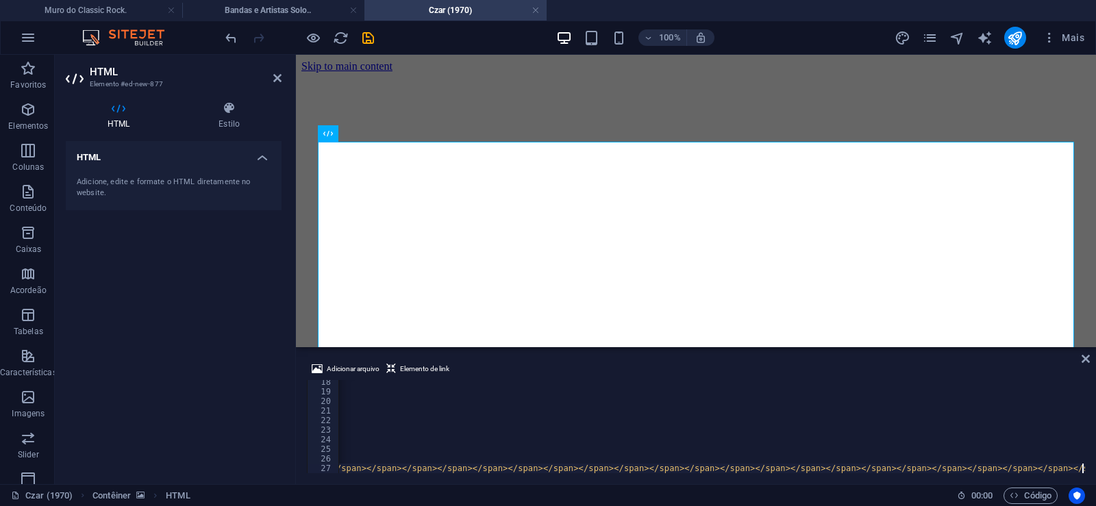
scroll to position [0, 34372]
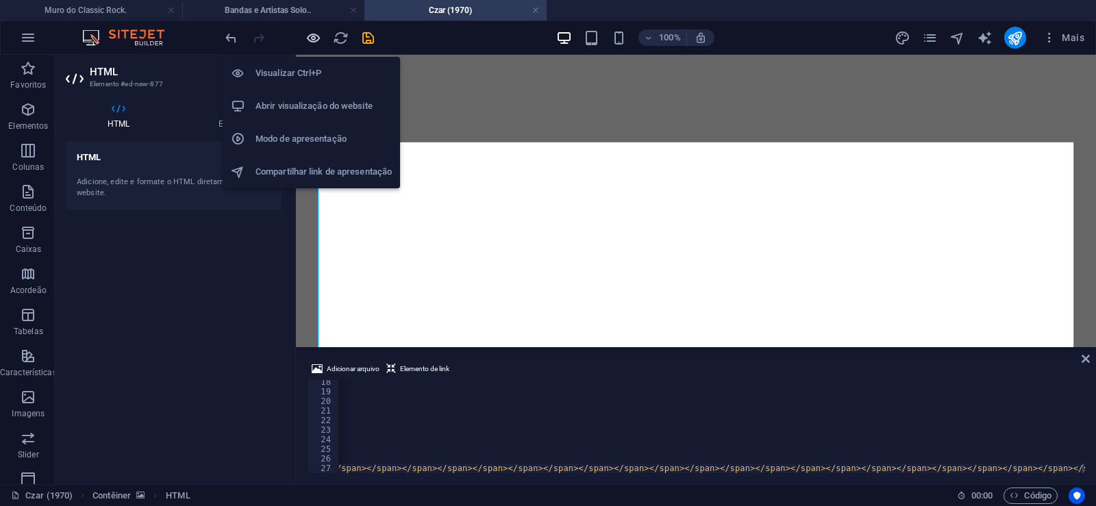
click at [314, 36] on icon "button" at bounding box center [313, 38] width 16 height 16
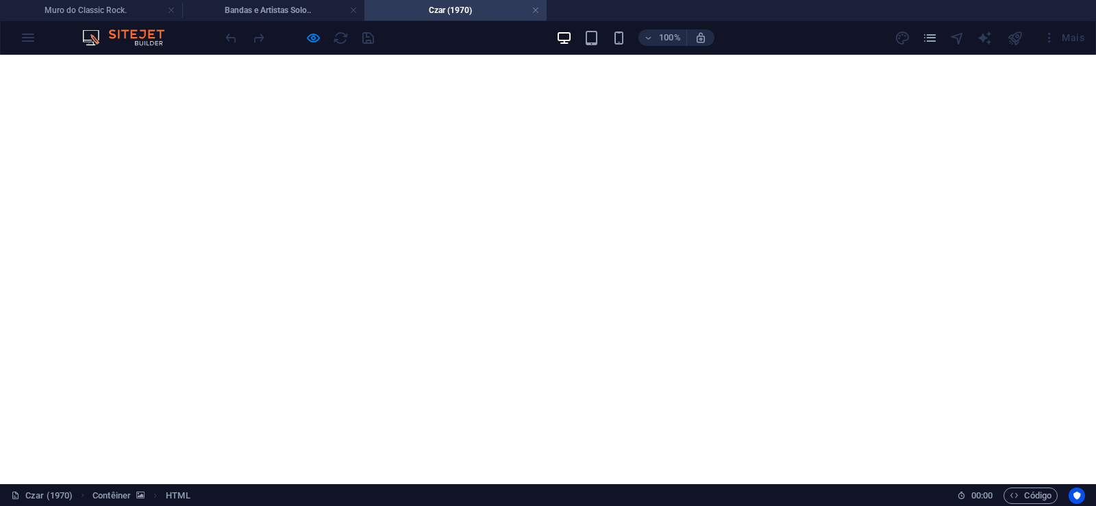
scroll to position [908, 0]
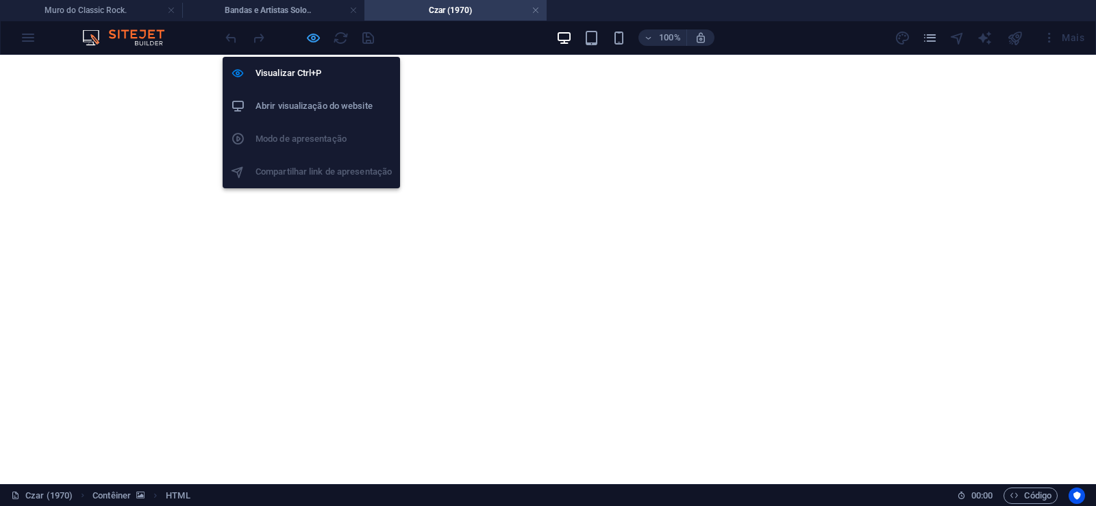
click at [312, 36] on icon "button" at bounding box center [313, 38] width 16 height 16
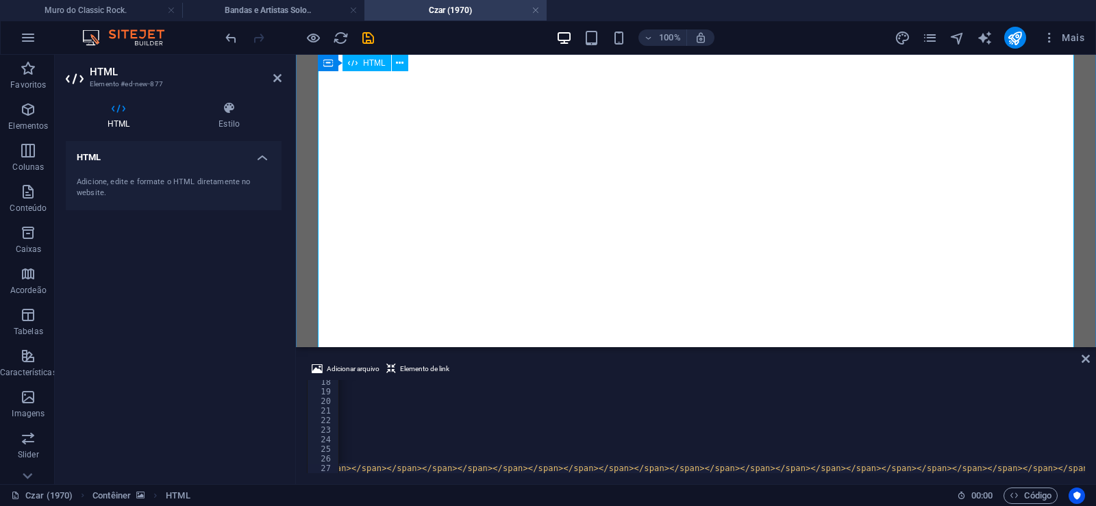
scroll to position [429, 0]
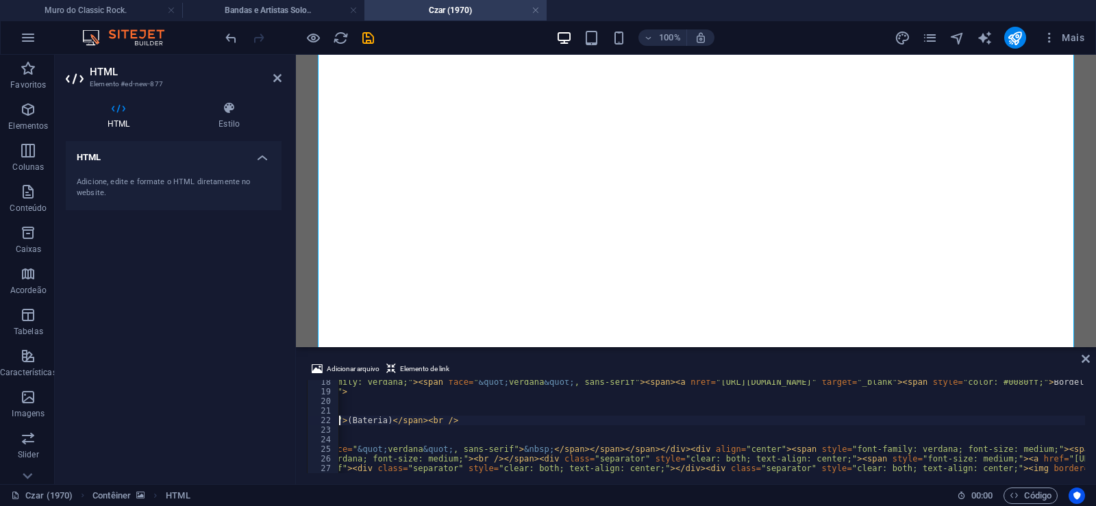
type textarea "</span><div align="center">"
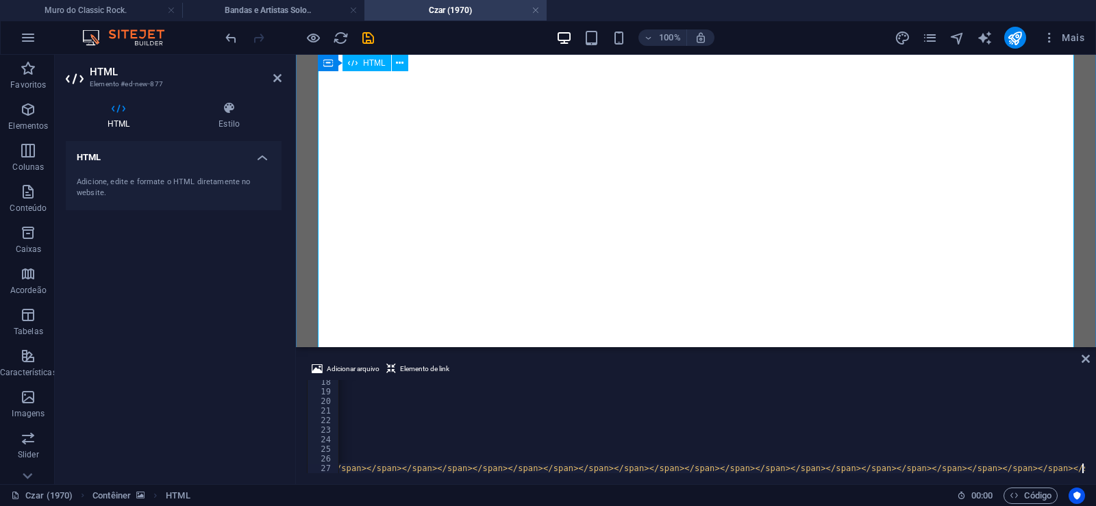
scroll to position [150, 0]
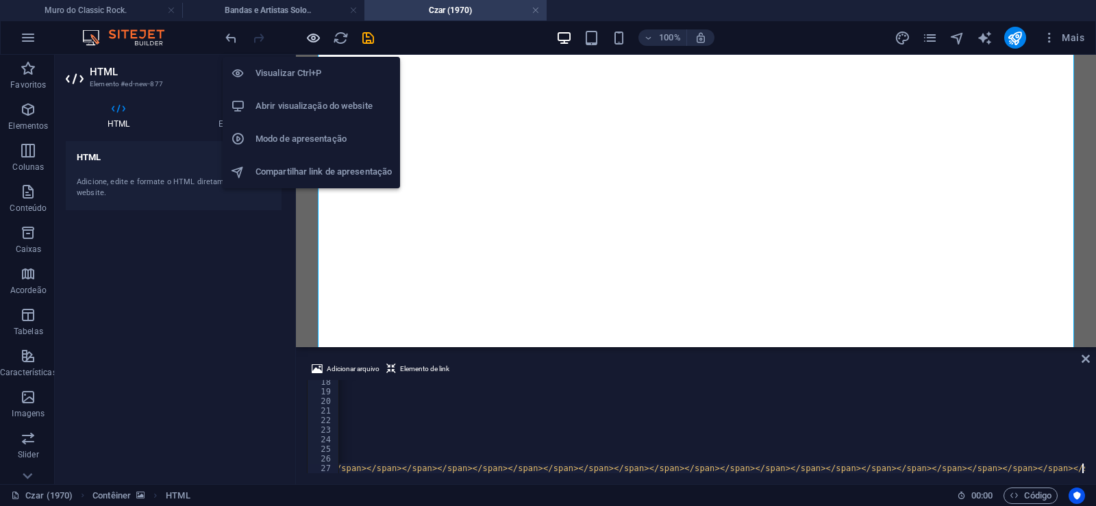
click at [318, 36] on icon "button" at bounding box center [313, 38] width 16 height 16
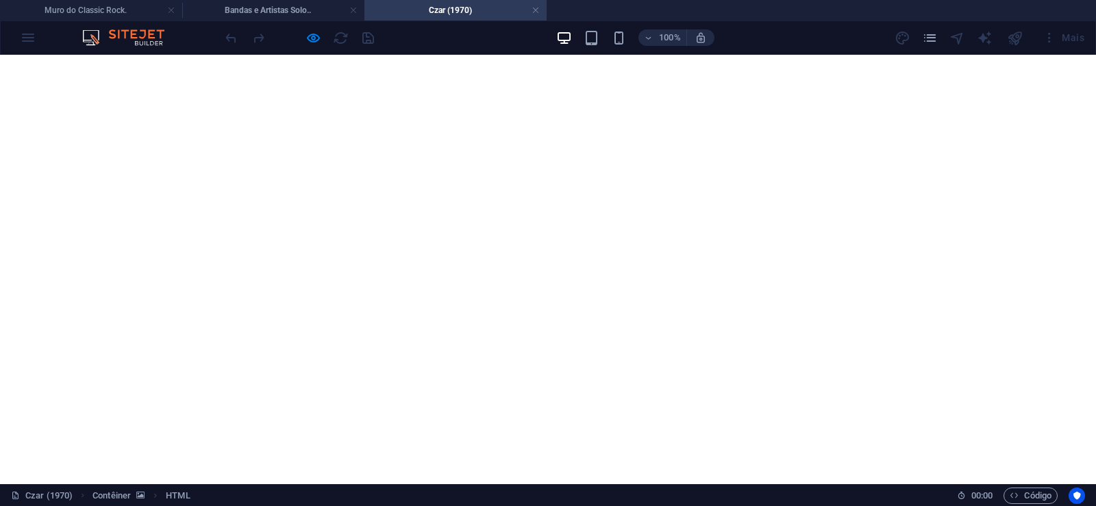
scroll to position [567, 0]
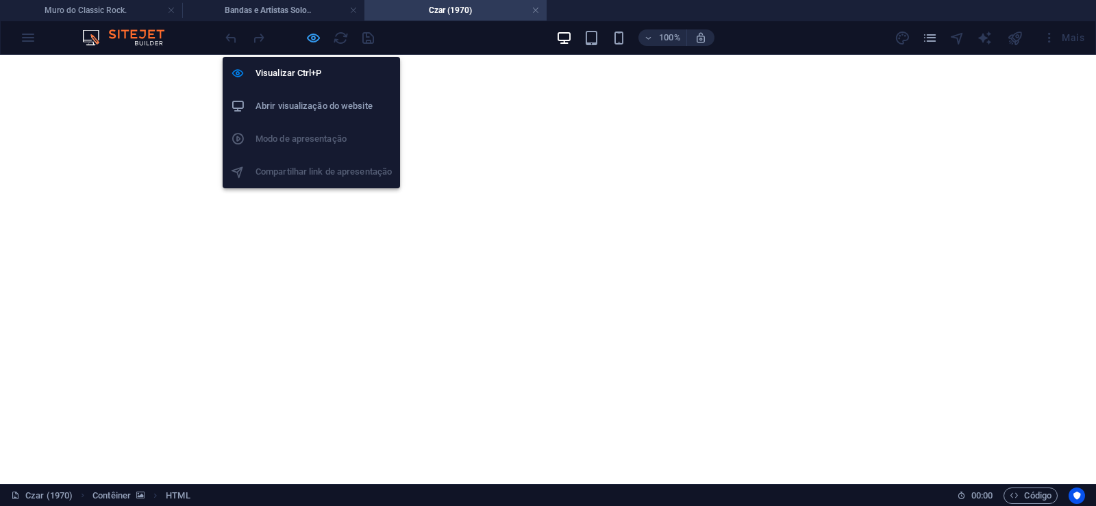
click at [312, 35] on icon "button" at bounding box center [313, 38] width 16 height 16
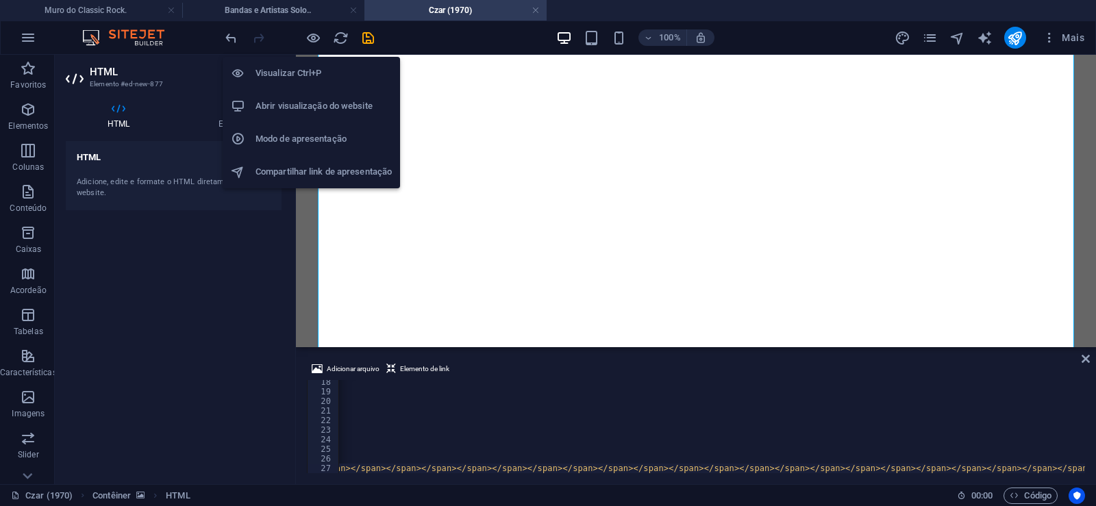
scroll to position [0, 34318]
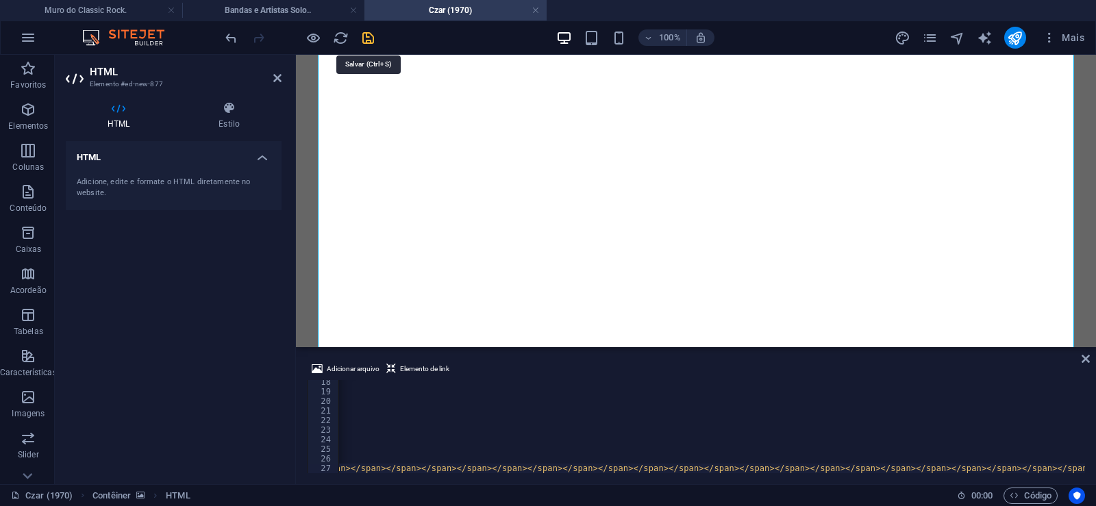
click at [365, 32] on icon "save" at bounding box center [368, 38] width 16 height 16
click at [535, 8] on link at bounding box center [535, 10] width 8 height 13
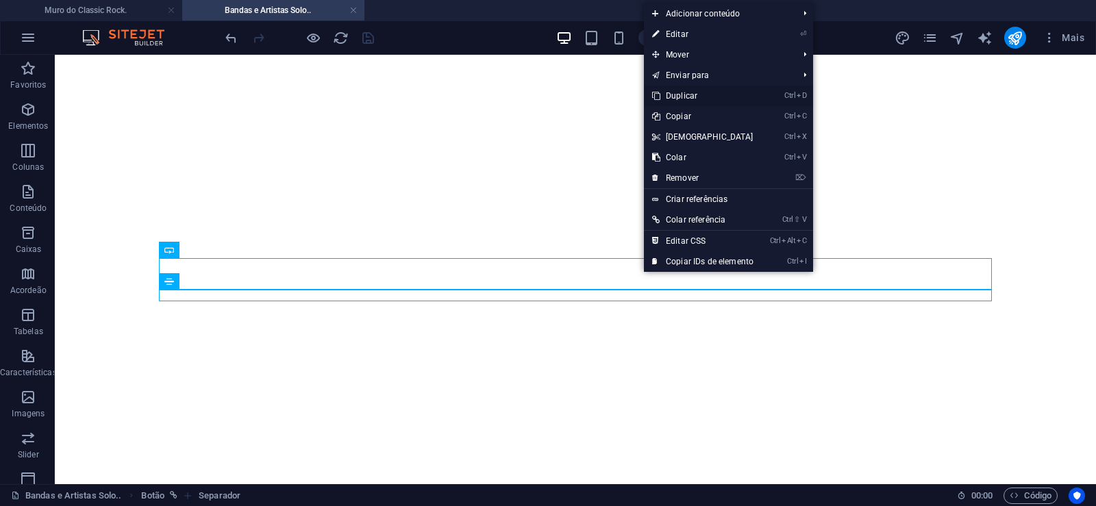
click at [679, 95] on link "Ctrl D Duplicar" at bounding box center [703, 96] width 118 height 21
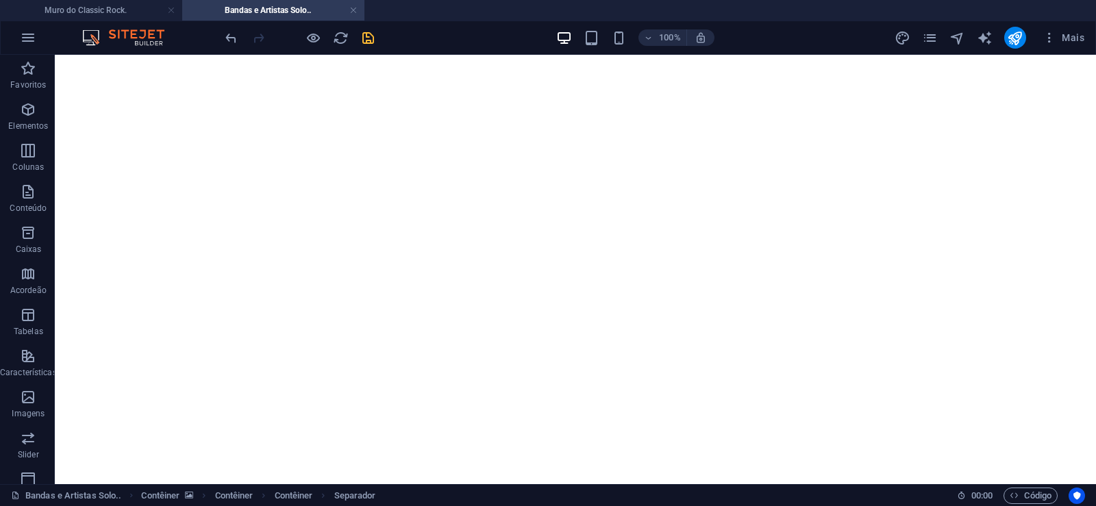
drag, startPoint x: 640, startPoint y: 325, endPoint x: 635, endPoint y: 305, distance: 20.6
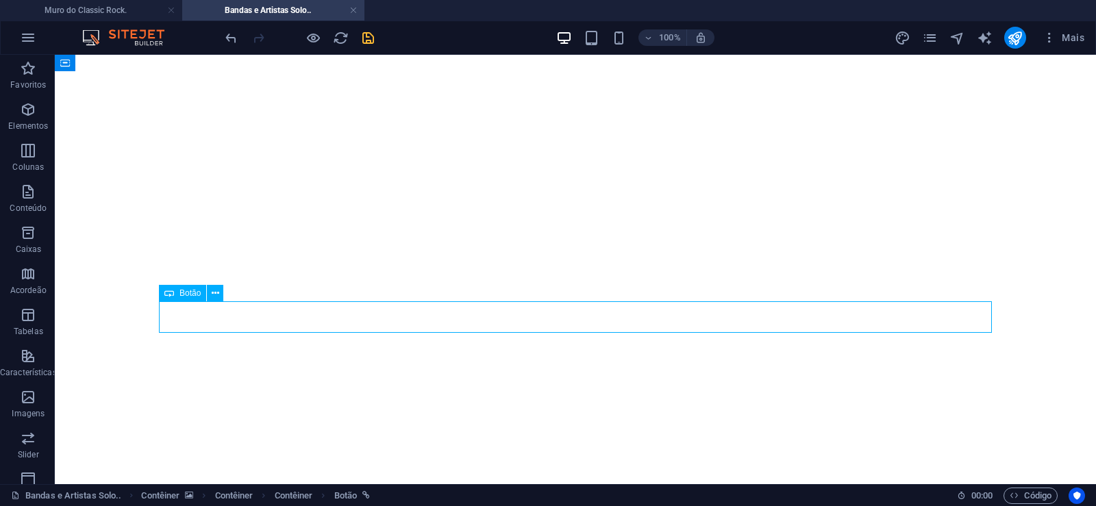
select select "px"
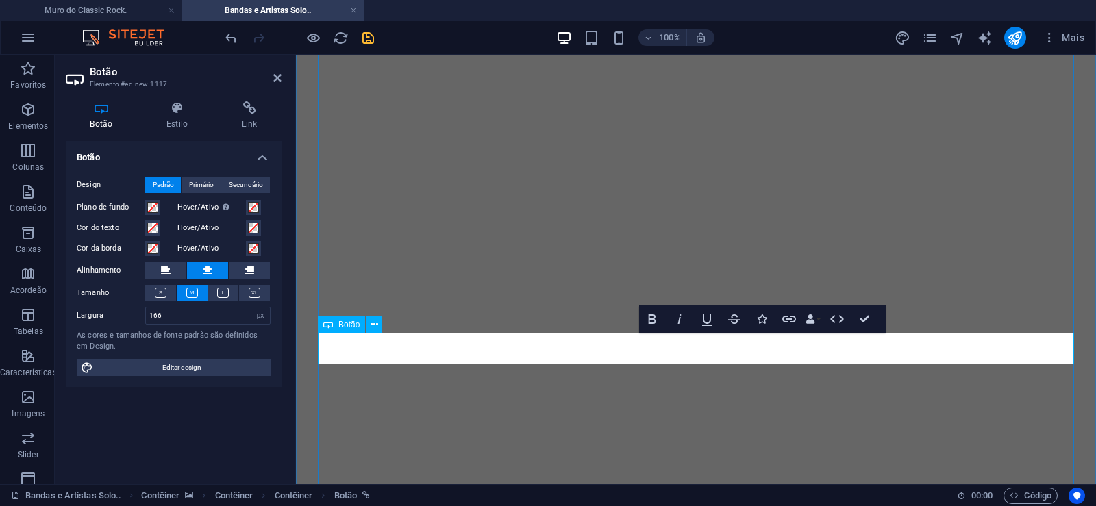
scroll to position [0, 3]
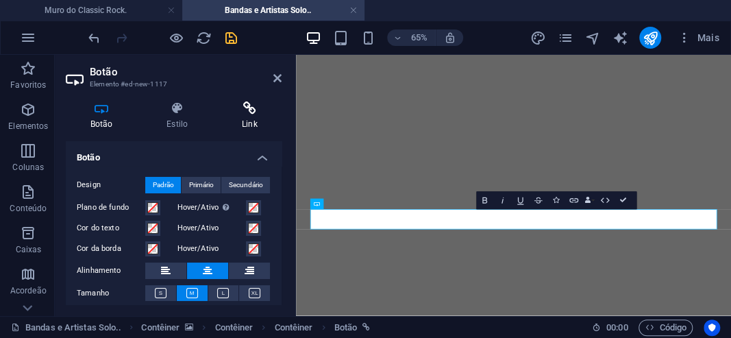
click at [253, 113] on icon at bounding box center [249, 108] width 64 height 14
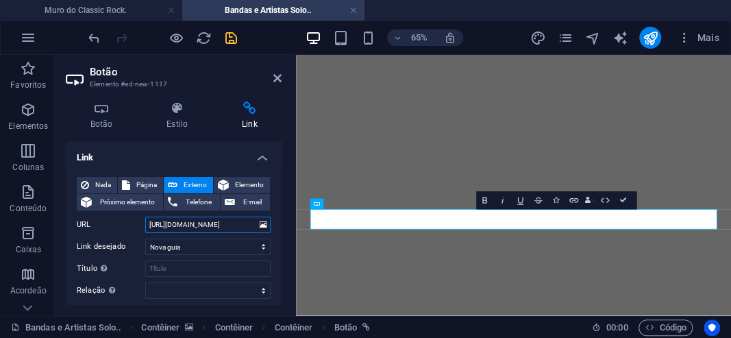
drag, startPoint x: 203, startPoint y: 228, endPoint x: 217, endPoint y: 227, distance: 13.7
click at [217, 227] on input "[URL][DOMAIN_NAME]" at bounding box center [207, 224] width 125 height 16
paste input "zar"
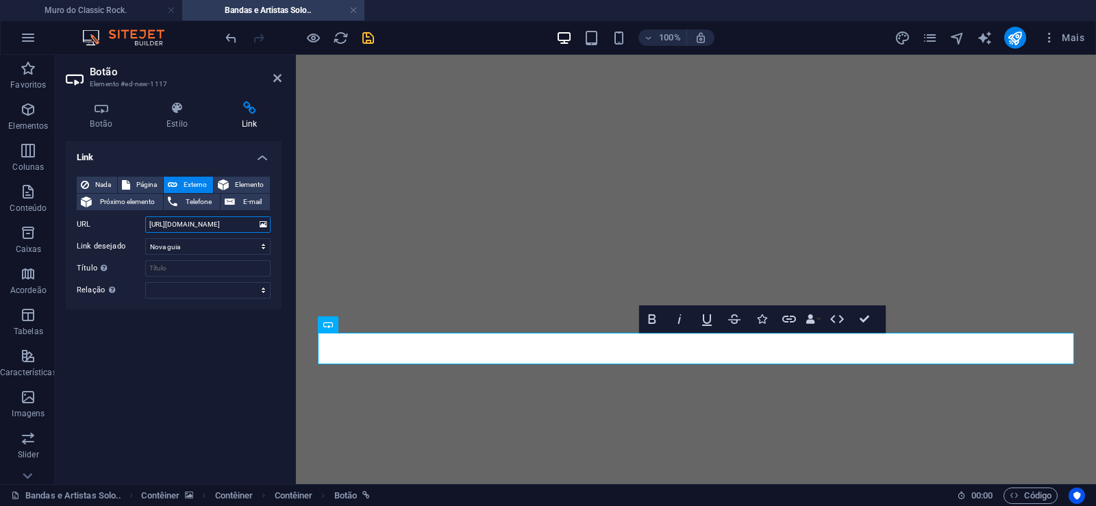
type input "[URL][DOMAIN_NAME]"
click at [370, 39] on icon "save" at bounding box center [368, 38] width 16 height 16
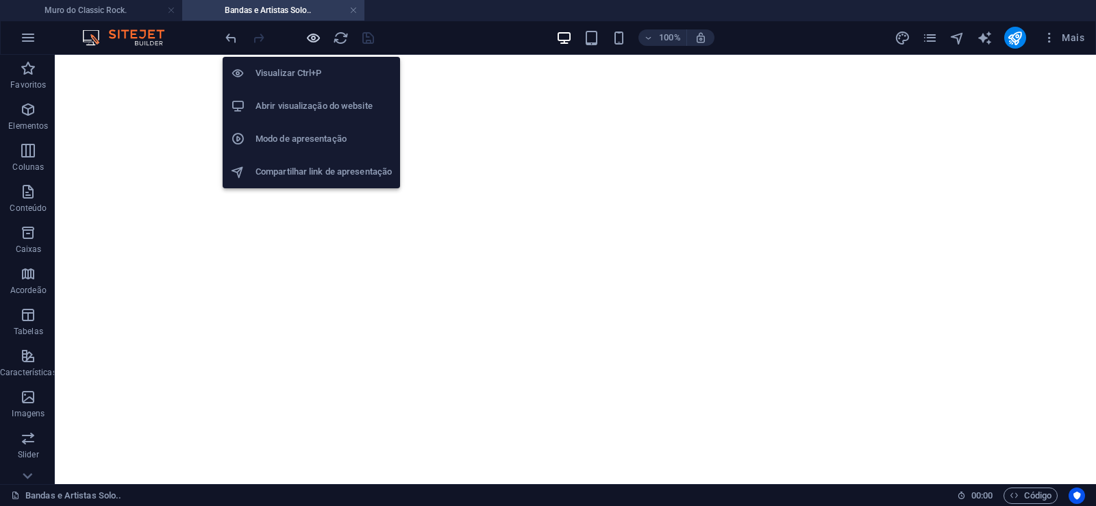
click at [312, 38] on icon "button" at bounding box center [313, 38] width 16 height 16
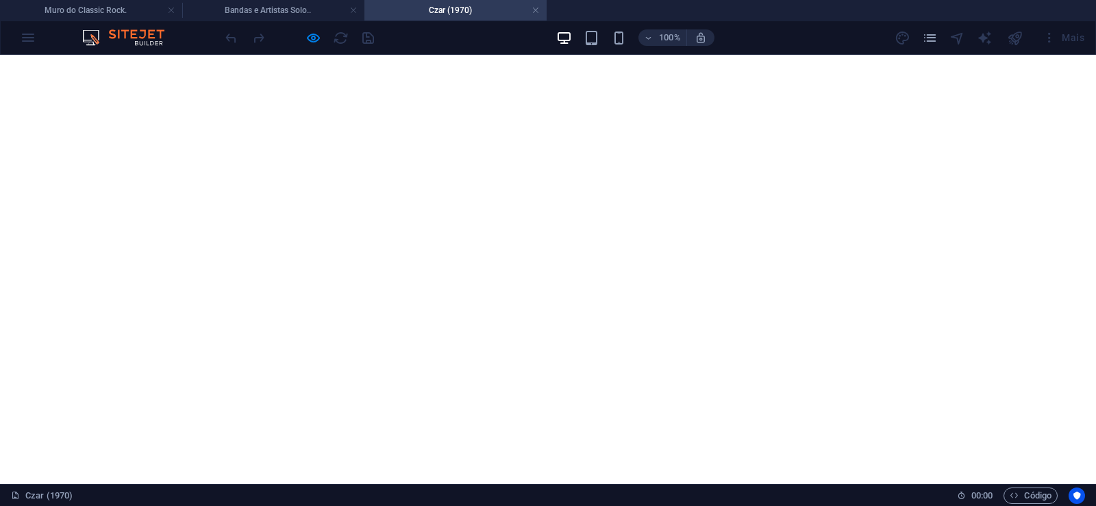
scroll to position [1056, 0]
click at [540, 10] on h4 "Czar (1970)" at bounding box center [455, 10] width 182 height 15
click at [533, 8] on link at bounding box center [535, 10] width 8 height 13
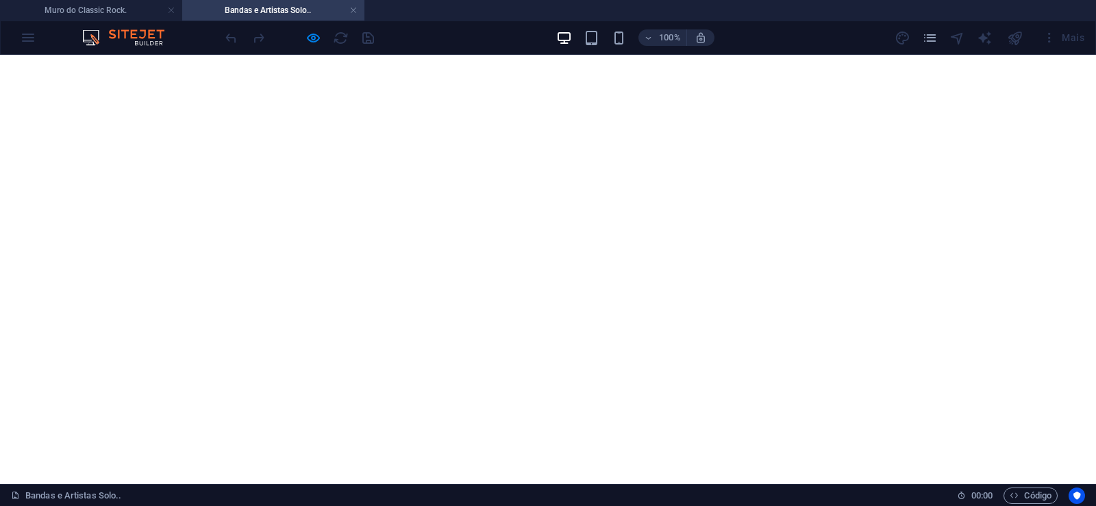
scroll to position [10339, 0]
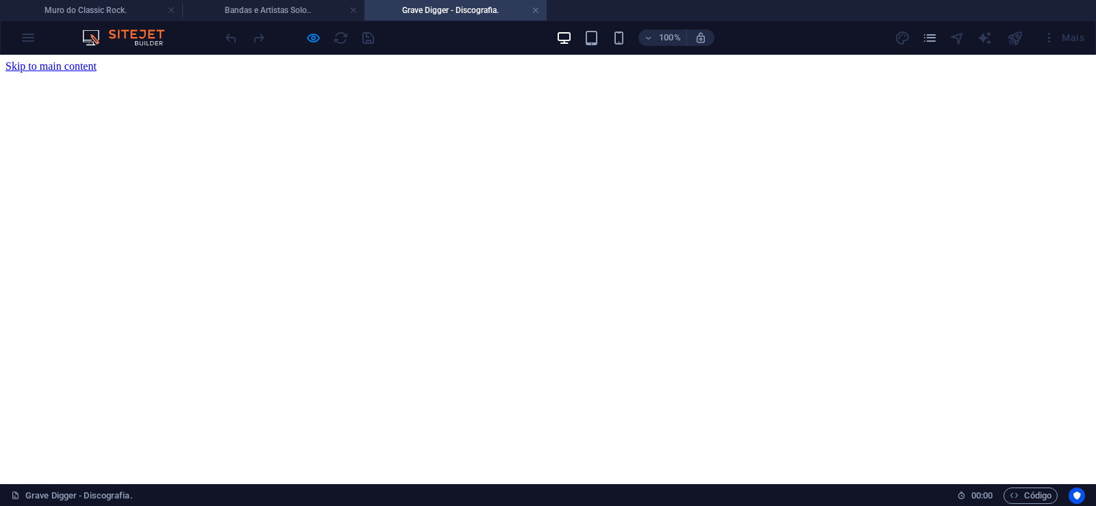
scroll to position [0, 0]
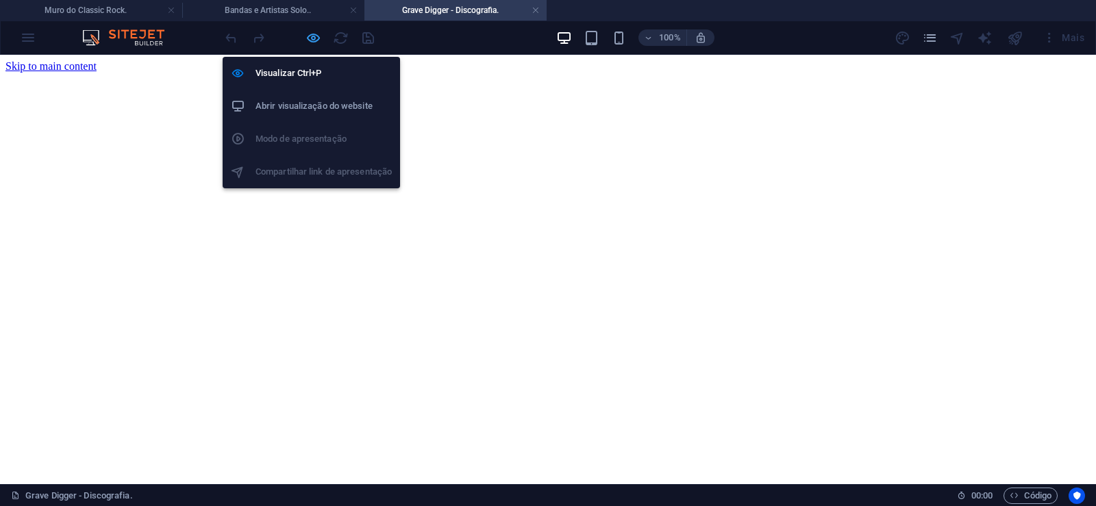
drag, startPoint x: 308, startPoint y: 36, endPoint x: 194, endPoint y: 314, distance: 299.8
click at [308, 36] on icon "button" at bounding box center [313, 38] width 16 height 16
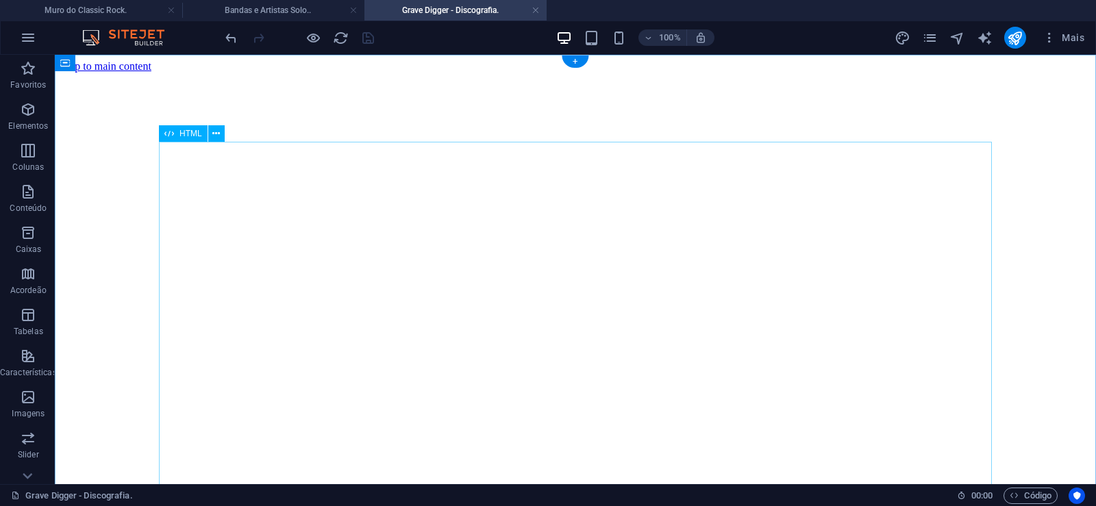
click div "Grave Digger é uma banda alemã de Heavy Metal originada em 1980. Ainda em ativi…"
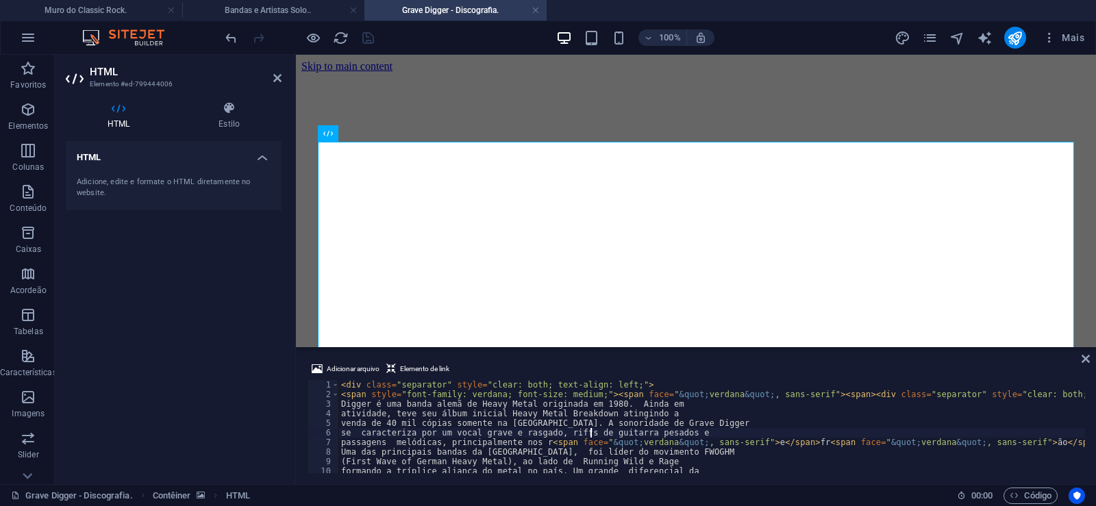
type textarea "se caracteriza por um vocal grave e rasgado, riffs de guitarra pesados e"
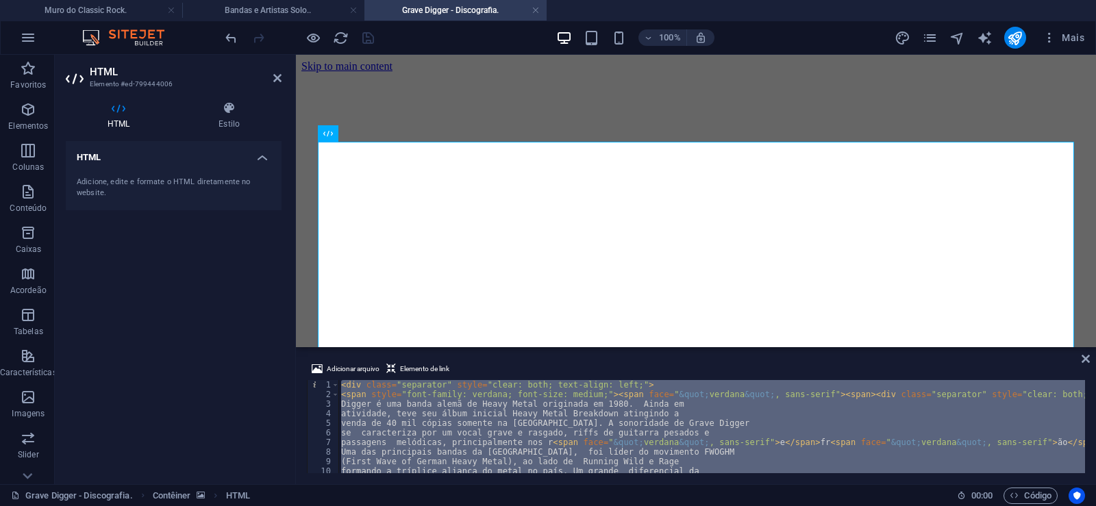
click at [793, 441] on div "< div class = "separator" style = "clear: both; text-align: left;" > < span sty…" at bounding box center [711, 426] width 747 height 93
type textarea "passagens melódicas, principalmente nos r<span face="&quot;verdana&quot; , sans…"
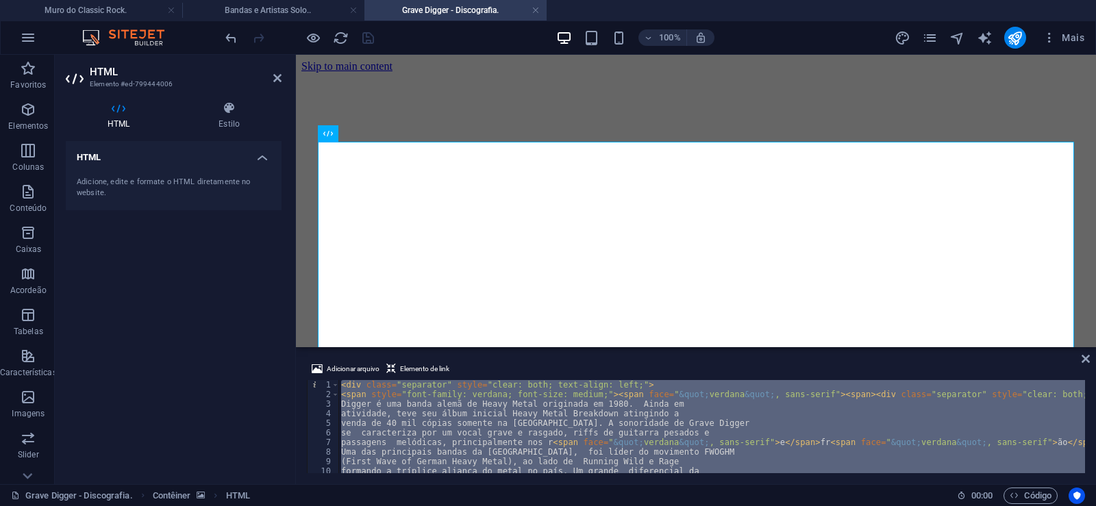
paste textarea "</div>"
type textarea "</div>"
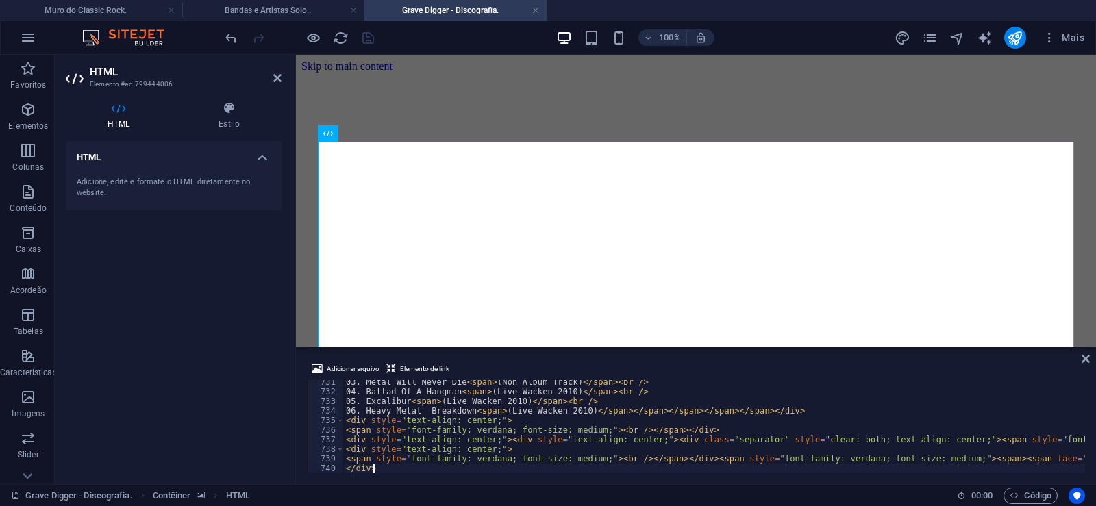
scroll to position [7002, 0]
click at [1081, 362] on icon at bounding box center [1085, 358] width 8 height 11
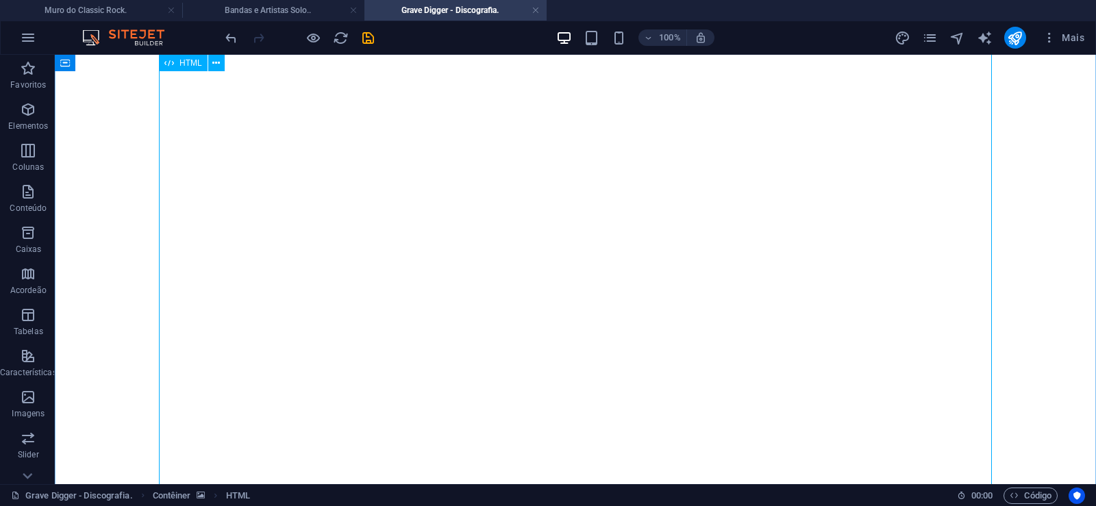
scroll to position [1467, 0]
click at [366, 38] on icon "save" at bounding box center [368, 38] width 16 height 16
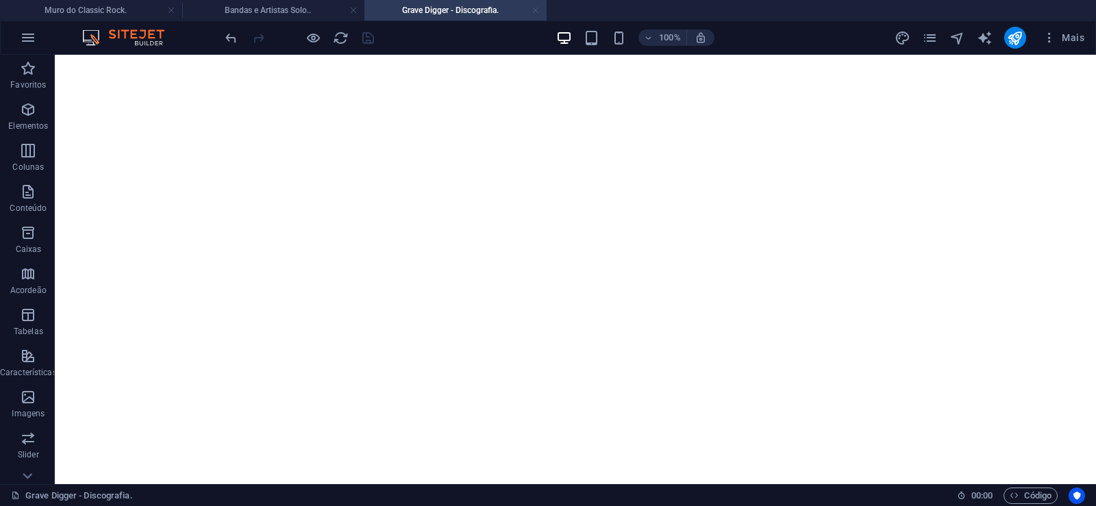
click at [536, 11] on link at bounding box center [535, 10] width 8 height 13
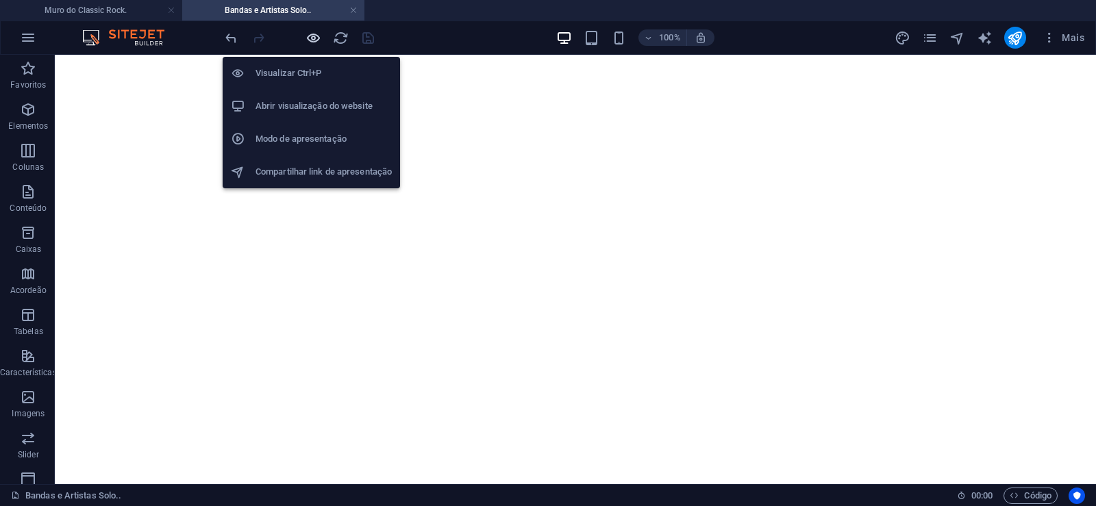
drag, startPoint x: 317, startPoint y: 36, endPoint x: 653, endPoint y: 100, distance: 341.6
click at [317, 36] on icon "button" at bounding box center [313, 38] width 16 height 16
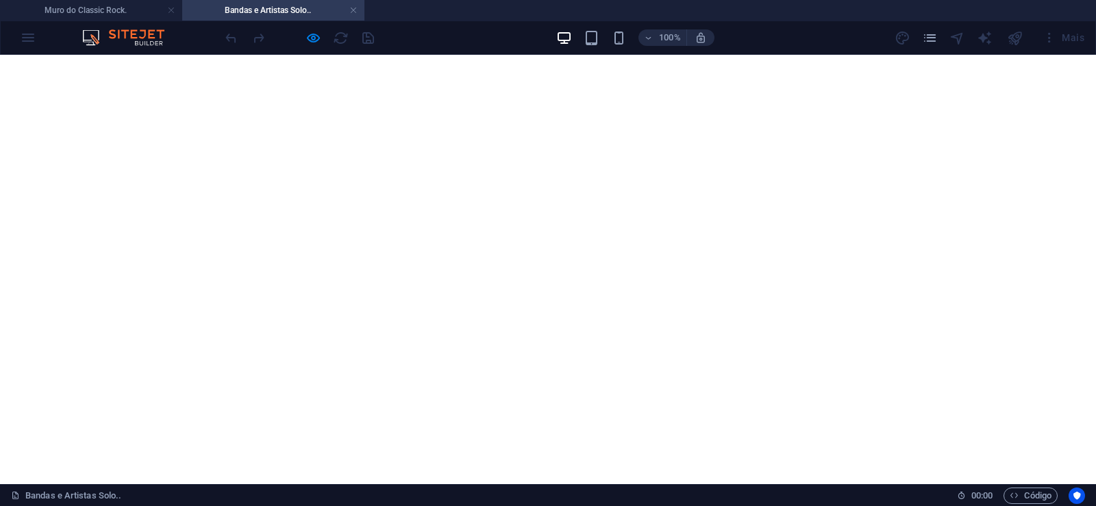
scroll to position [10479, 0]
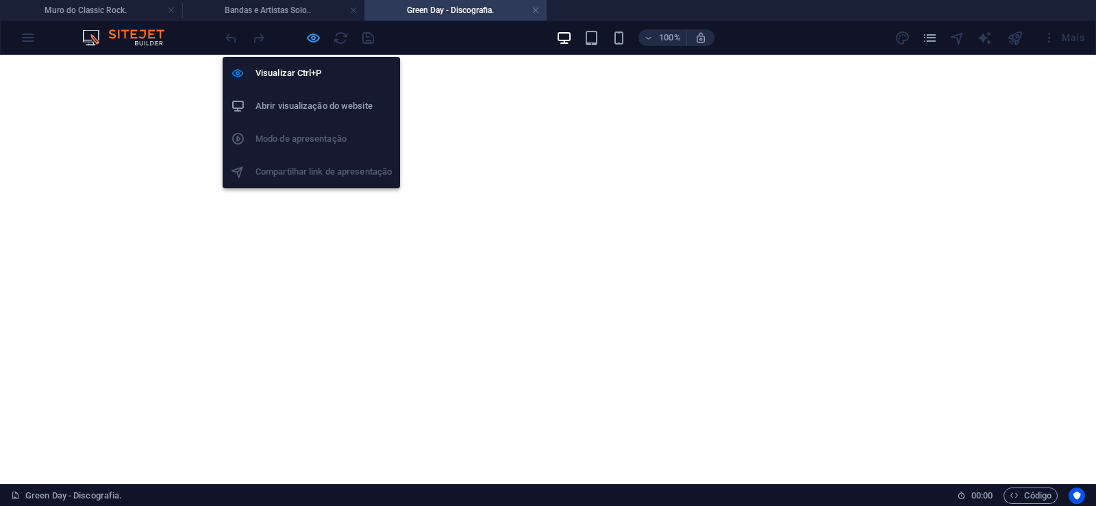
click at [315, 38] on icon "button" at bounding box center [313, 38] width 16 height 16
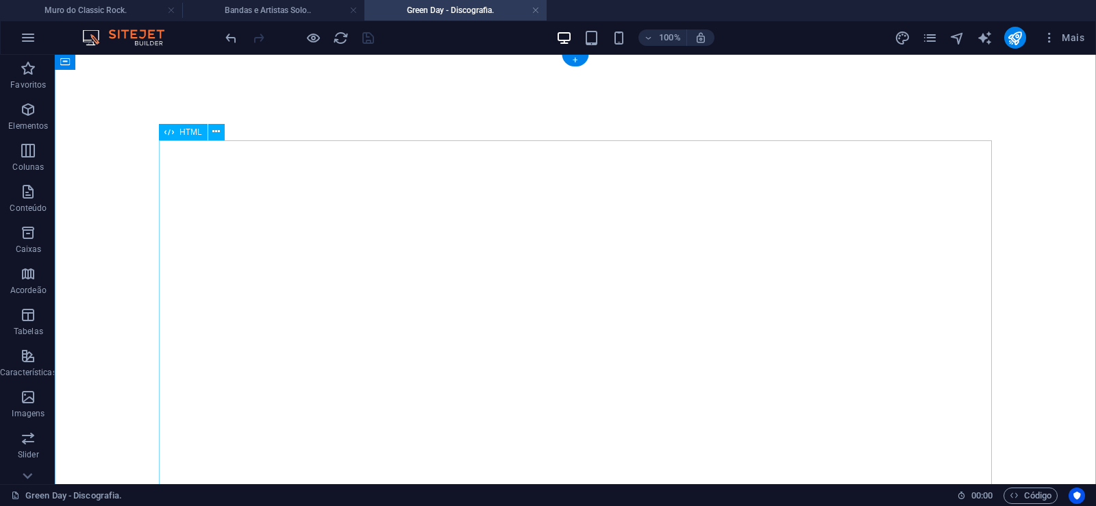
scroll to position [70, 0]
click div "Green Day é uma banda de rock dos [GEOGRAPHIC_DATA] formada em 1987 em [GEOGRAP…"
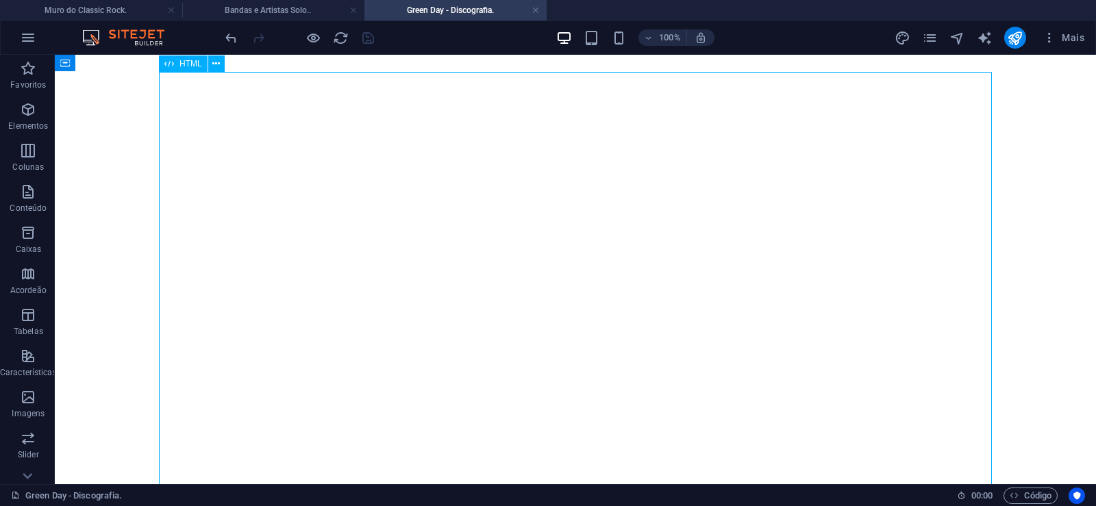
click div "Green Day é uma banda de rock dos [GEOGRAPHIC_DATA] formada em 1987 em [GEOGRAP…"
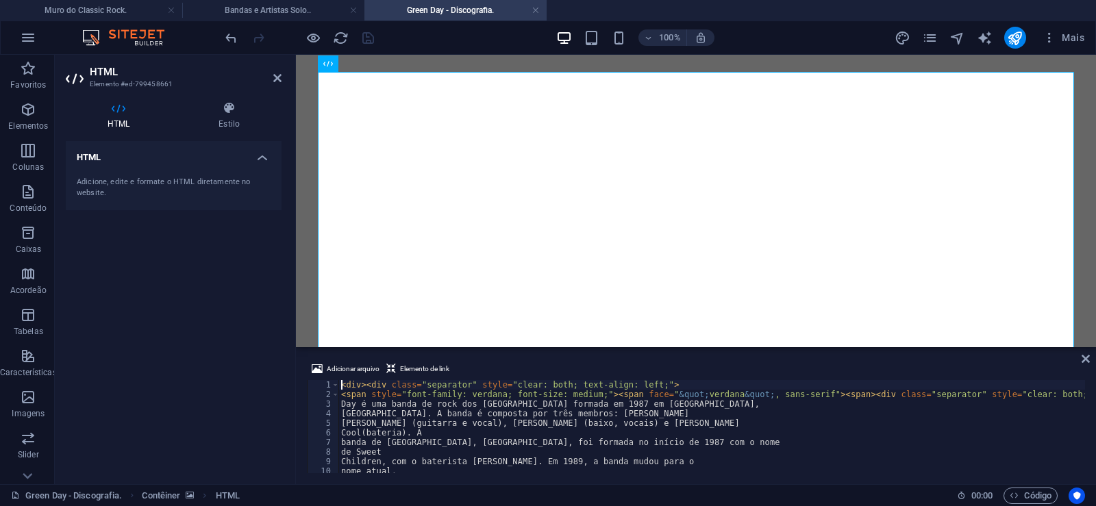
type textarea "[GEOGRAPHIC_DATA]. A banda é composta por três membros: [PERSON_NAME]"
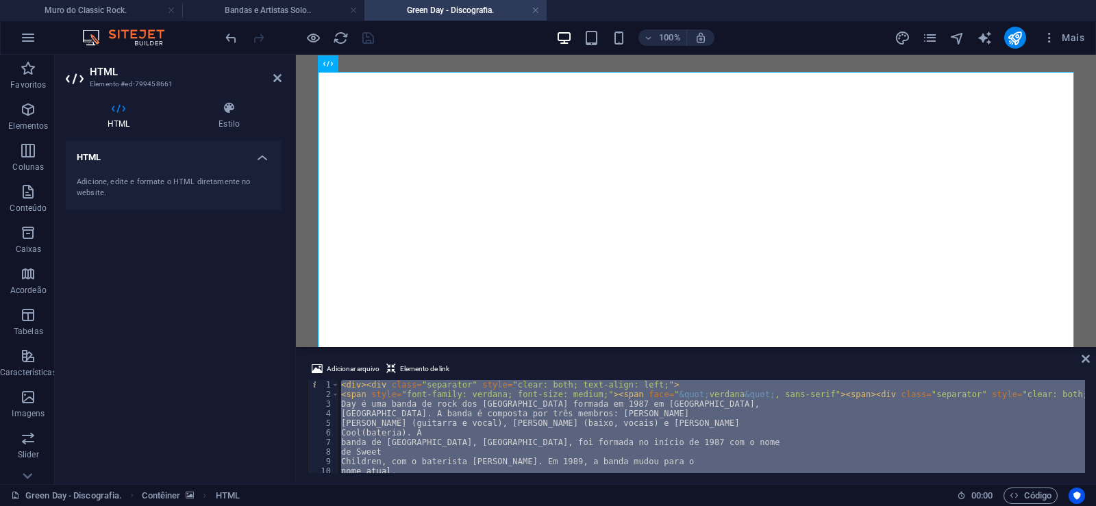
click at [786, 442] on div "< div > < div class = "separator" style = "clear: both; text-align: left;" > < …" at bounding box center [711, 426] width 747 height 93
type textarea "banda de [GEOGRAPHIC_DATA], [GEOGRAPHIC_DATA], foi formada no início de 1987 co…"
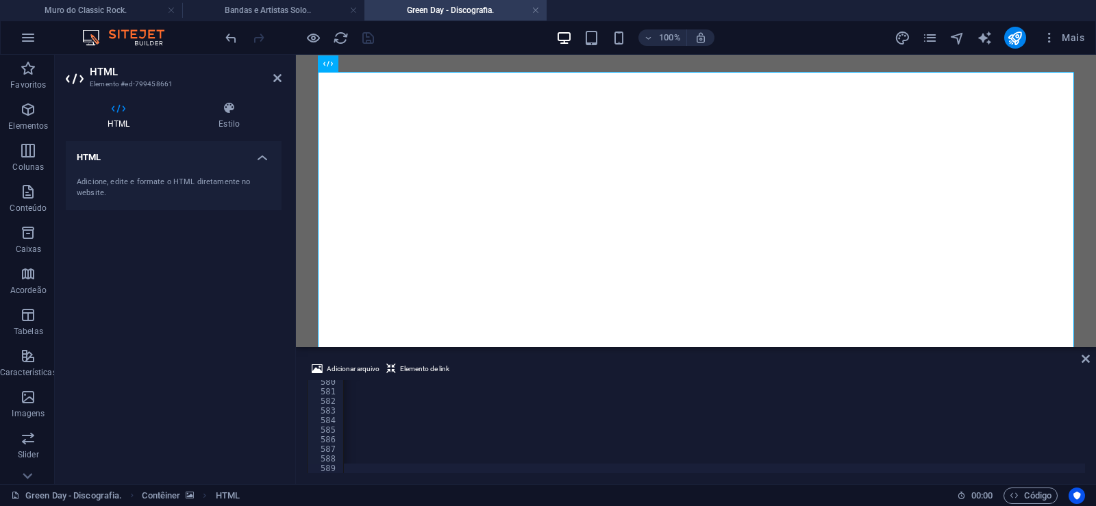
scroll to position [0, 45519]
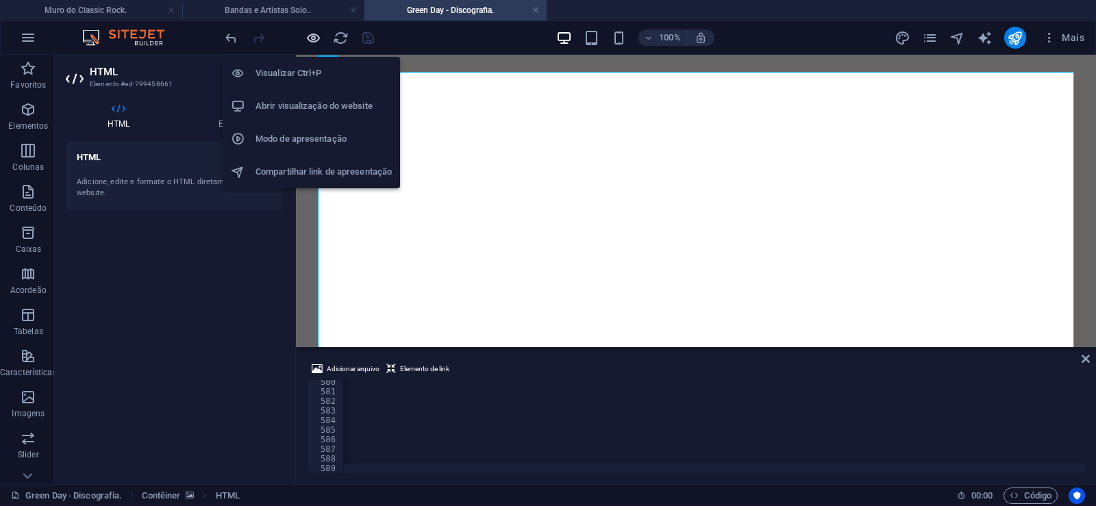
click at [312, 34] on icon "button" at bounding box center [313, 38] width 16 height 16
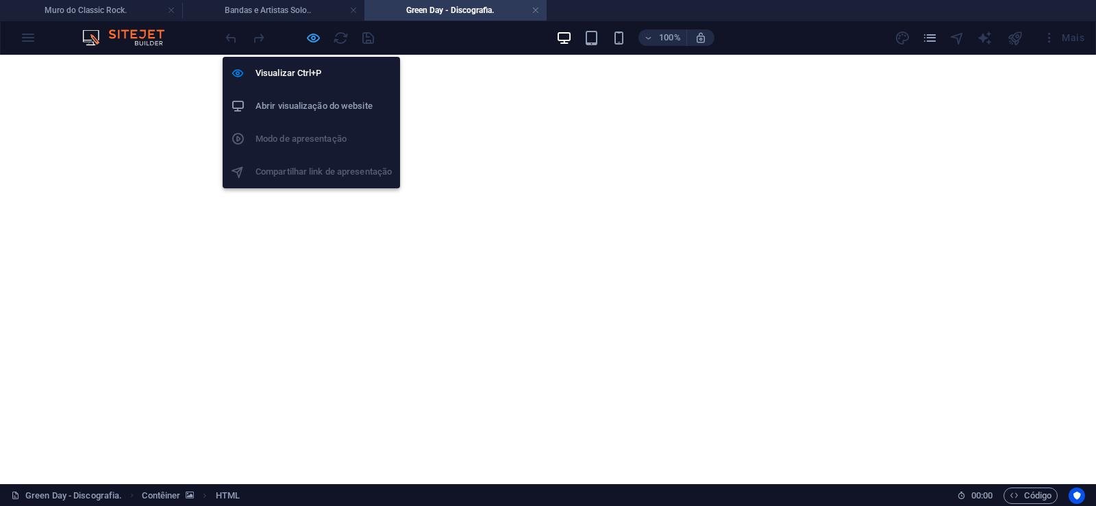
click at [315, 36] on icon "button" at bounding box center [313, 38] width 16 height 16
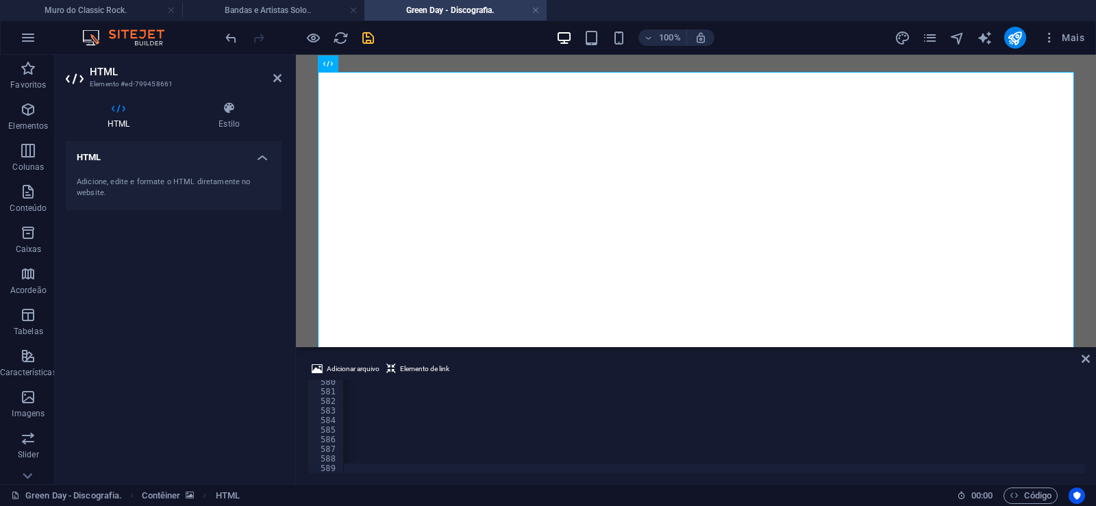
scroll to position [0, 45469]
click at [369, 40] on icon "save" at bounding box center [368, 38] width 16 height 16
click at [535, 7] on link at bounding box center [535, 10] width 8 height 13
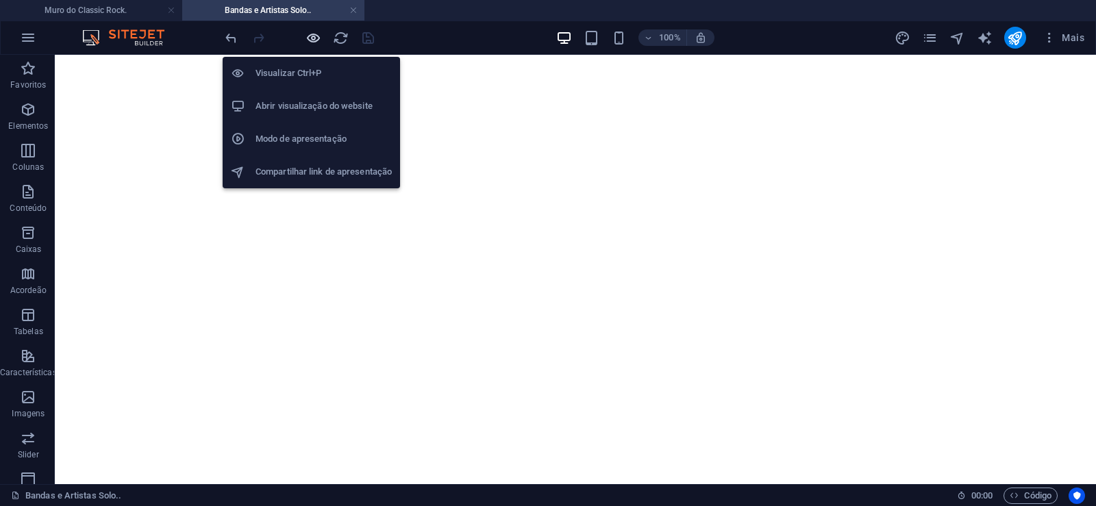
click at [310, 34] on icon "button" at bounding box center [313, 38] width 16 height 16
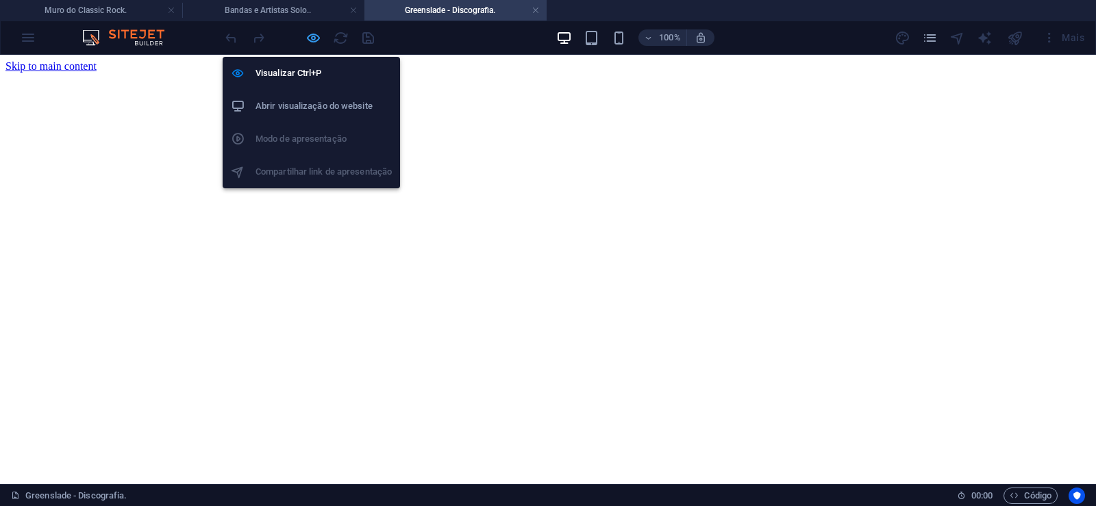
scroll to position [0, 0]
click at [318, 45] on icon "button" at bounding box center [313, 38] width 16 height 16
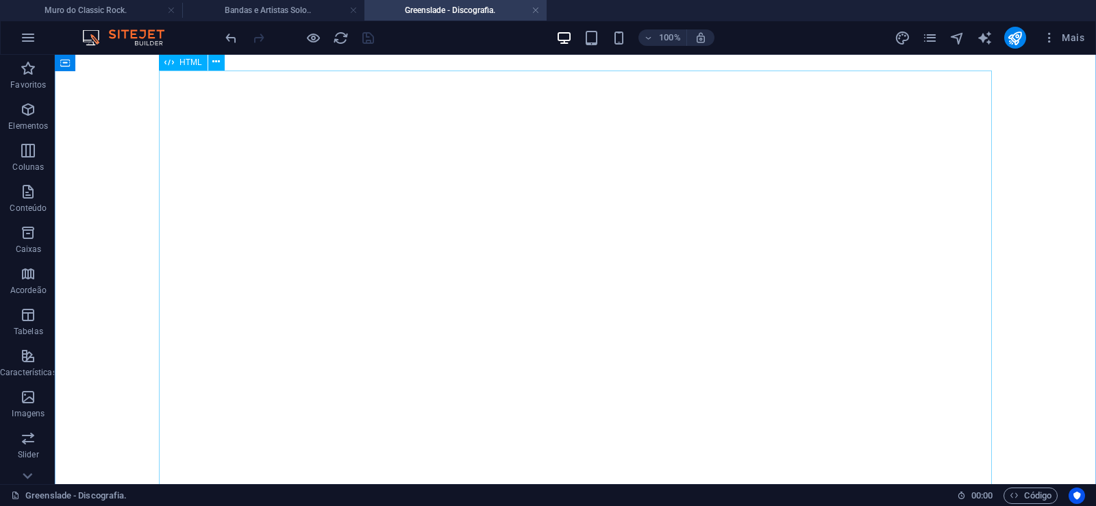
scroll to position [210, 0]
click div "Greenslade foi uma banda inglesa de rock progressivo. Formada originalmente no …"
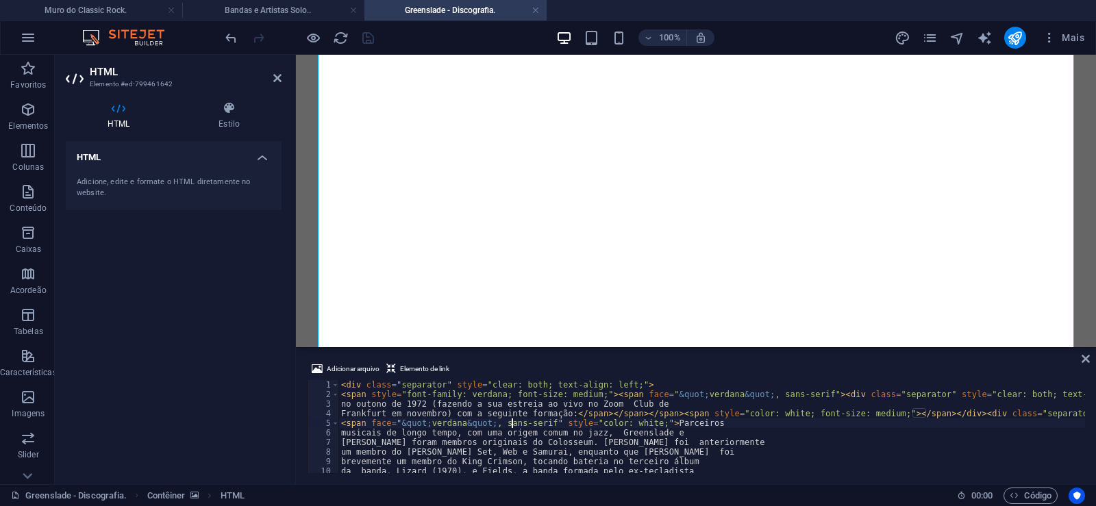
type textarea "<span face="&quot;[PERSON_NAME]; , sans-serif" style="color: white;">Parceiros"
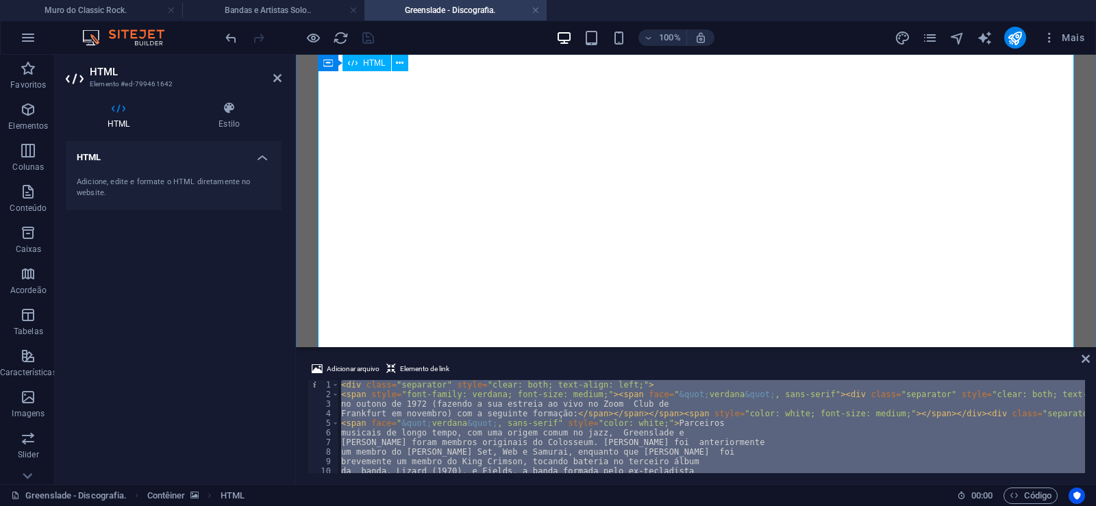
scroll to position [279, 0]
click at [740, 440] on div "< div class = "separator" style = "clear: both; text-align: left;" > < span sty…" at bounding box center [711, 426] width 747 height 93
type textarea "[PERSON_NAME] foram membros originais do Colosseum. [PERSON_NAME] foi anteriorm…"
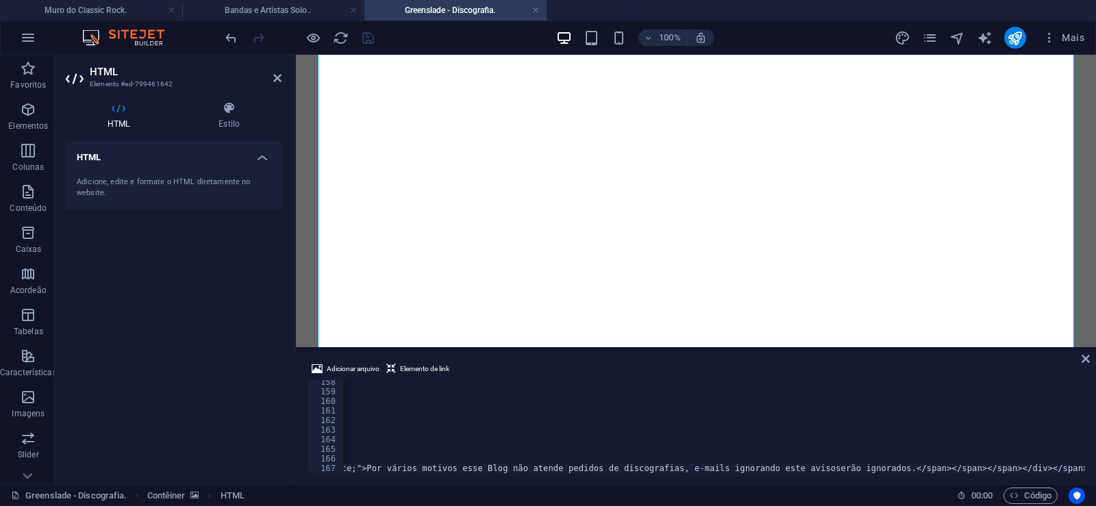
scroll to position [0, 45519]
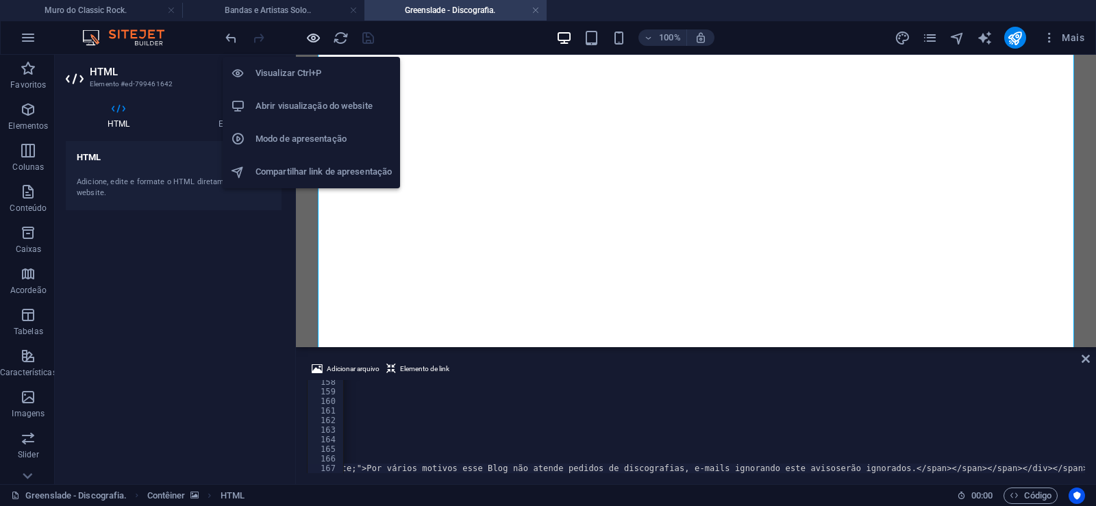
click at [310, 36] on icon "button" at bounding box center [313, 38] width 16 height 16
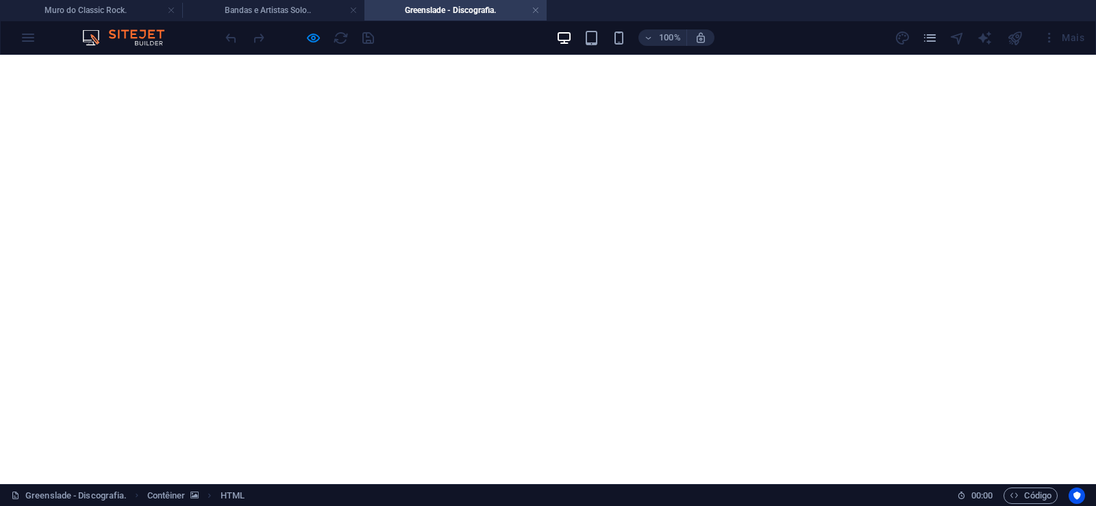
scroll to position [978, 0]
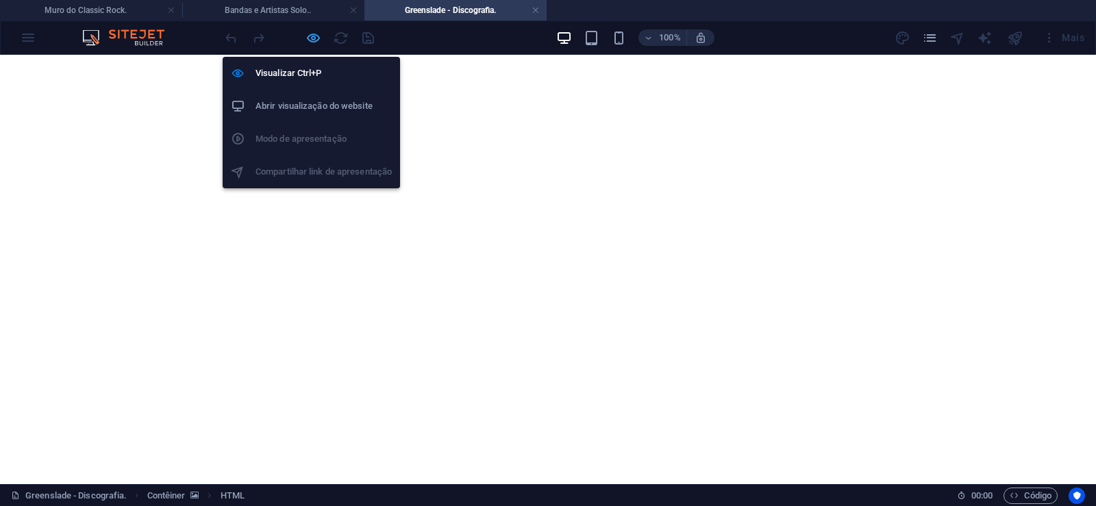
click at [313, 39] on icon "button" at bounding box center [313, 38] width 16 height 16
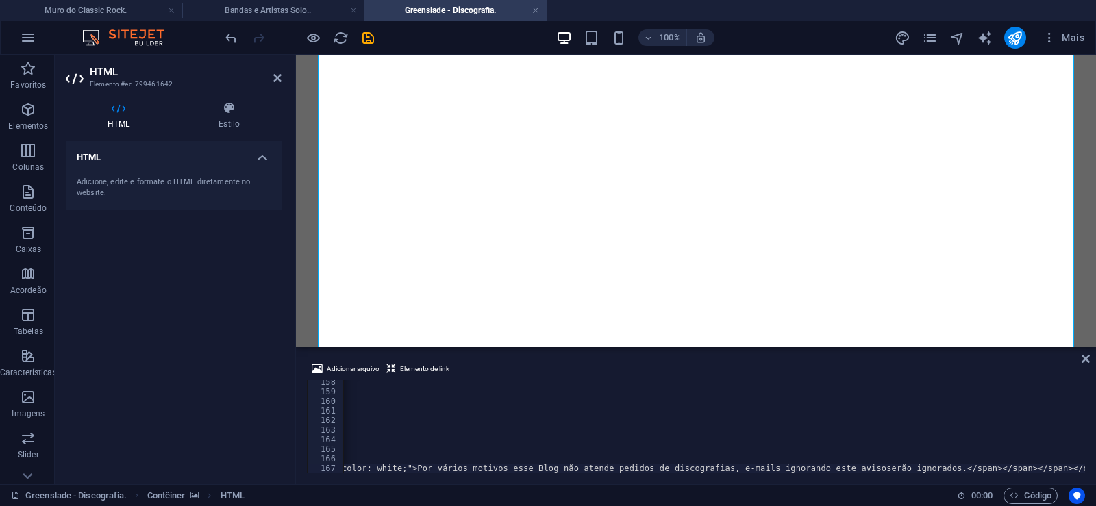
scroll to position [0, 45469]
click at [368, 45] on icon "save" at bounding box center [368, 38] width 16 height 16
click at [534, 10] on link at bounding box center [535, 10] width 8 height 13
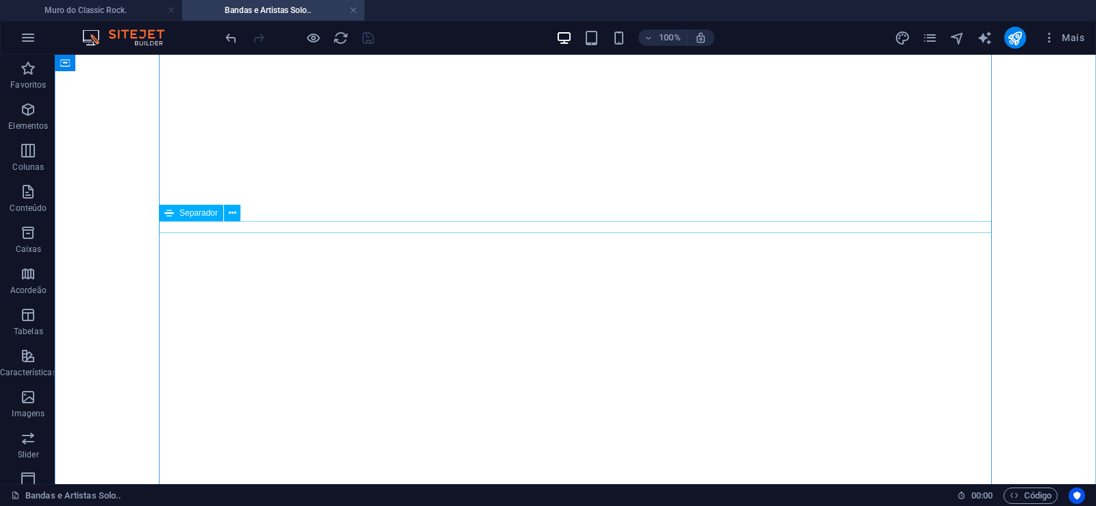
scroll to position [10548, 0]
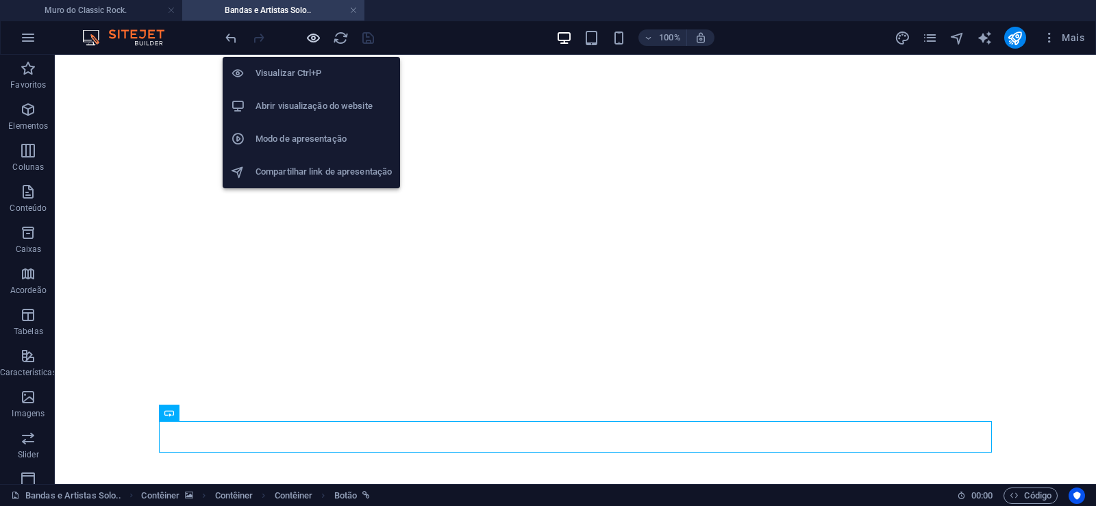
click at [314, 36] on icon "button" at bounding box center [313, 38] width 16 height 16
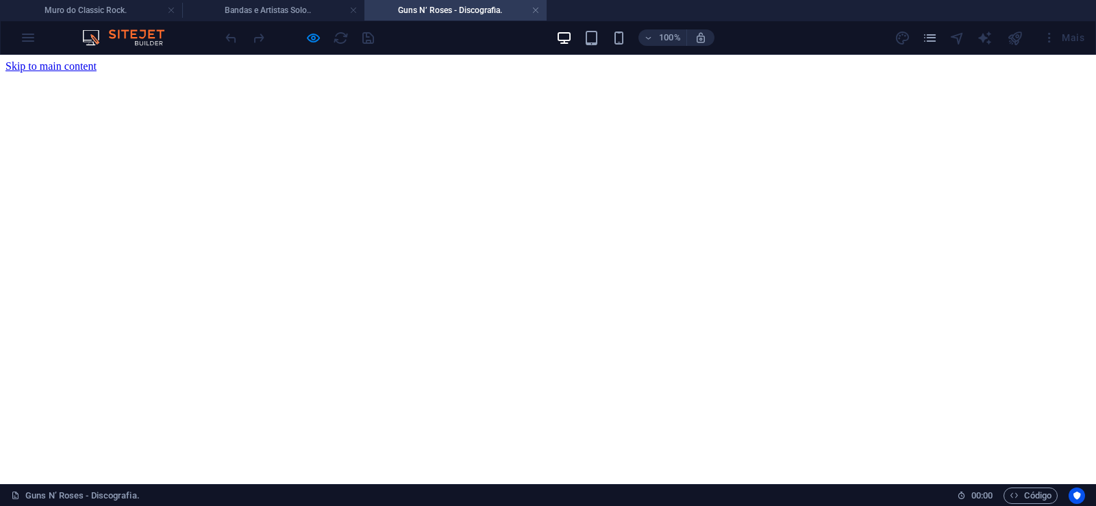
scroll to position [0, 0]
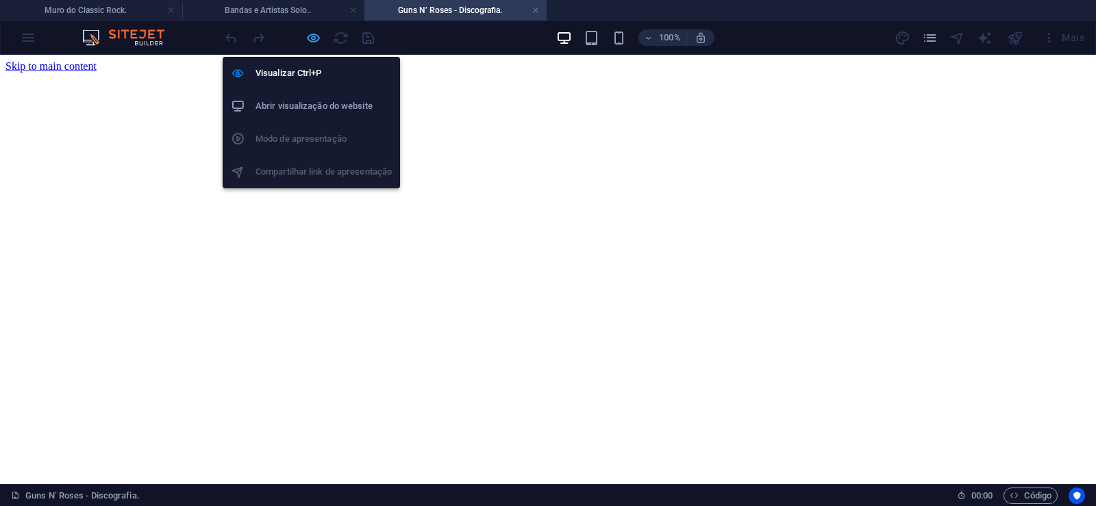
click at [308, 38] on icon "button" at bounding box center [313, 38] width 16 height 16
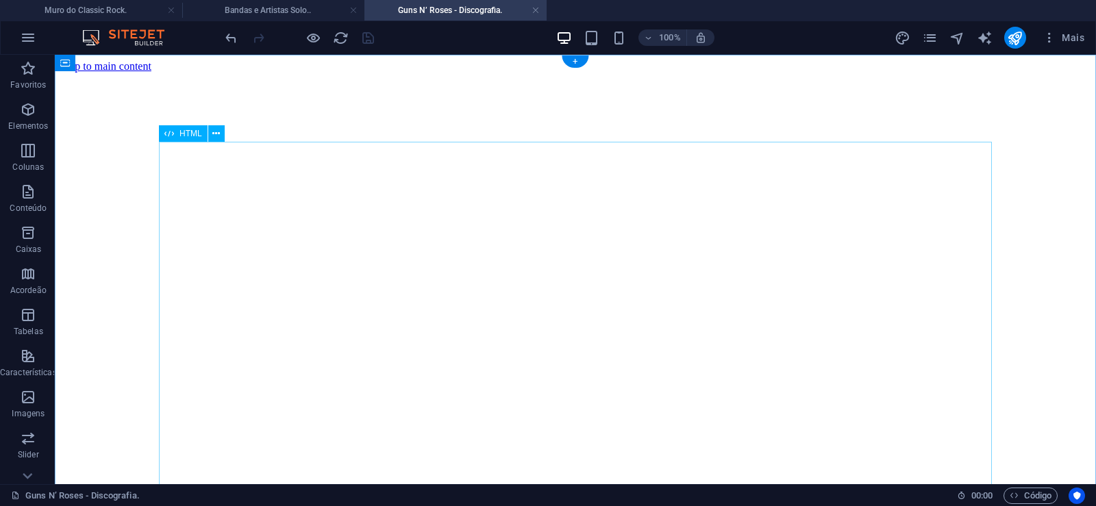
click div "Guns N' Roses (às vezes abreviado como G N' R ou GnR) é uma banda de hard rock …"
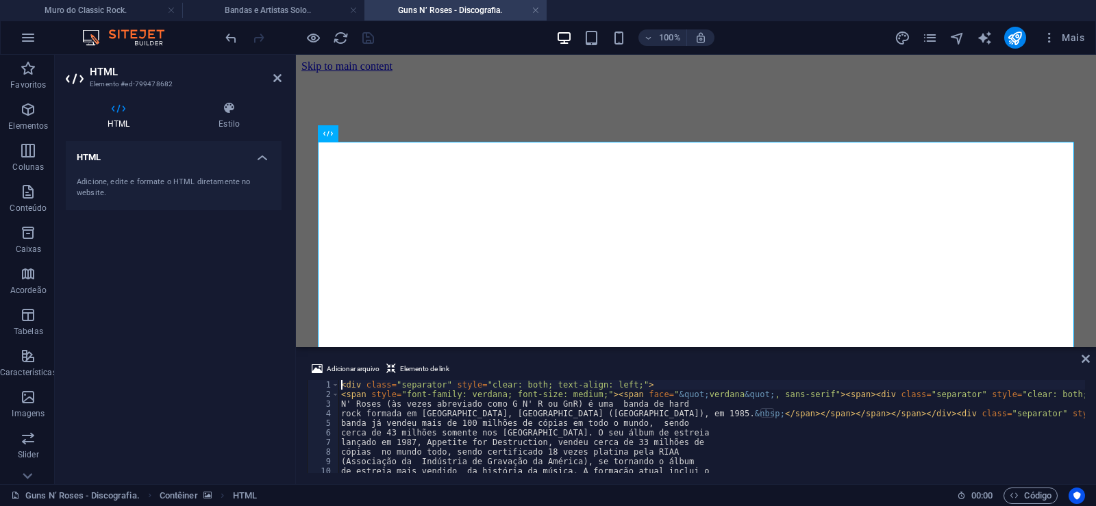
type textarea "lançado em 1987, Appetite for Destruction, vendeu cerca de 33 milhões de"
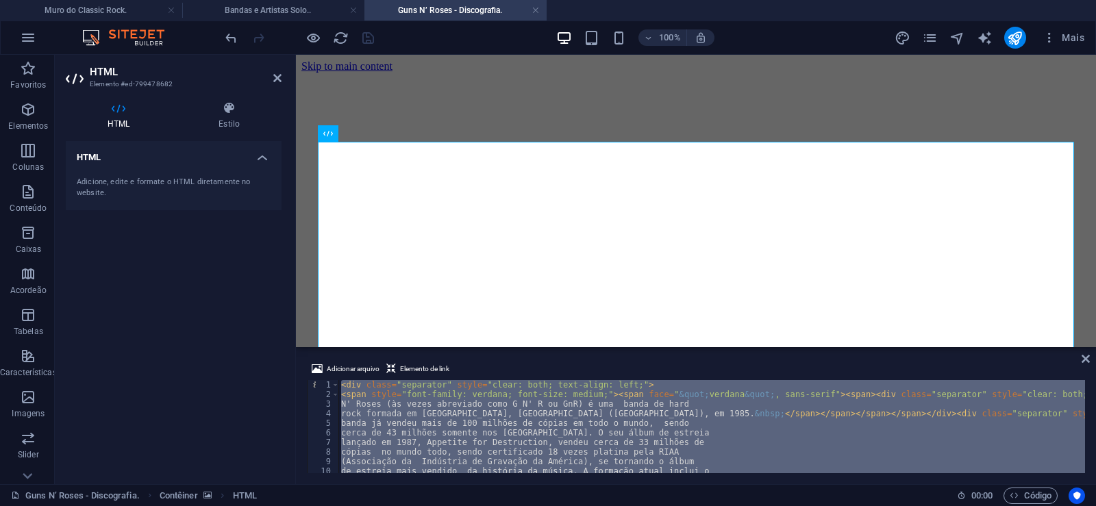
click at [764, 436] on div "< div class = "separator" style = "clear: both; text-align: left;" > < span sty…" at bounding box center [711, 426] width 747 height 93
type textarea "cerca de 43 milhões somente nos [GEOGRAPHIC_DATA]. O seu álbum de estreia"
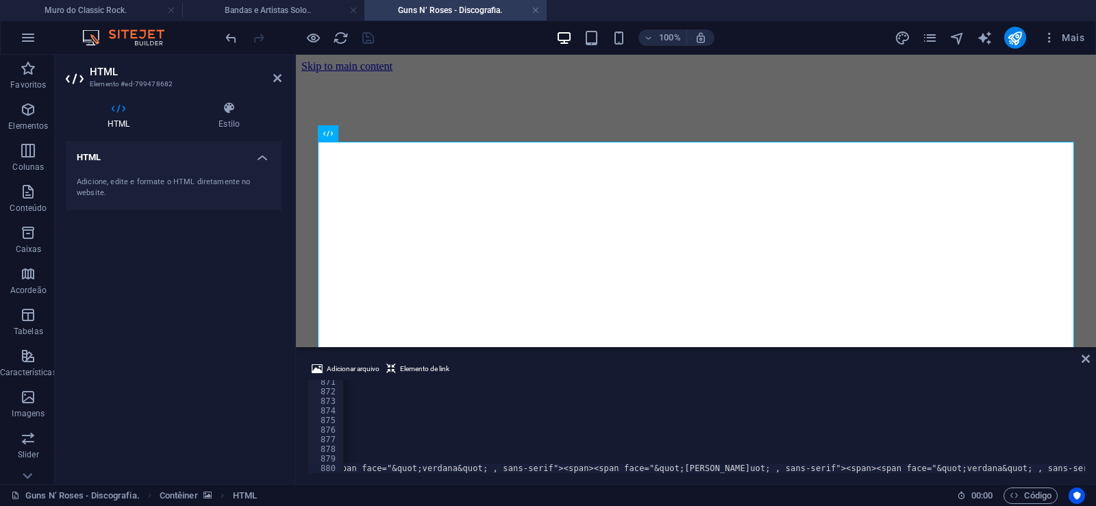
scroll to position [0, 45519]
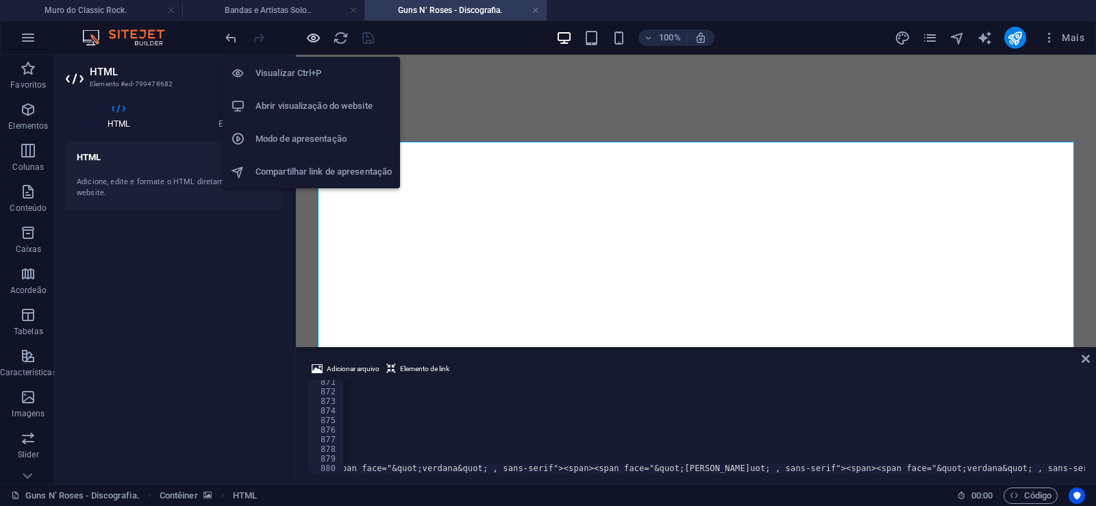
click at [316, 40] on icon "button" at bounding box center [313, 38] width 16 height 16
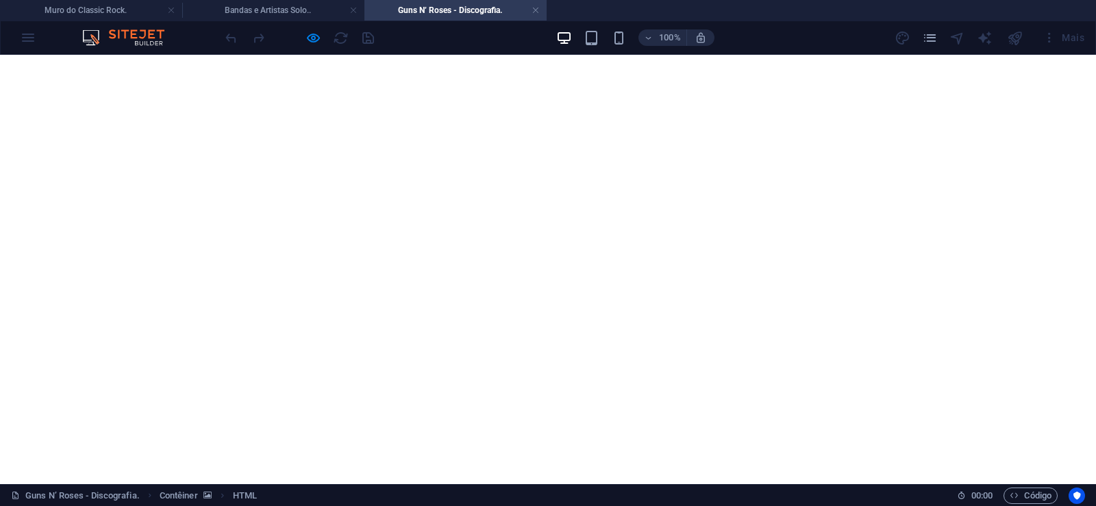
scroll to position [6357, 0]
click img
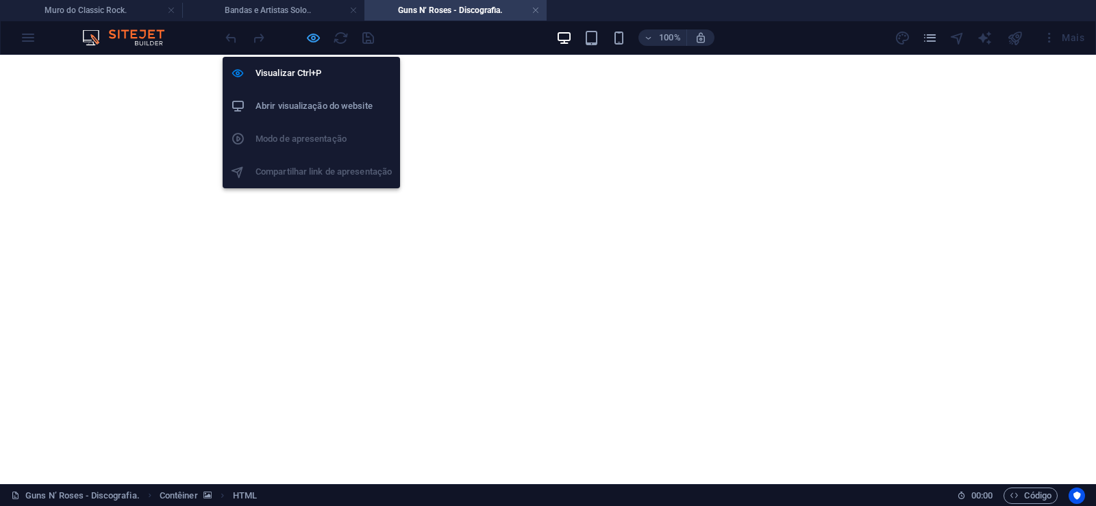
click at [305, 38] on icon "button" at bounding box center [313, 38] width 16 height 16
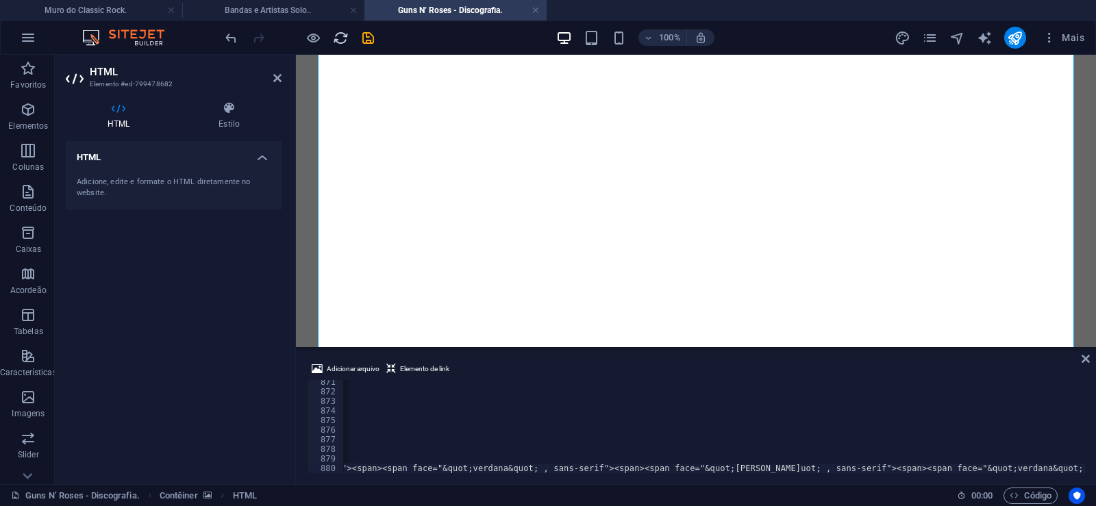
scroll to position [0, 45469]
click at [364, 35] on icon "save" at bounding box center [368, 38] width 16 height 16
click at [536, 9] on link at bounding box center [535, 10] width 8 height 13
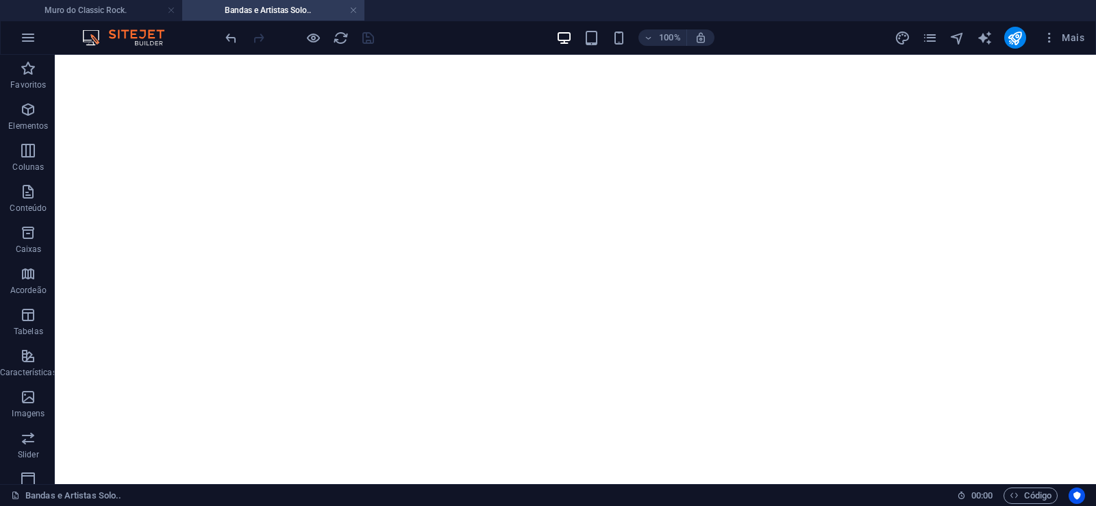
scroll to position [10548, 0]
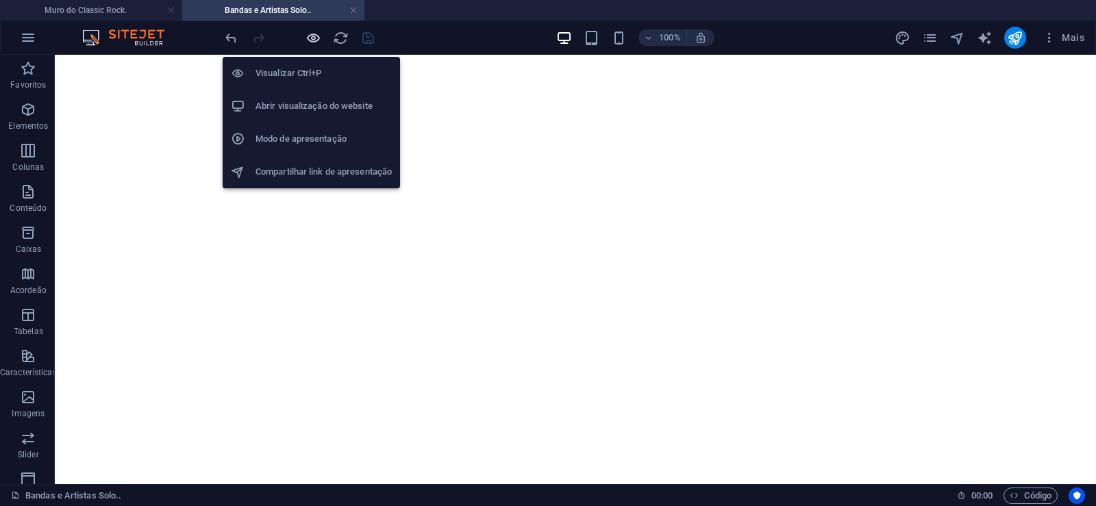
drag, startPoint x: 312, startPoint y: 40, endPoint x: 438, endPoint y: 144, distance: 163.5
click at [312, 40] on icon "button" at bounding box center [313, 38] width 16 height 16
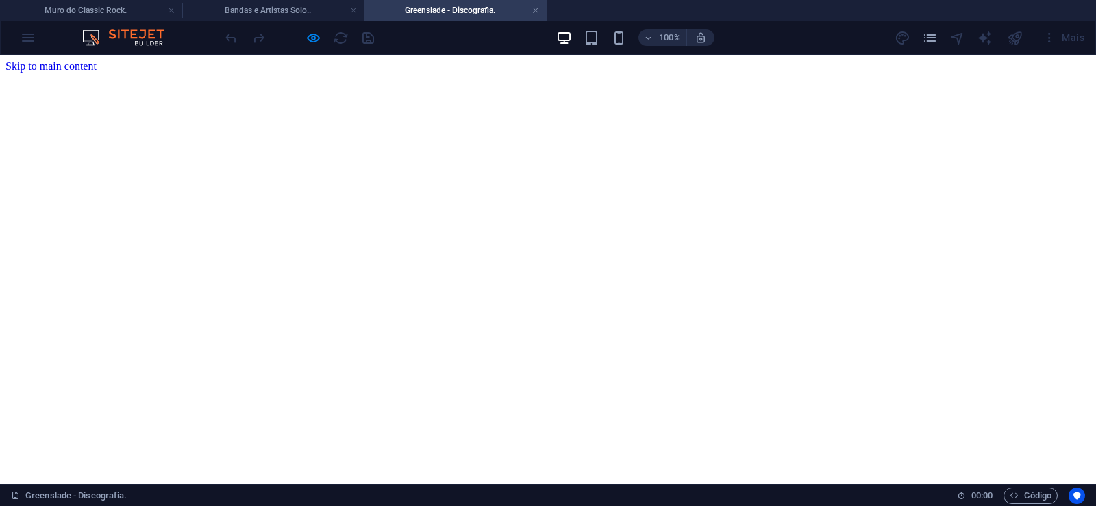
scroll to position [0, 0]
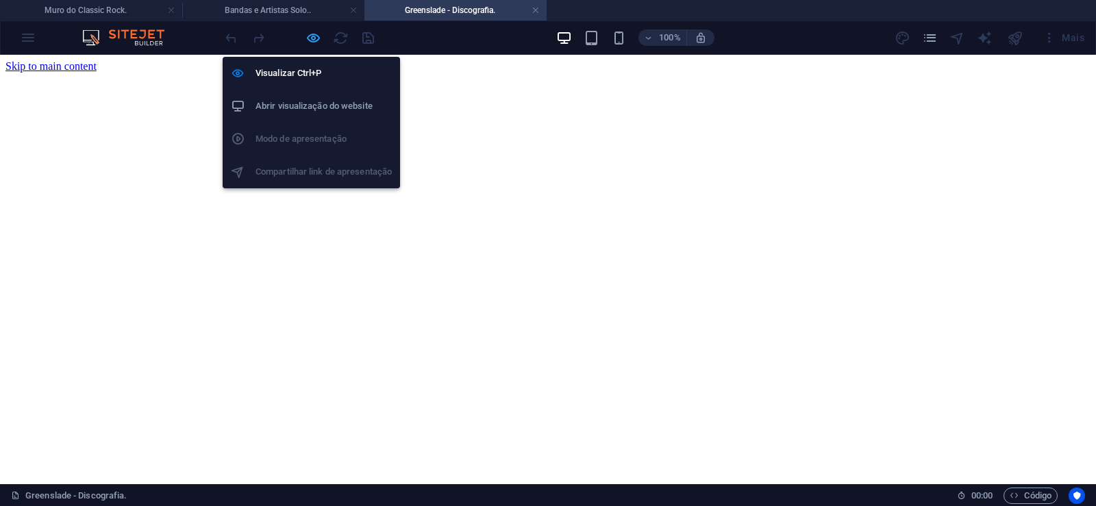
click at [310, 36] on icon "button" at bounding box center [313, 38] width 16 height 16
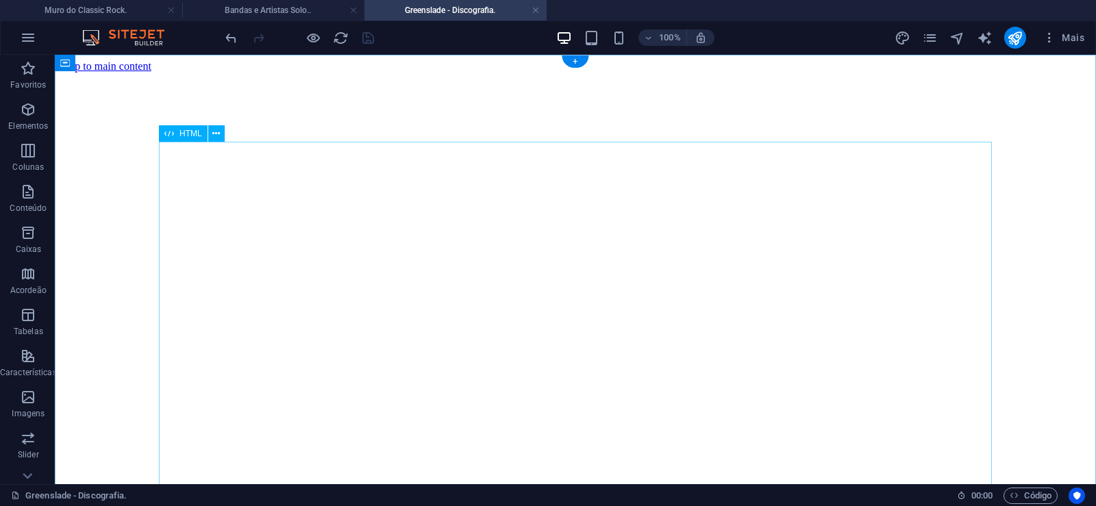
click div "Greenslade foi uma banda inglesa de rock progressivo. Formada originalmente no …"
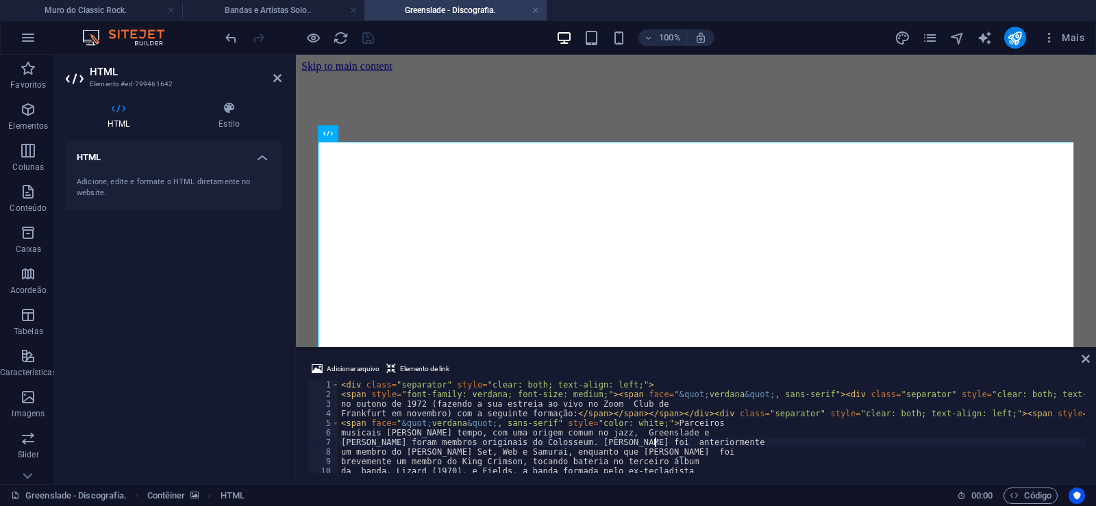
type textarea "[PERSON_NAME] foram membros originais do Colosseum. [PERSON_NAME] foi anteriorm…"
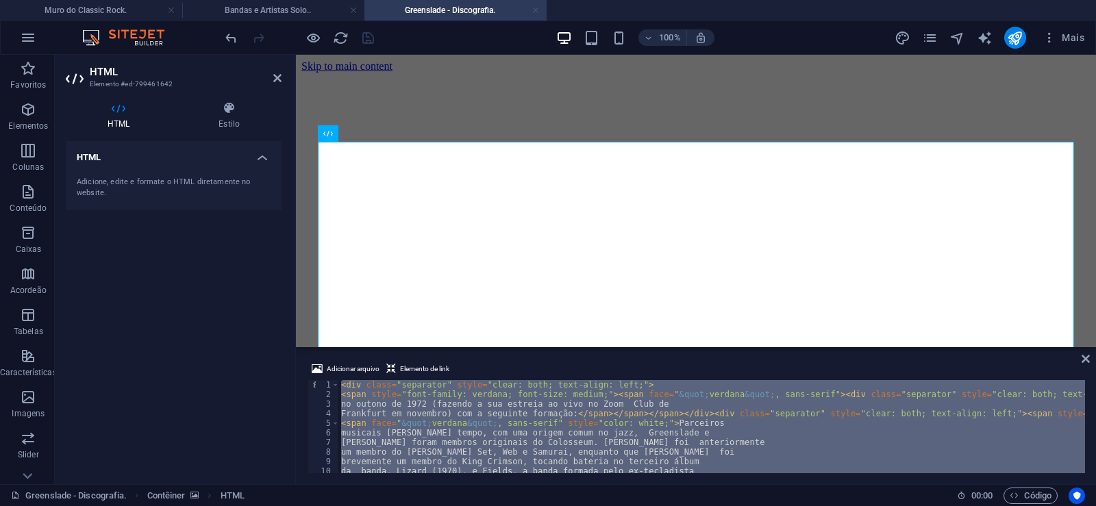
click at [532, 10] on link at bounding box center [535, 10] width 8 height 13
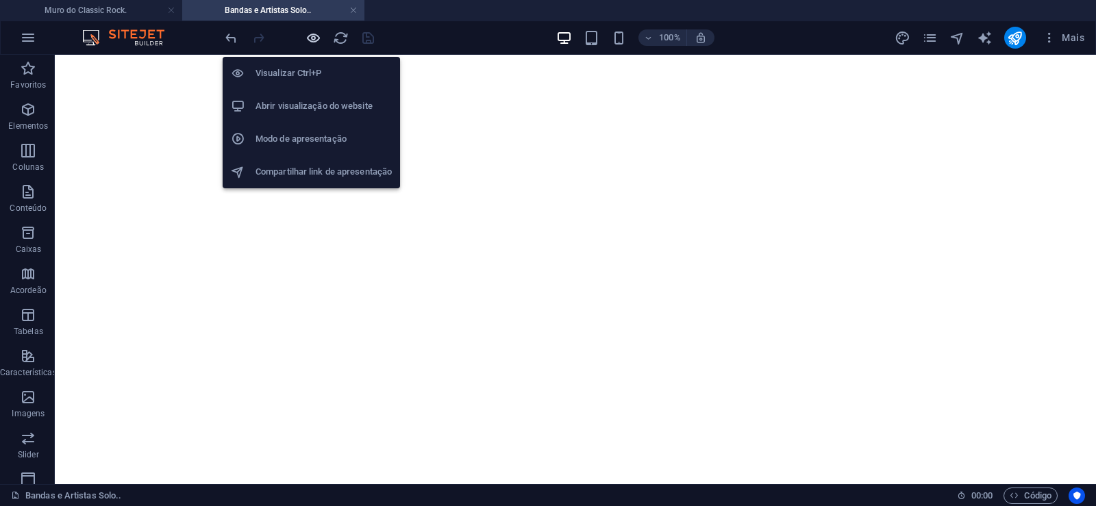
drag, startPoint x: 316, startPoint y: 40, endPoint x: 467, endPoint y: 204, distance: 223.0
click at [316, 40] on icon "button" at bounding box center [313, 38] width 16 height 16
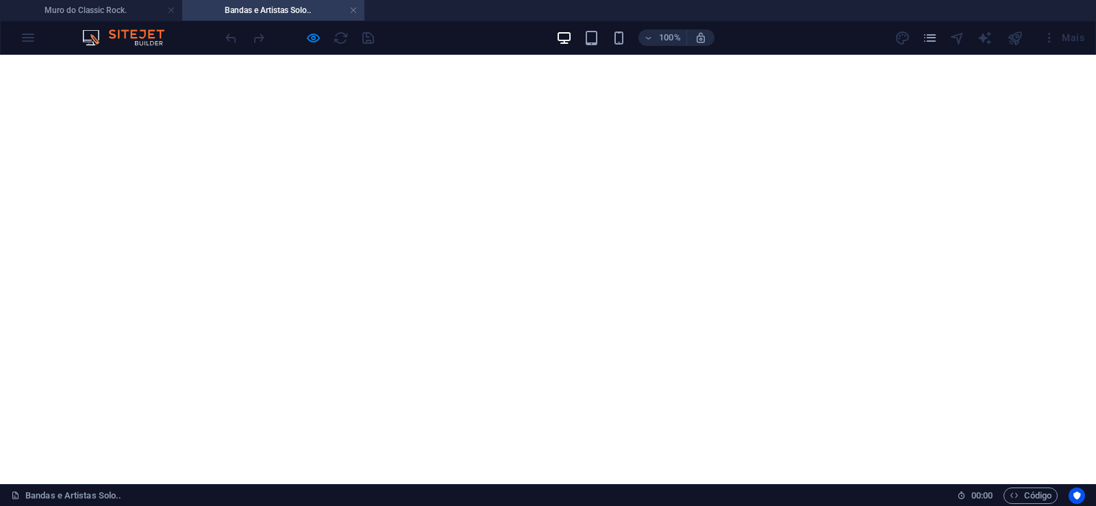
scroll to position [10758, 0]
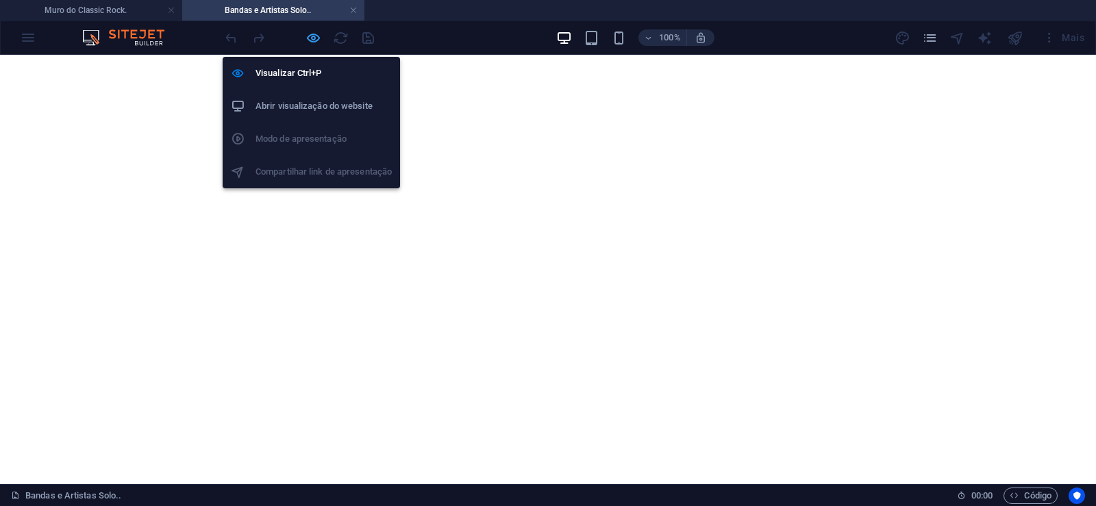
click at [315, 37] on icon "button" at bounding box center [313, 38] width 16 height 16
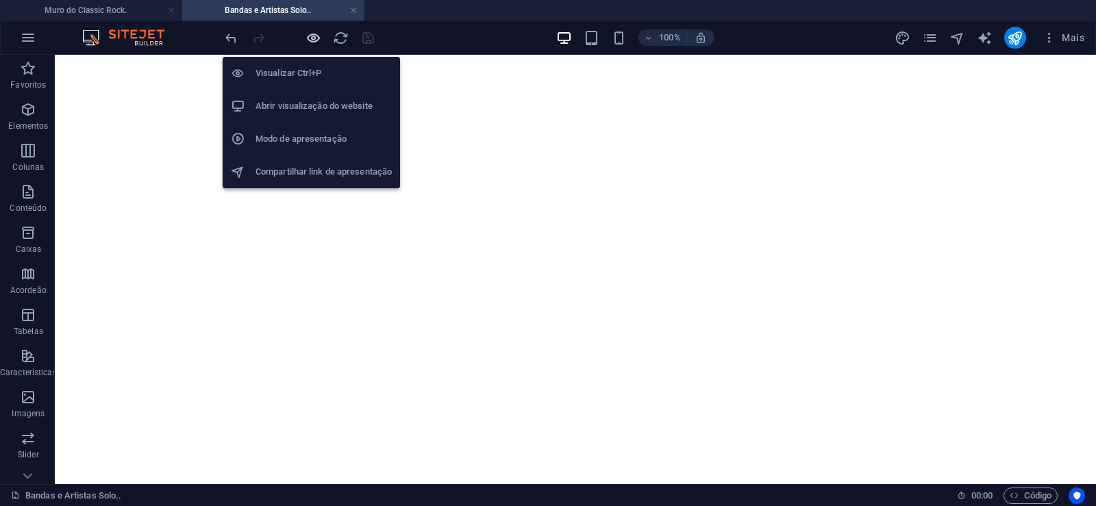
click at [315, 37] on icon "button" at bounding box center [313, 38] width 16 height 16
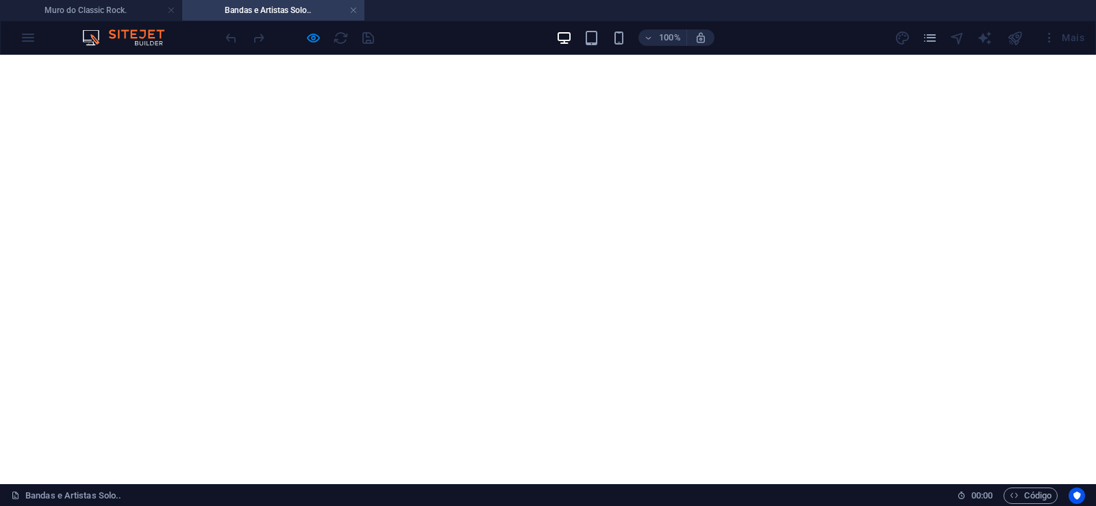
scroll to position [11037, 0]
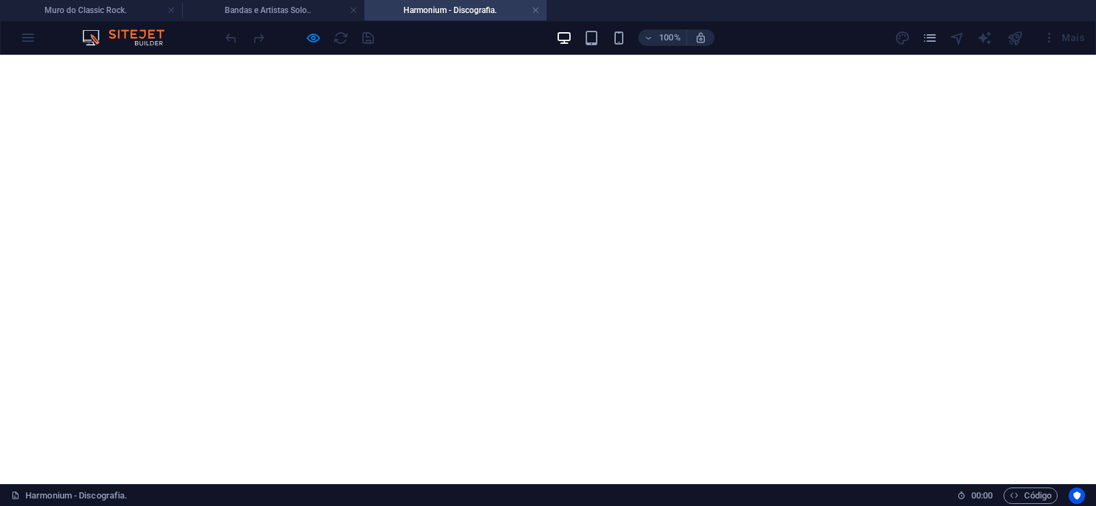
scroll to position [1188, 0]
click div "O vocalista e guitarrista Serge Fiori conheceu o também guitarrista e vocalista…"
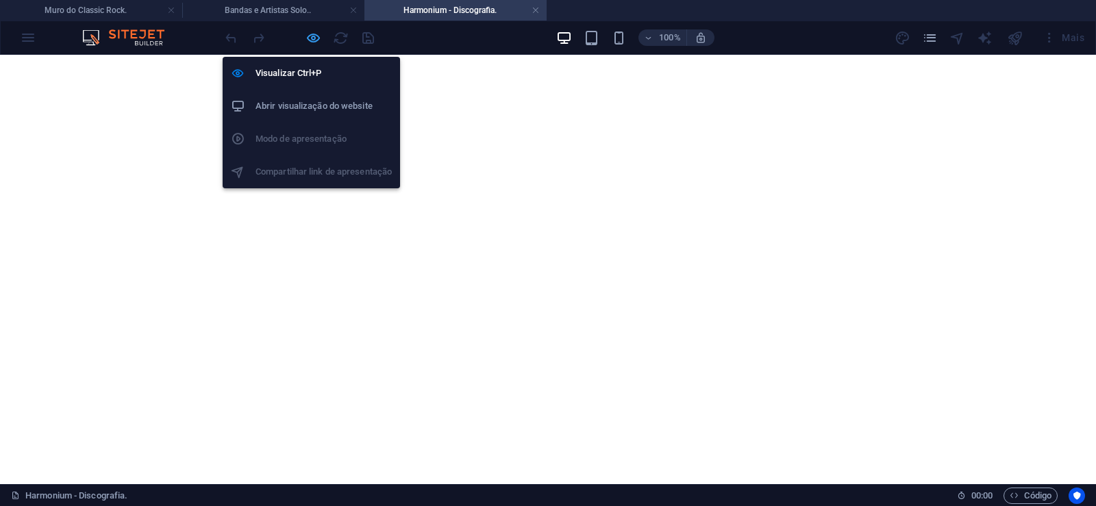
click at [316, 35] on icon "button" at bounding box center [313, 38] width 16 height 16
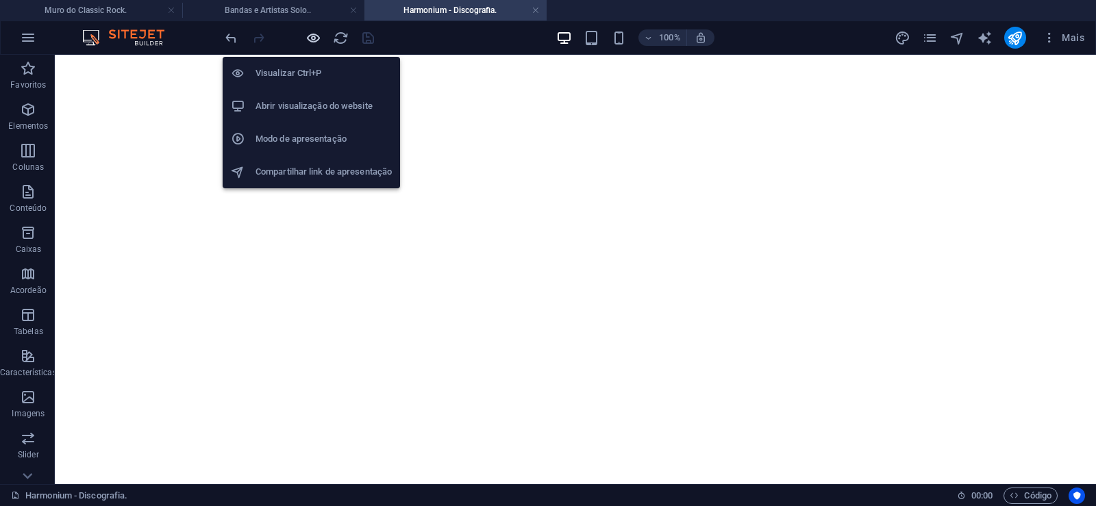
click at [316, 35] on icon "button" at bounding box center [313, 38] width 16 height 16
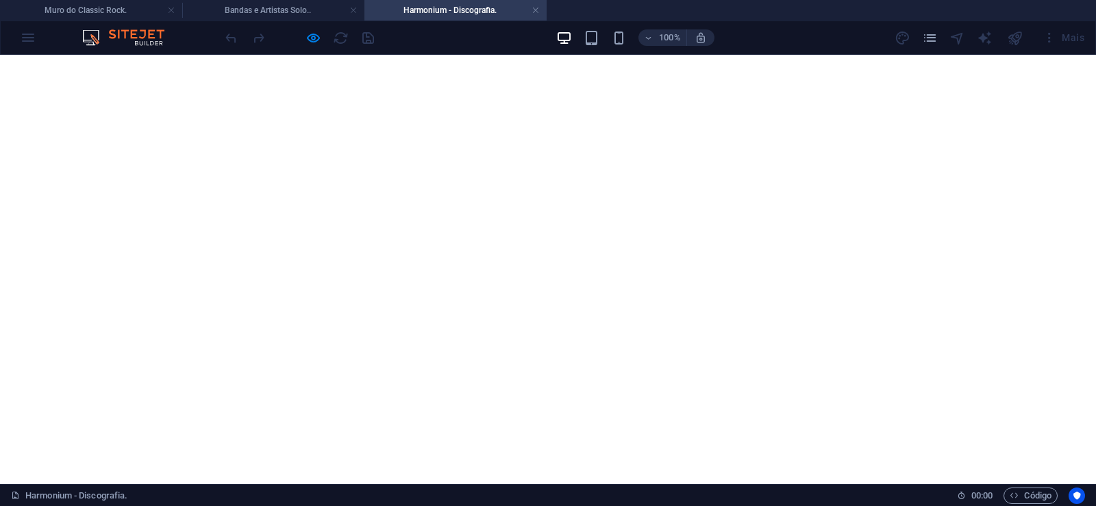
click img
drag, startPoint x: 403, startPoint y: 375, endPoint x: 400, endPoint y: 428, distance: 53.5
click div "O vocalista e guitarrista Serge Fiori conheceu o também guitarrista e vocalista…"
click at [534, 16] on link at bounding box center [535, 10] width 8 height 13
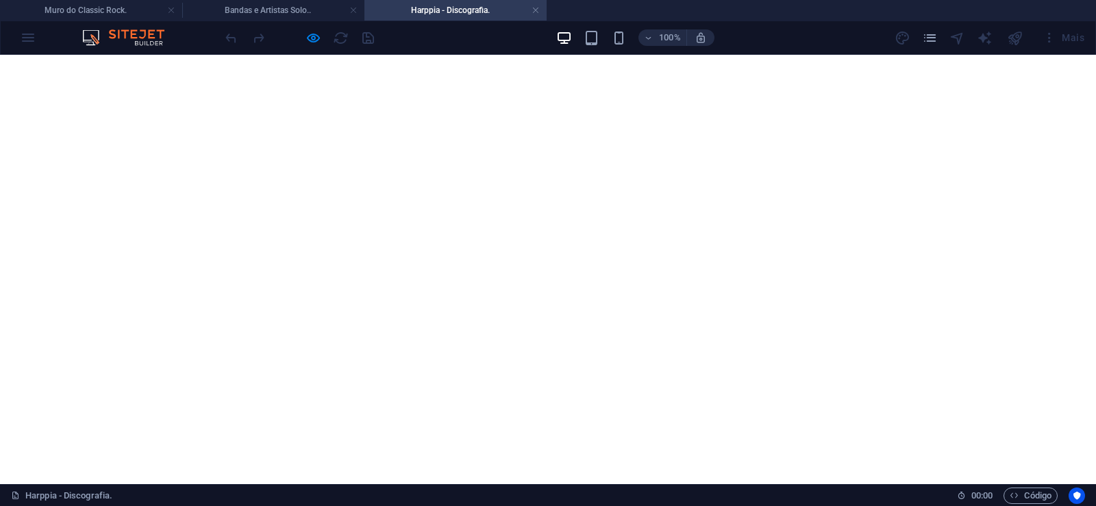
scroll to position [1397, 0]
click div "Harppia é uma banda brasileira de heavy metal. Banda Paulistana, surgido em 198…"
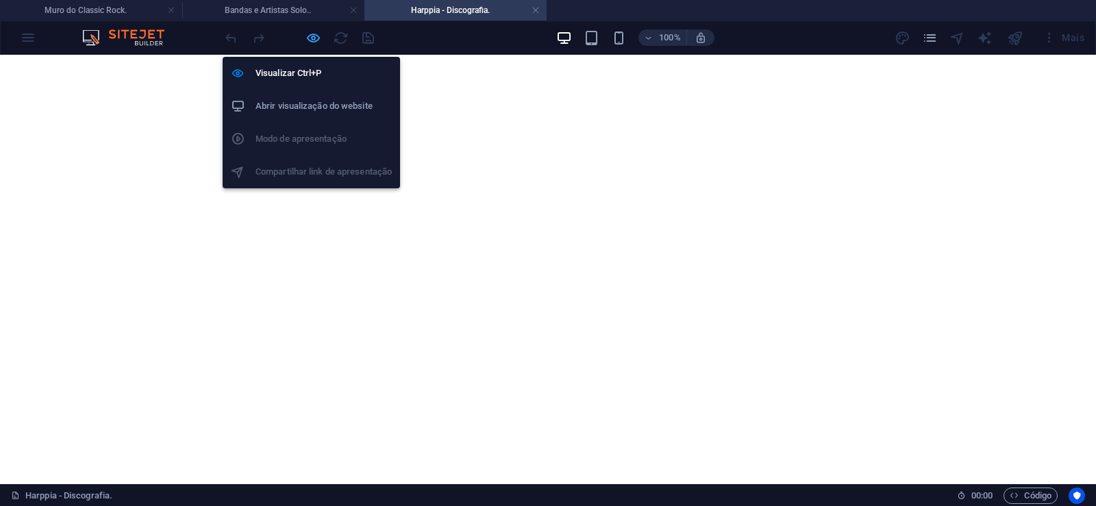
click at [308, 40] on icon "button" at bounding box center [313, 38] width 16 height 16
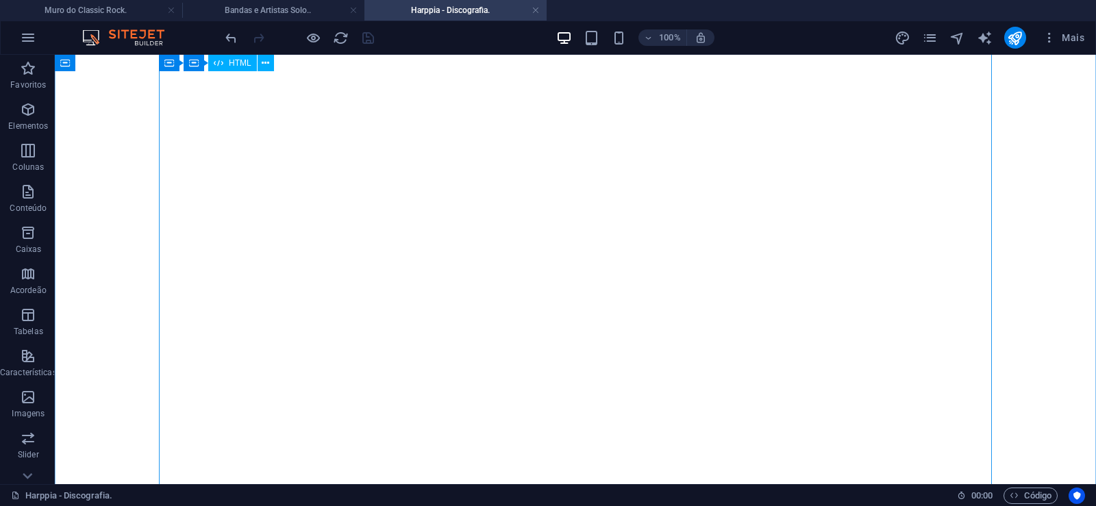
click div "Harppia é uma banda brasileira de heavy metal. Banda Paulistana, surgido em 198…"
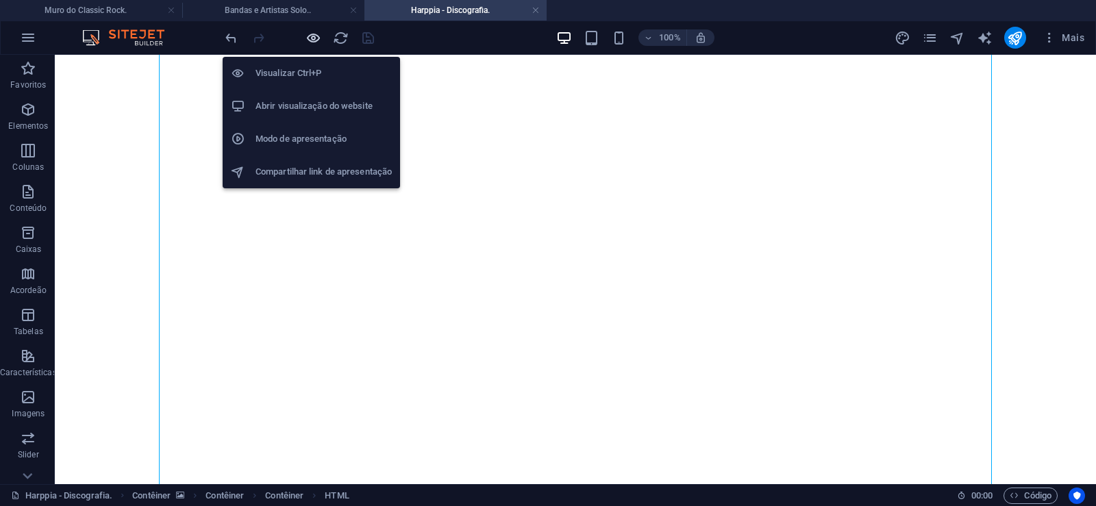
click at [311, 36] on icon "button" at bounding box center [313, 38] width 16 height 16
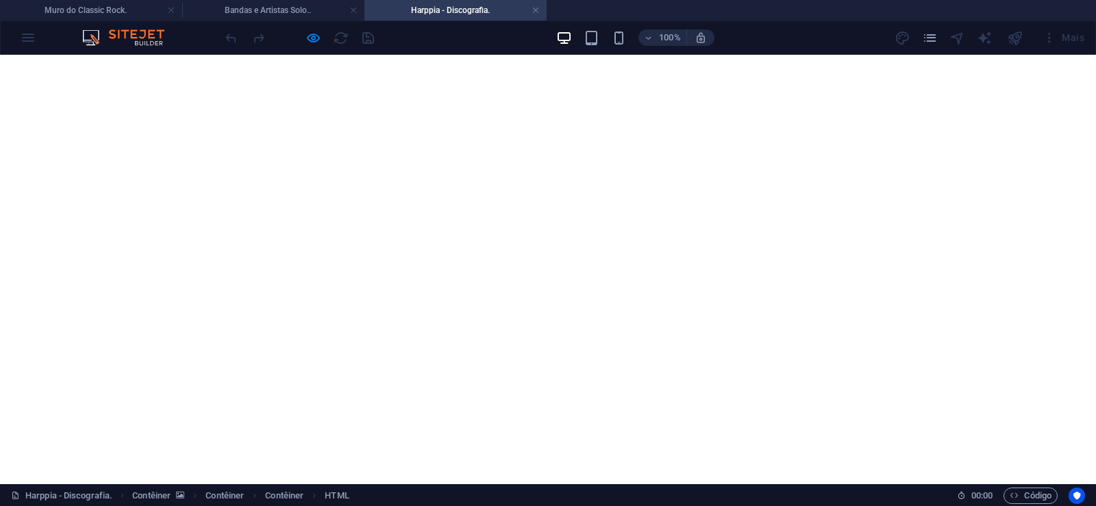
click img
click at [538, 9] on link at bounding box center [535, 10] width 8 height 13
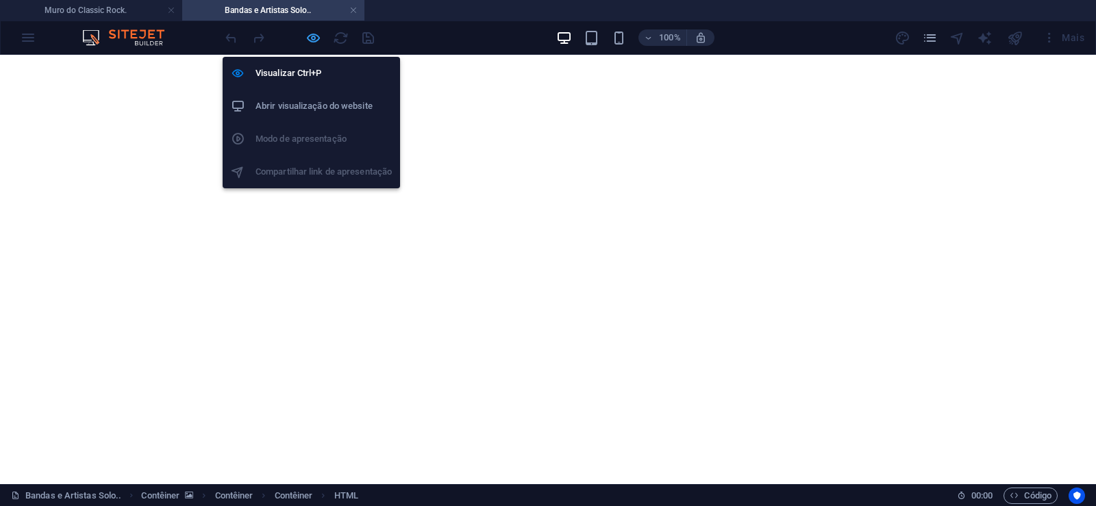
click at [308, 38] on icon "button" at bounding box center [313, 38] width 16 height 16
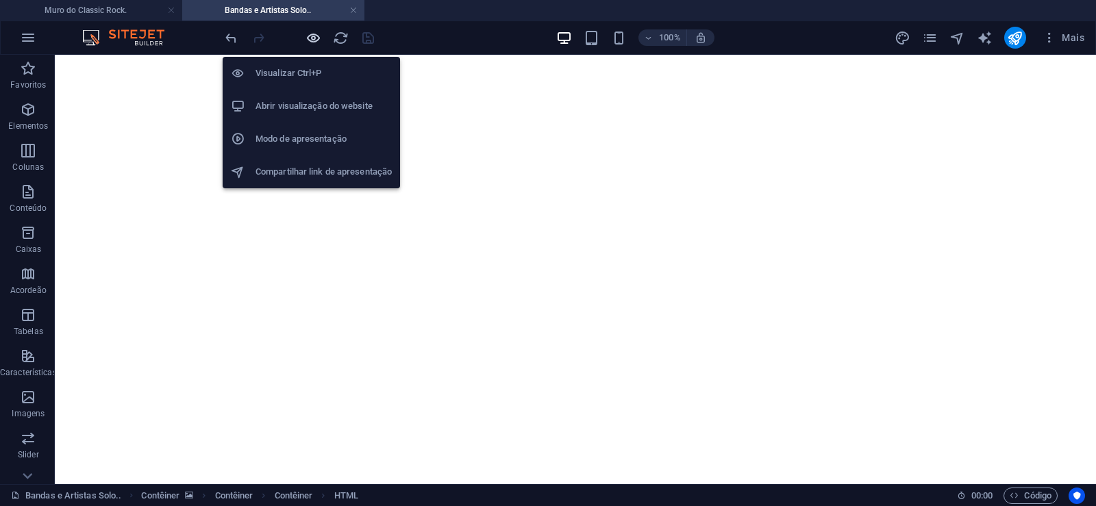
click at [310, 38] on icon "button" at bounding box center [313, 38] width 16 height 16
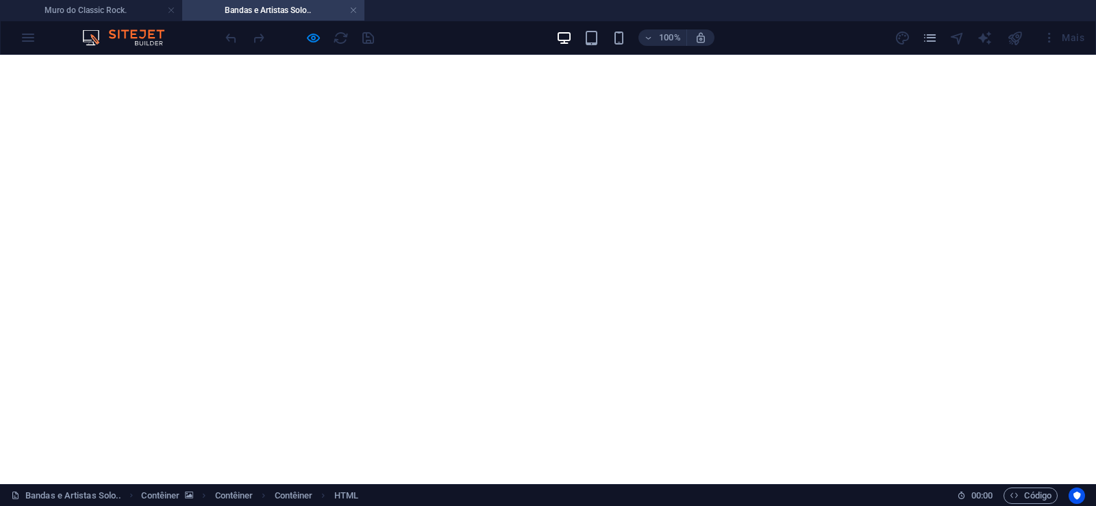
scroll to position [11457, 0]
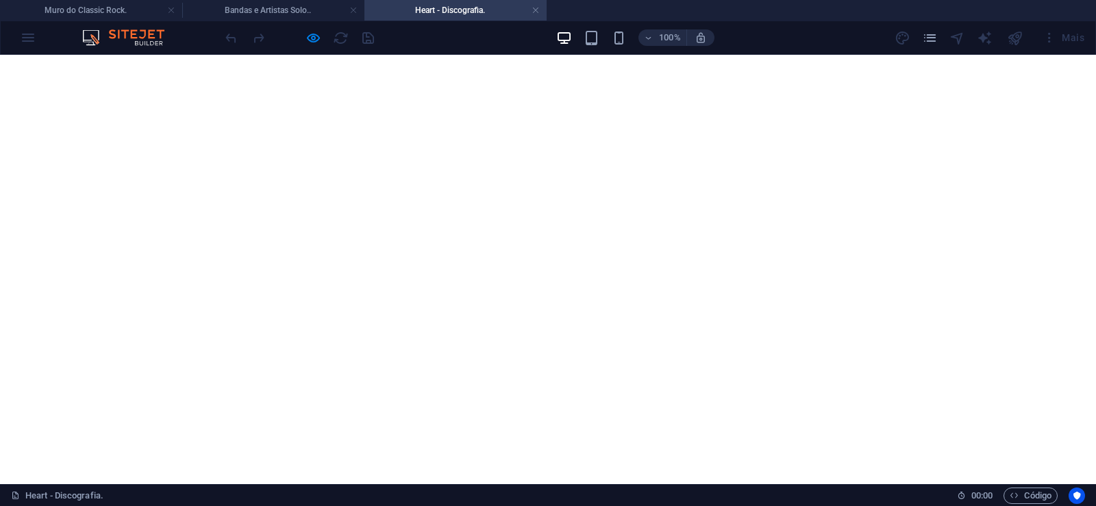
scroll to position [3074, 0]
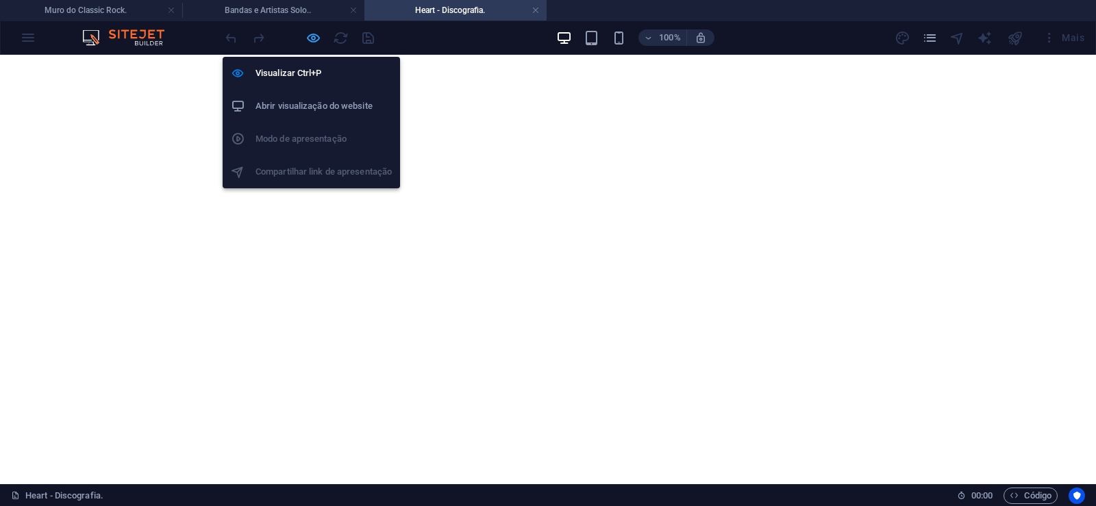
click at [312, 37] on icon "button" at bounding box center [313, 38] width 16 height 16
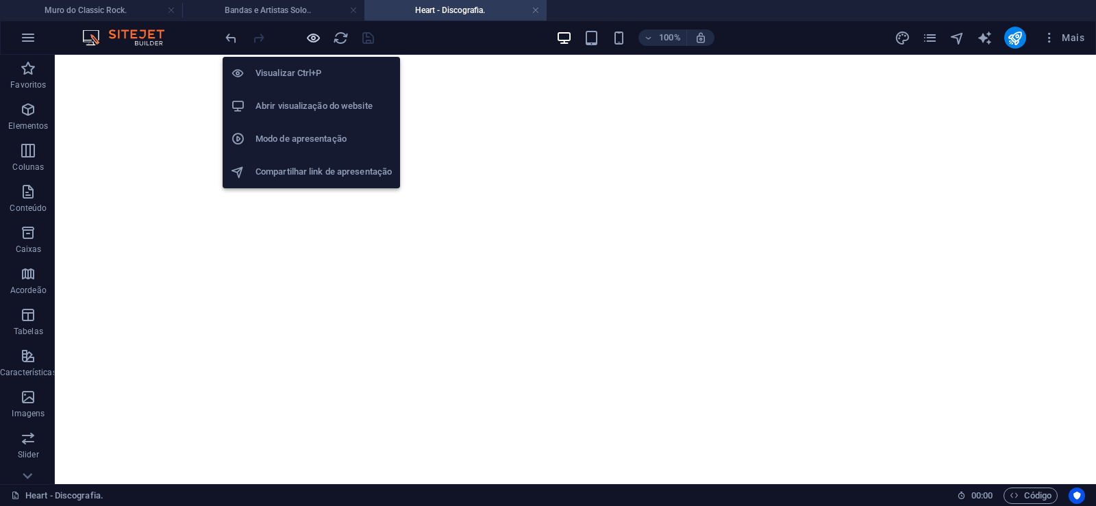
click at [312, 37] on icon "button" at bounding box center [313, 38] width 16 height 16
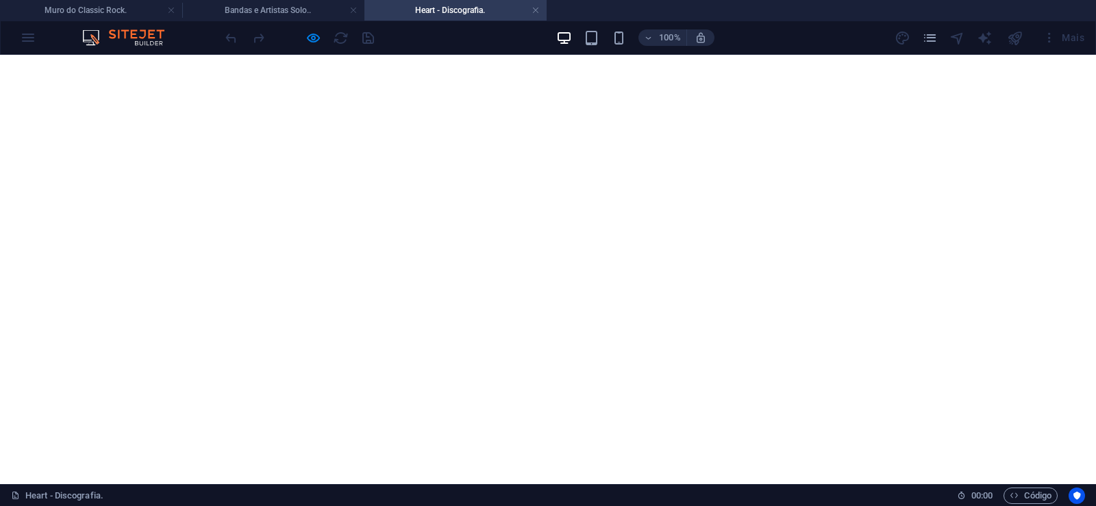
click img
click at [533, 10] on link at bounding box center [535, 10] width 8 height 13
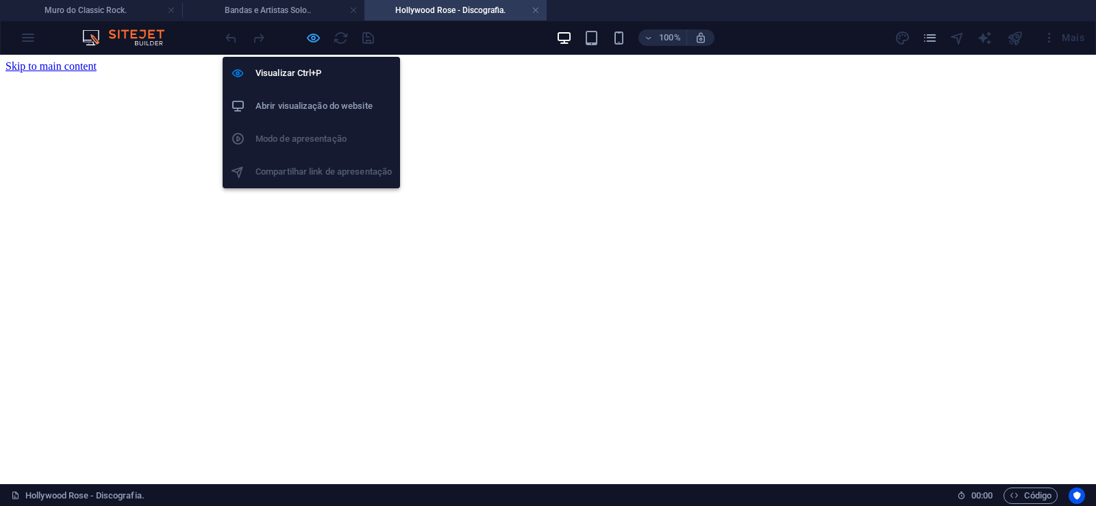
scroll to position [0, 0]
click at [316, 33] on icon "button" at bounding box center [313, 38] width 16 height 16
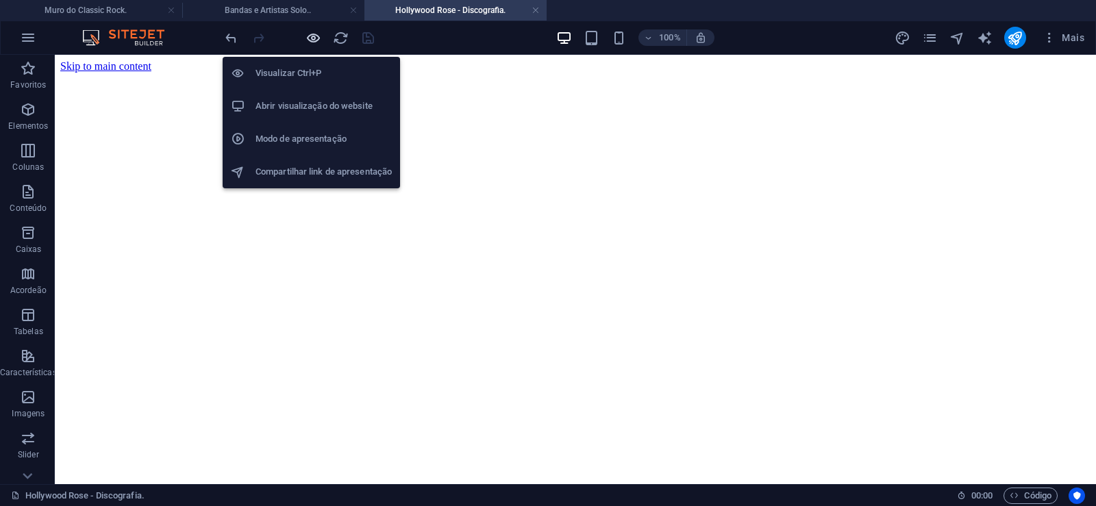
click at [316, 33] on icon "button" at bounding box center [313, 38] width 16 height 16
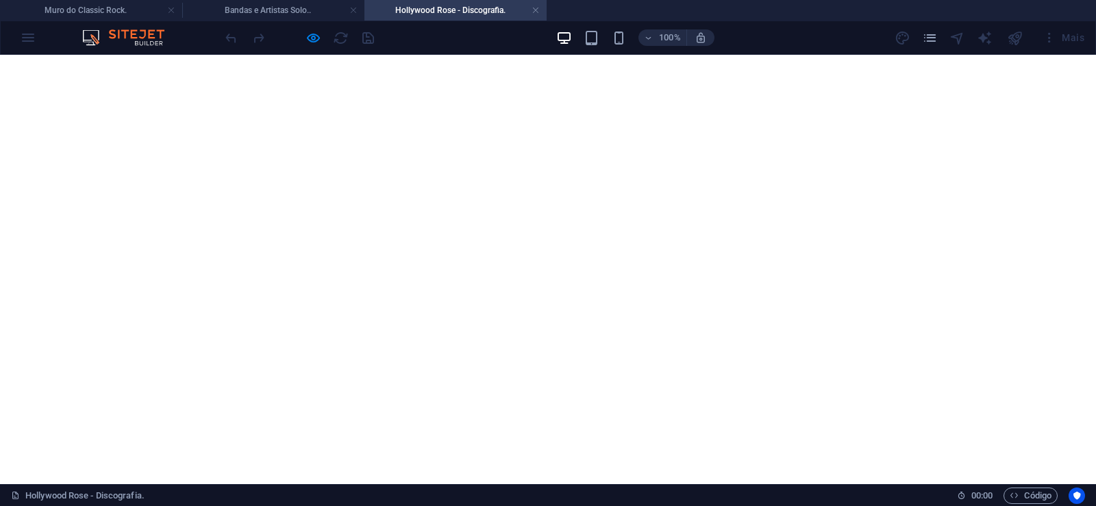
scroll to position [2235, 0]
click img
click at [533, 9] on link at bounding box center [535, 10] width 8 height 13
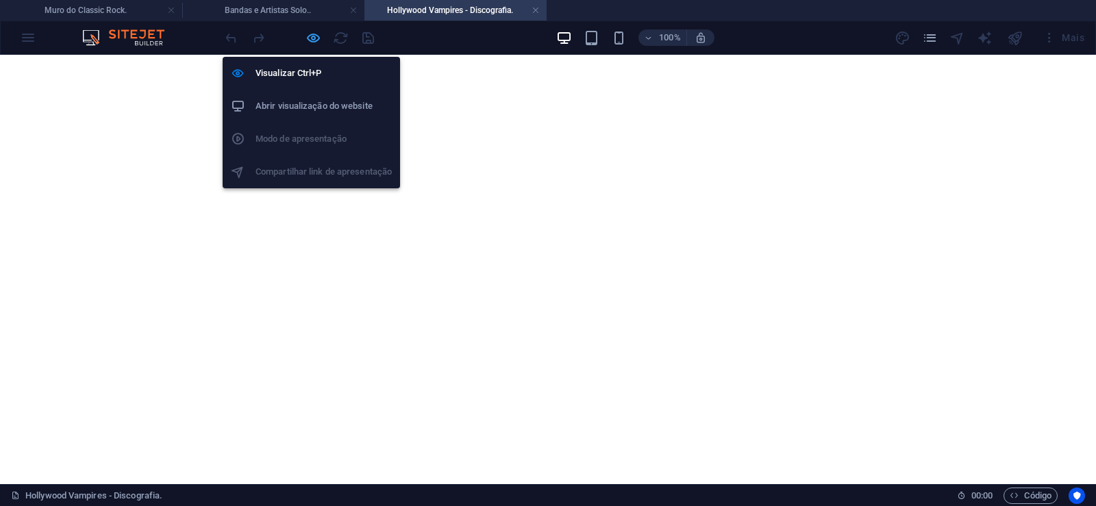
click at [316, 36] on icon "button" at bounding box center [313, 38] width 16 height 16
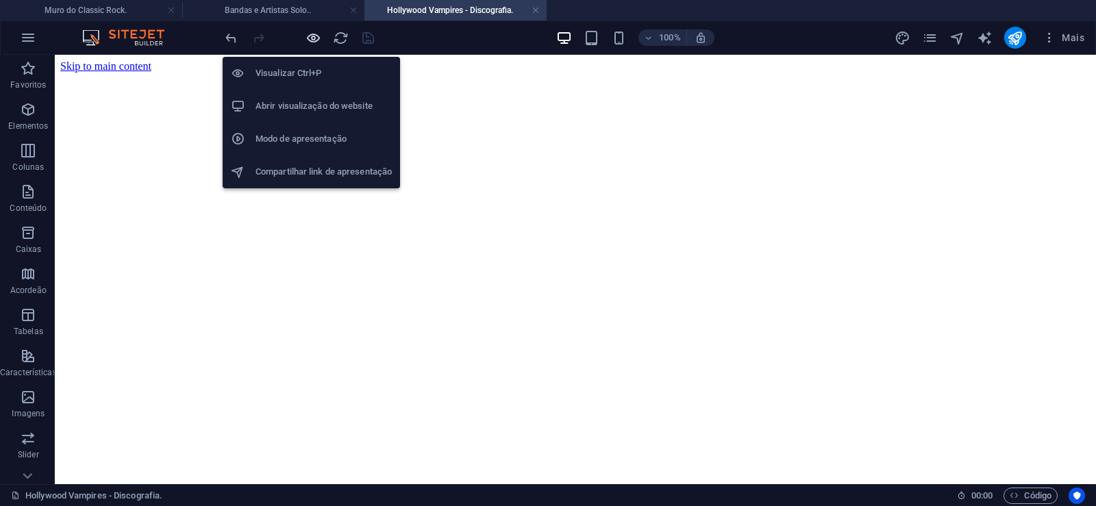
scroll to position [0, 0]
click at [316, 36] on icon "button" at bounding box center [313, 38] width 16 height 16
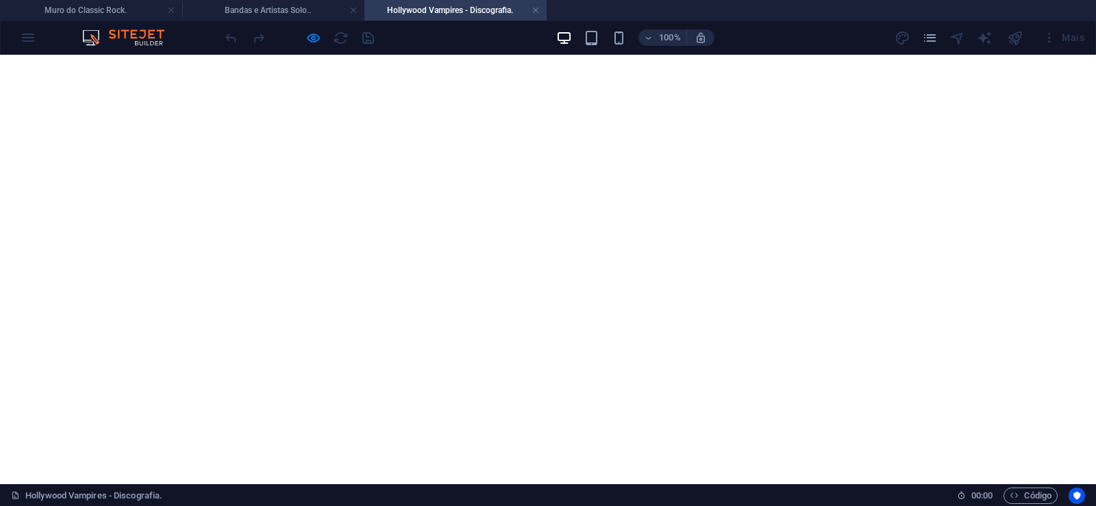
scroll to position [1327, 0]
click at [536, 12] on link at bounding box center [535, 10] width 8 height 13
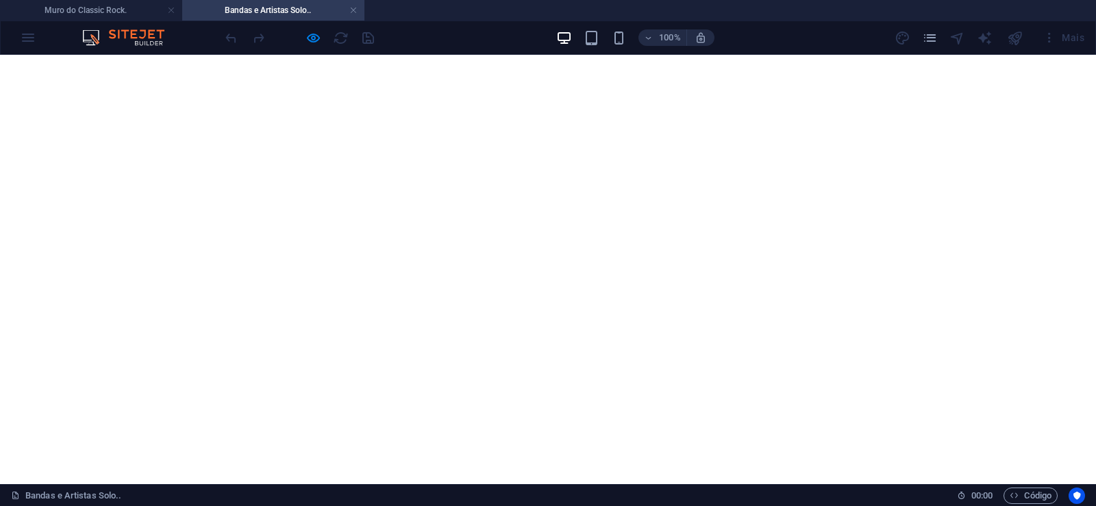
scroll to position [11526, 0]
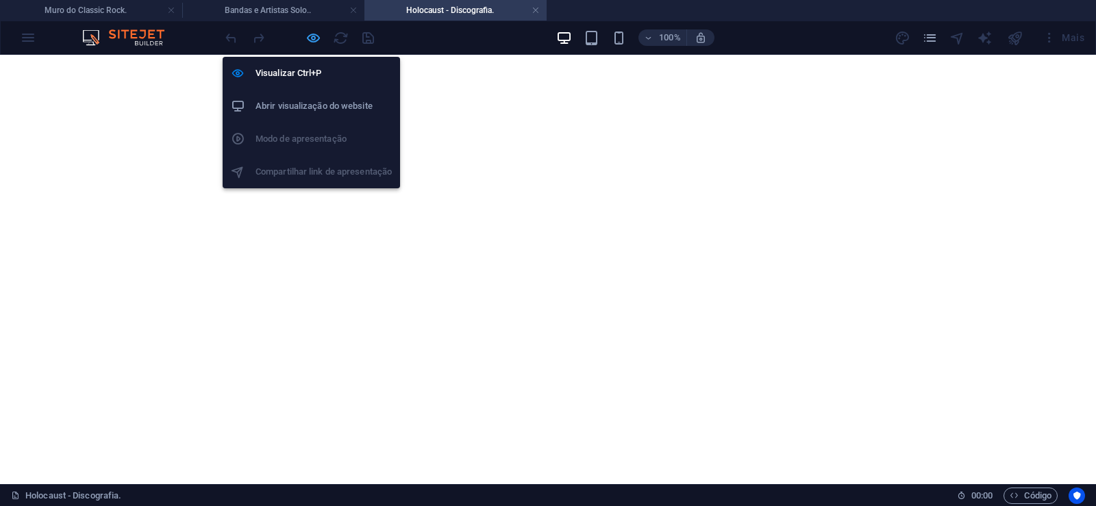
click at [313, 39] on icon "button" at bounding box center [313, 38] width 16 height 16
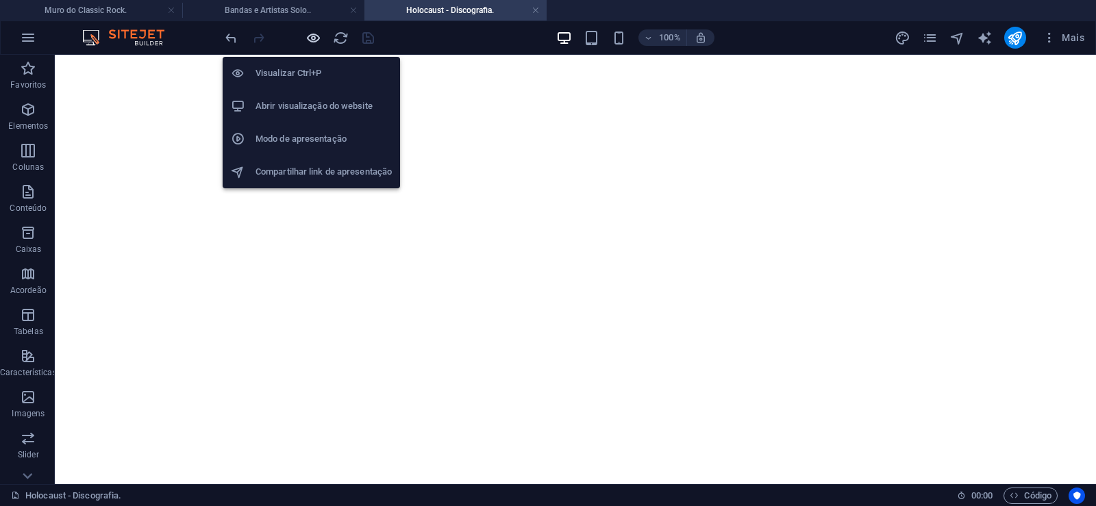
click at [309, 35] on icon "button" at bounding box center [313, 38] width 16 height 16
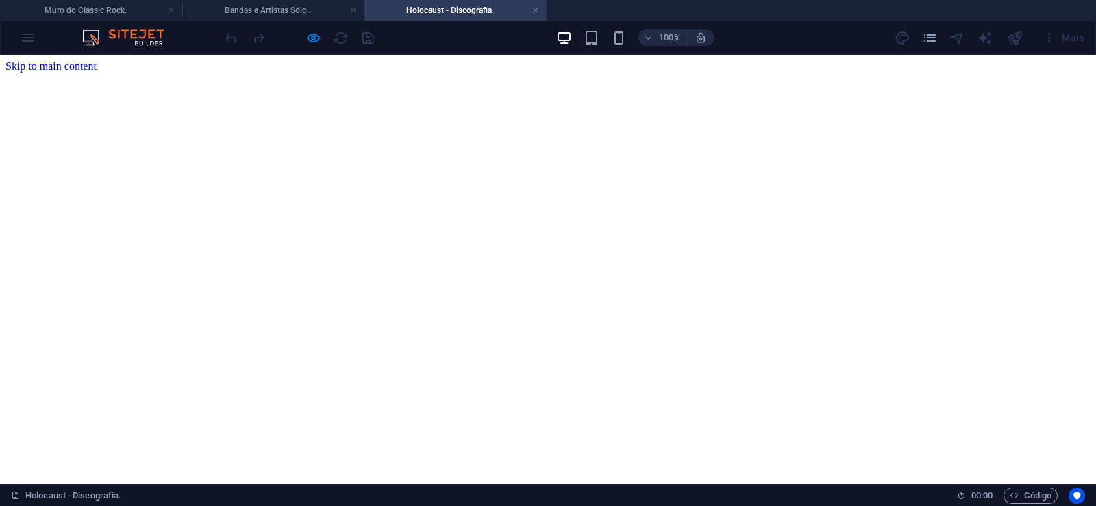
scroll to position [1816, 0]
click at [536, 9] on link at bounding box center [535, 10] width 8 height 13
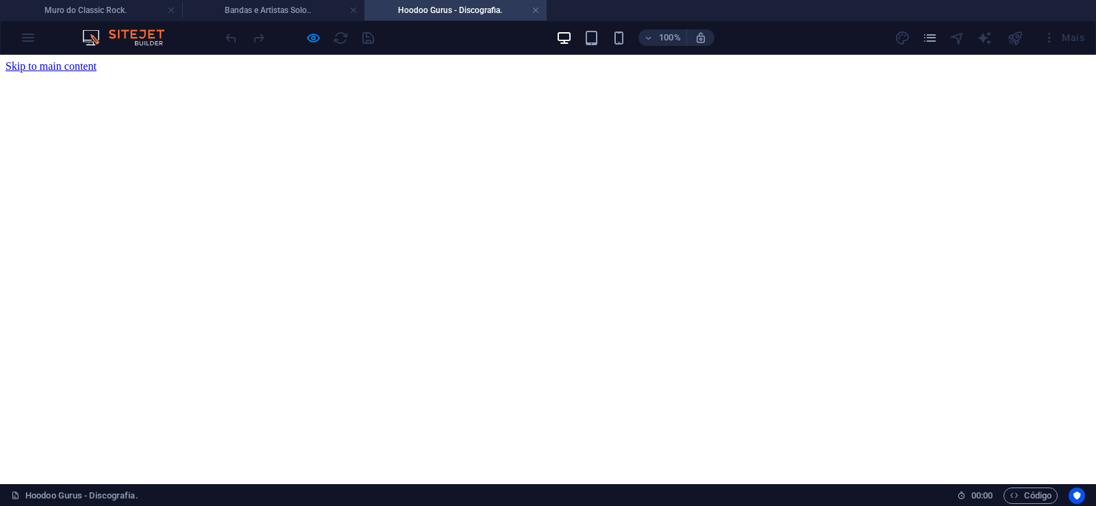
scroll to position [0, 0]
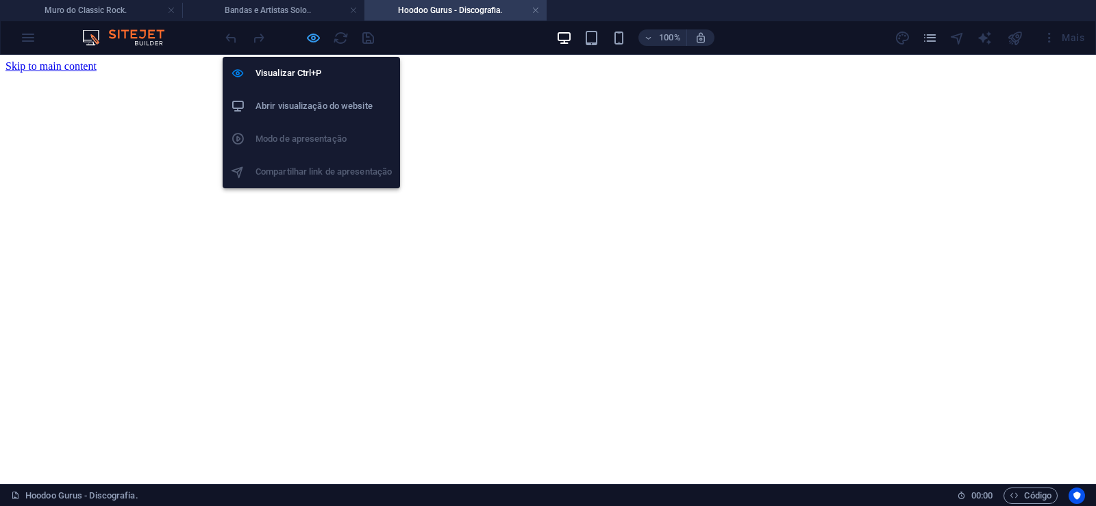
click at [310, 33] on icon "button" at bounding box center [313, 38] width 16 height 16
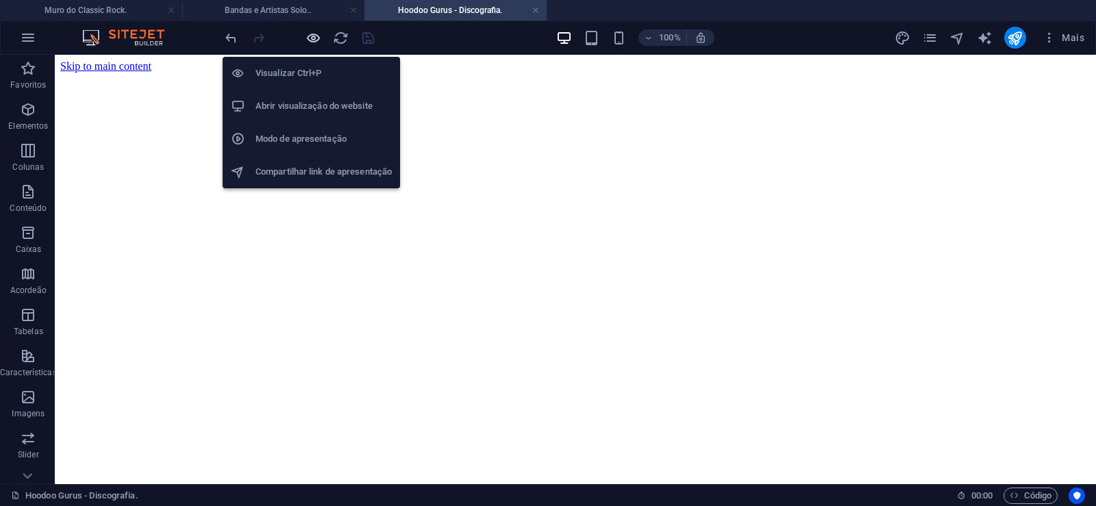
click at [315, 39] on icon "button" at bounding box center [313, 38] width 16 height 16
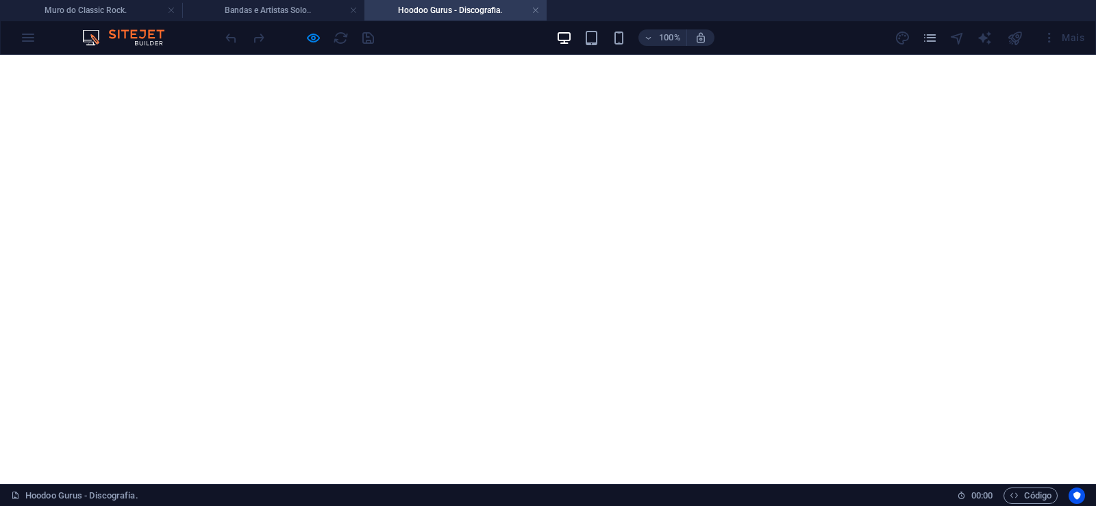
scroll to position [2724, 0]
click img
click at [539, 8] on link at bounding box center [535, 10] width 8 height 13
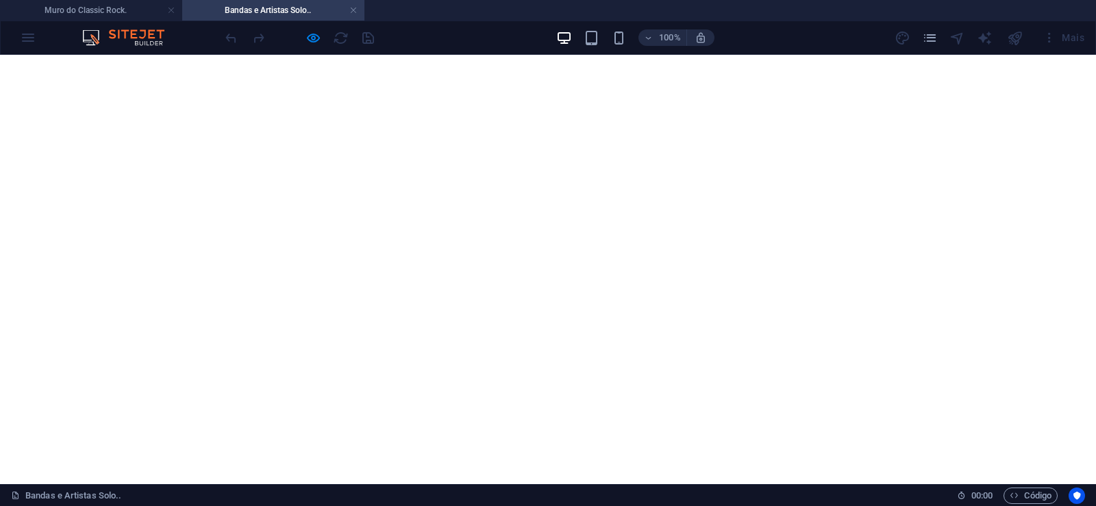
scroll to position [11666, 0]
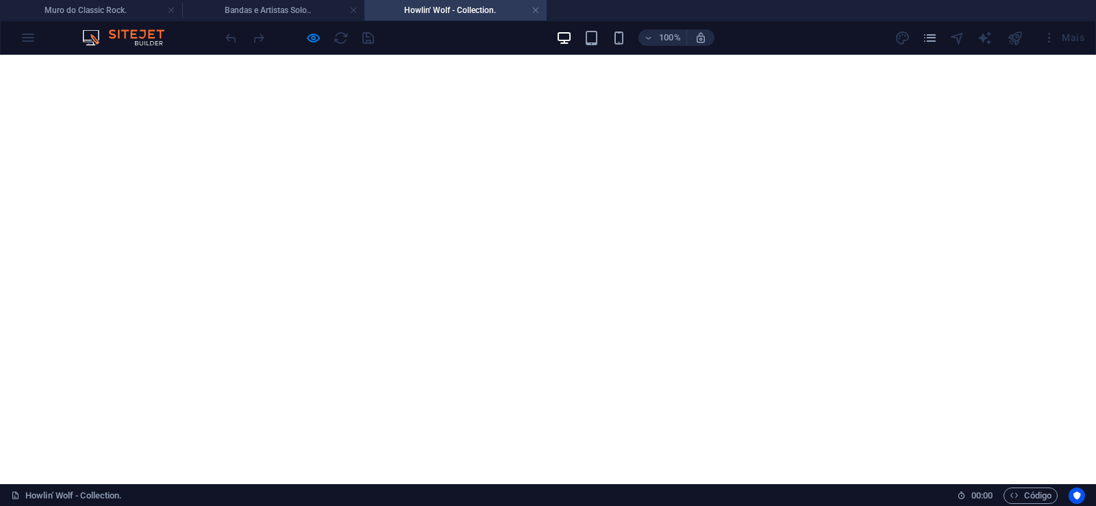
scroll to position [1467, 0]
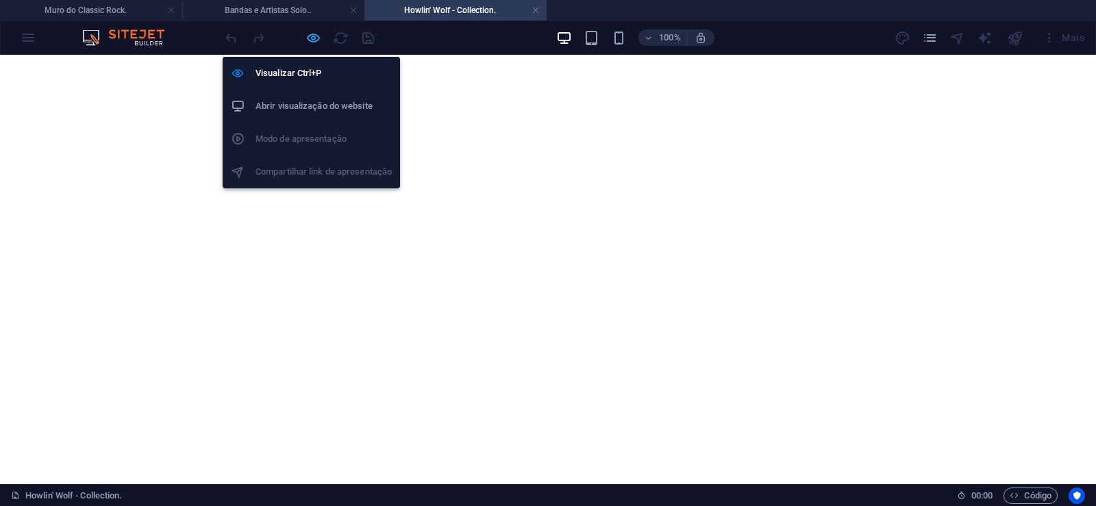
click at [311, 35] on icon "button" at bounding box center [313, 38] width 16 height 16
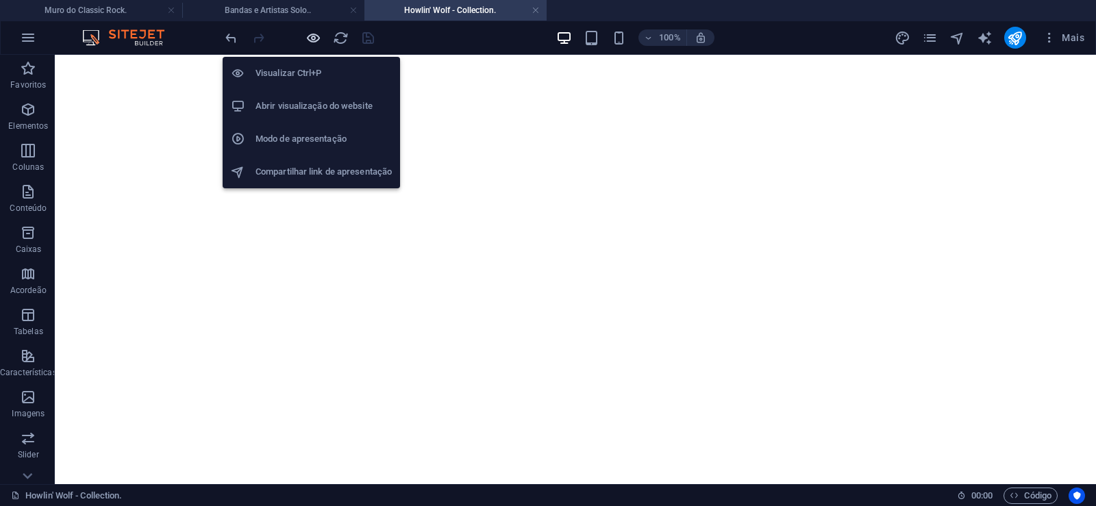
click at [311, 35] on icon "button" at bounding box center [313, 38] width 16 height 16
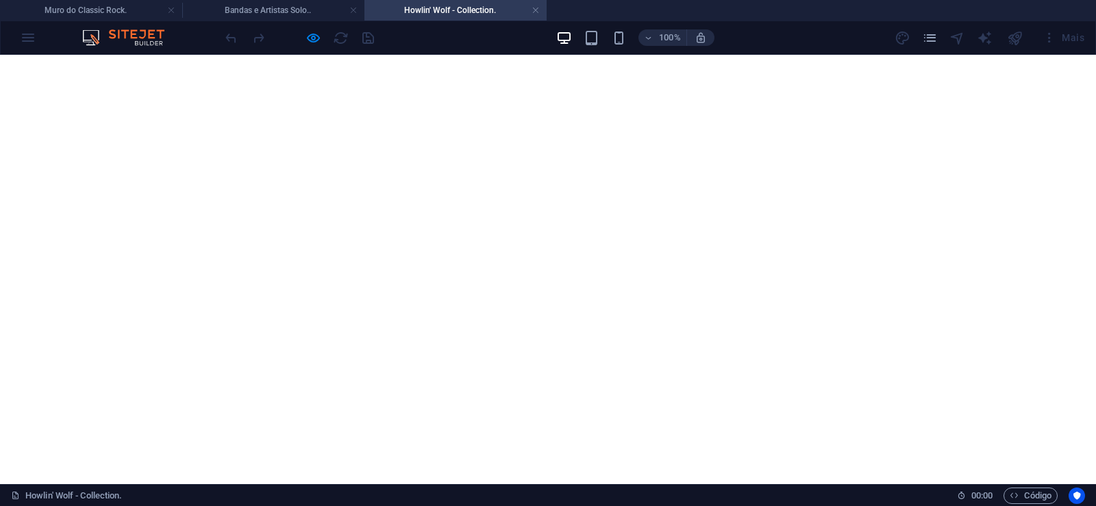
scroll to position [1607, 0]
click img
click at [538, 12] on link at bounding box center [535, 10] width 8 height 13
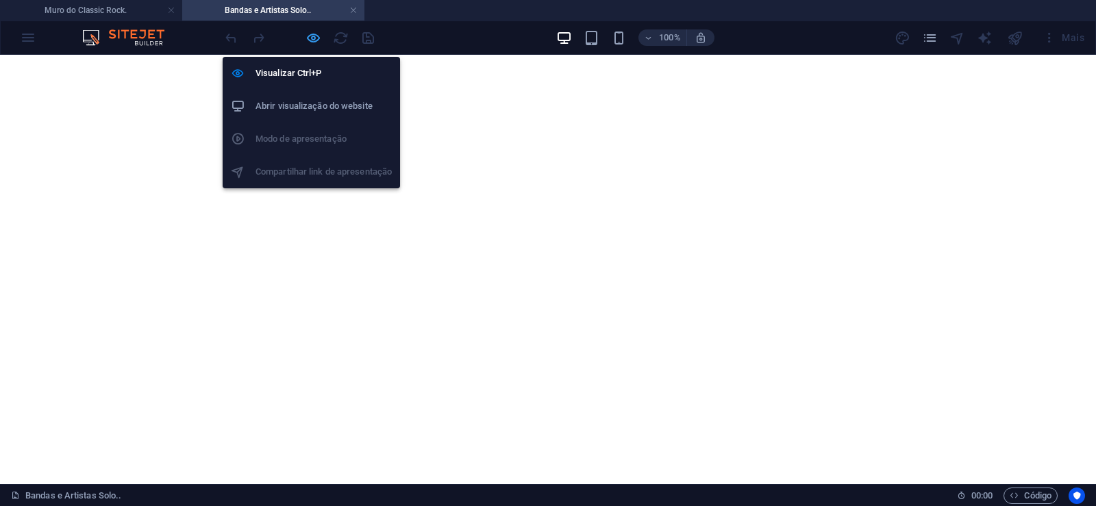
click at [316, 38] on icon "button" at bounding box center [313, 38] width 16 height 16
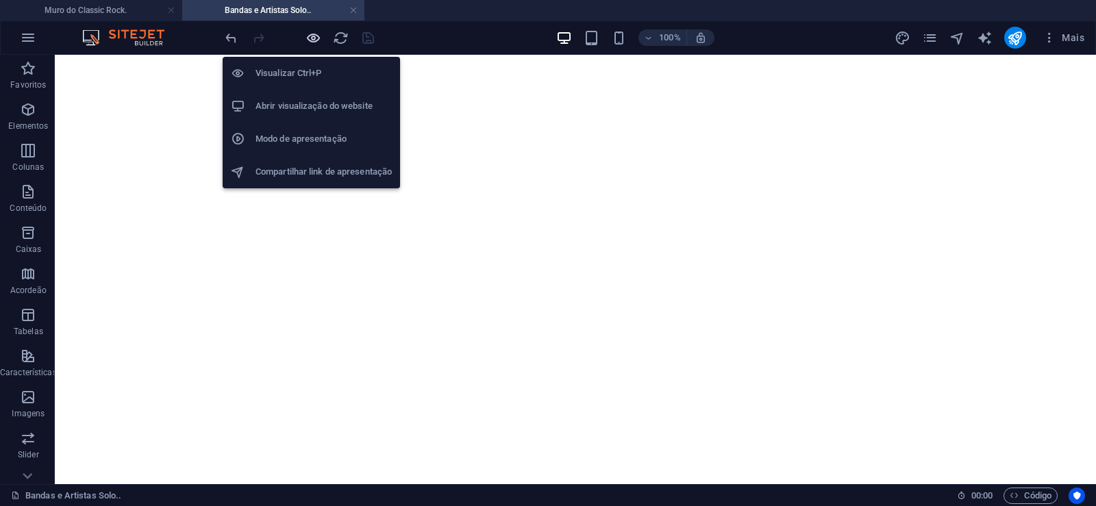
click at [316, 38] on icon "button" at bounding box center [313, 38] width 16 height 16
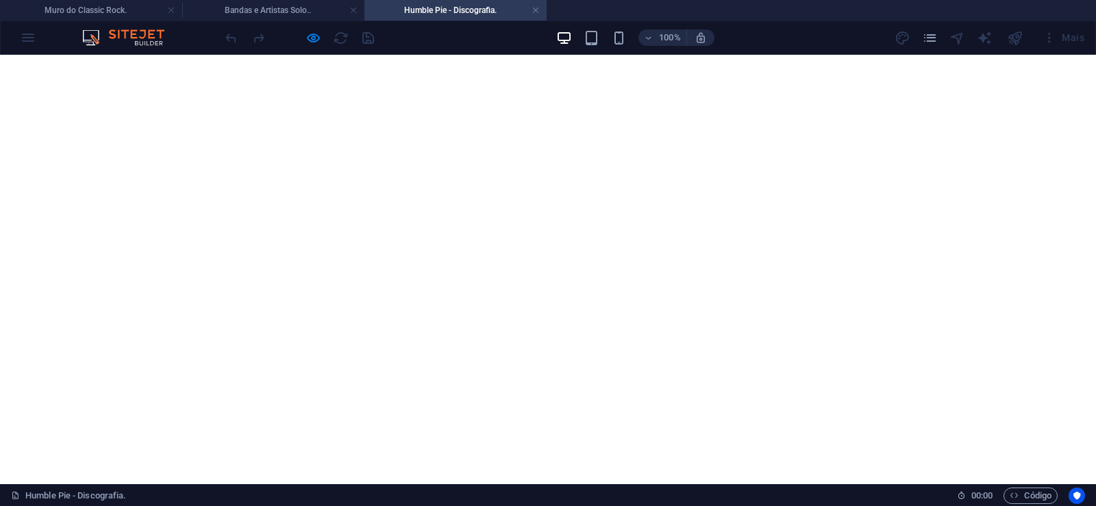
scroll to position [4331, 0]
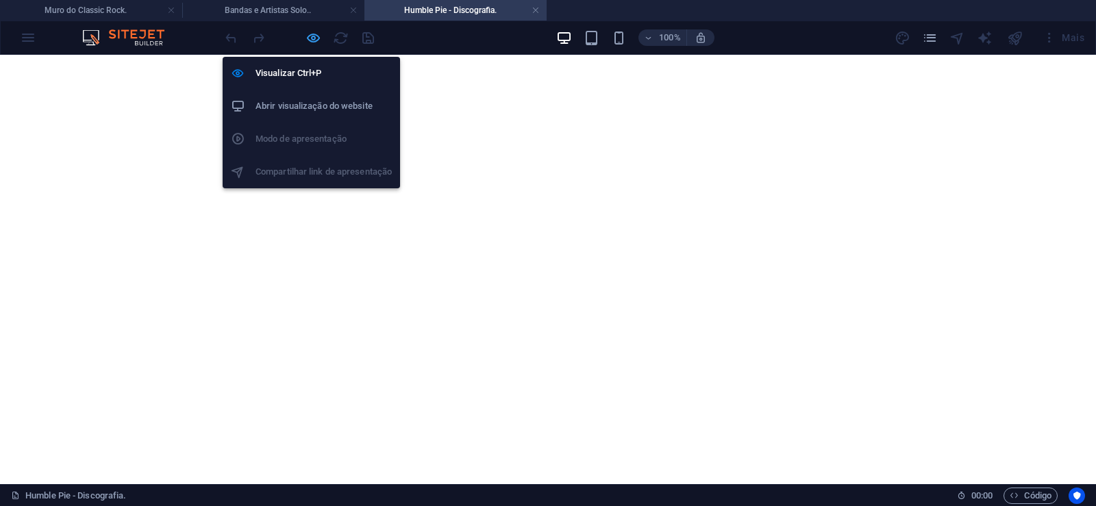
click at [306, 38] on icon "button" at bounding box center [313, 38] width 16 height 16
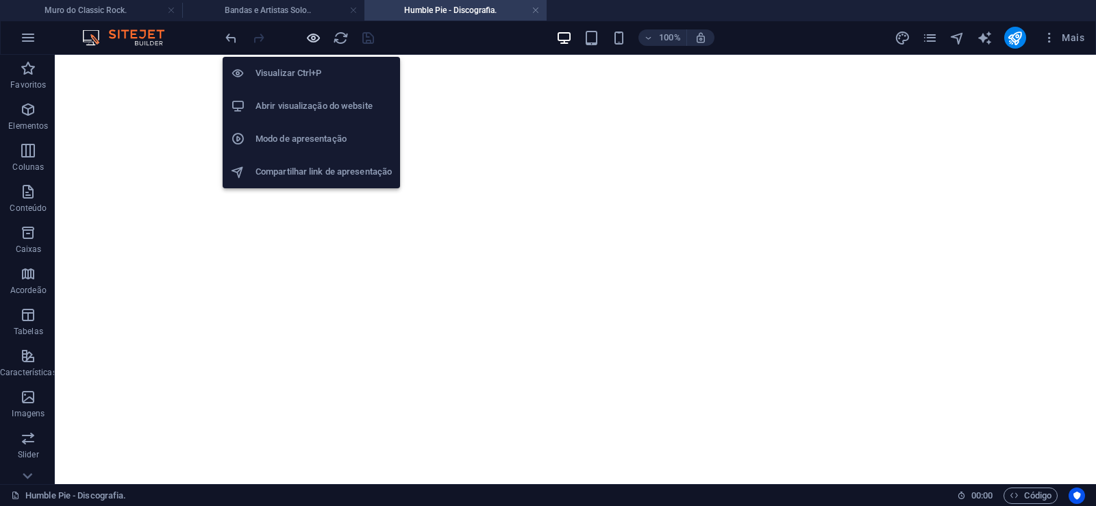
click at [306, 38] on icon "button" at bounding box center [313, 38] width 16 height 16
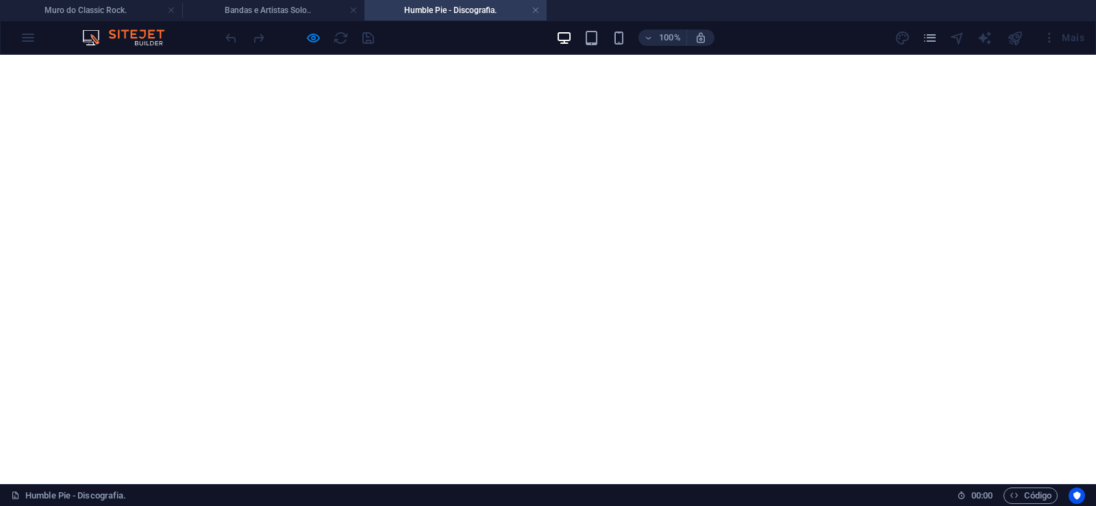
scroll to position [4680, 0]
click img
click at [537, 6] on link at bounding box center [535, 10] width 8 height 13
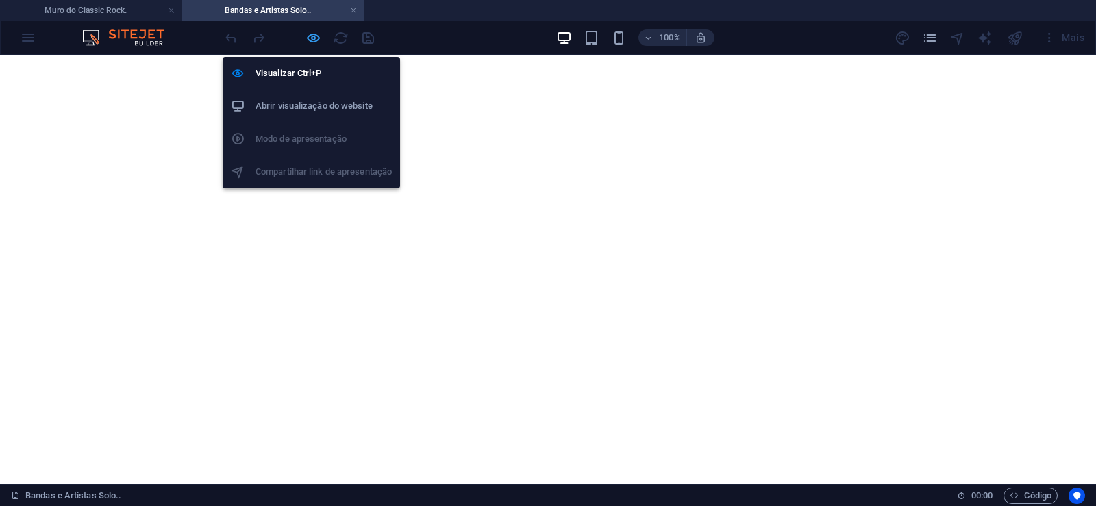
click at [313, 32] on icon "button" at bounding box center [313, 38] width 16 height 16
